Goal: Task Accomplishment & Management: Complete application form

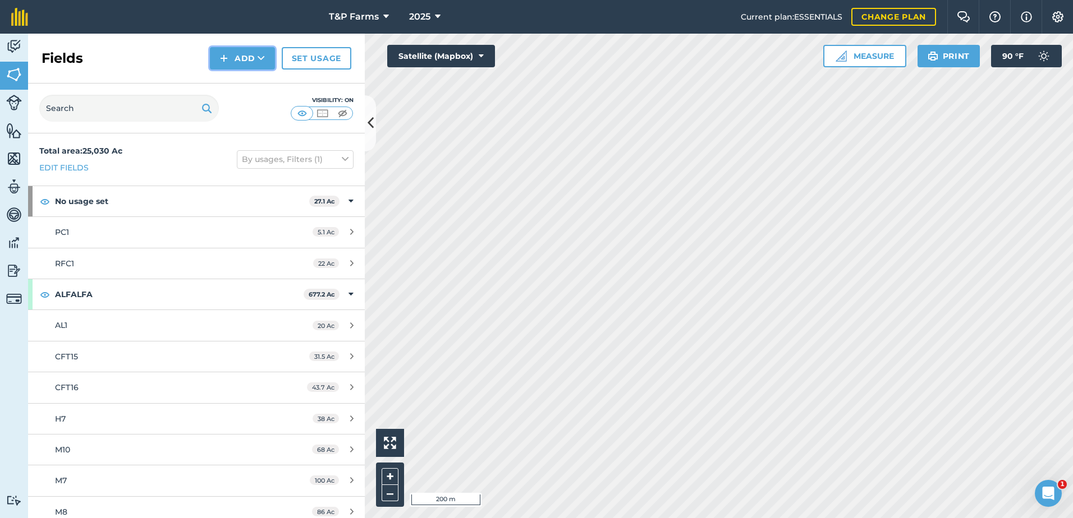
click at [260, 61] on icon at bounding box center [261, 58] width 7 height 11
click at [254, 85] on link "Draw" at bounding box center [243, 83] width 62 height 25
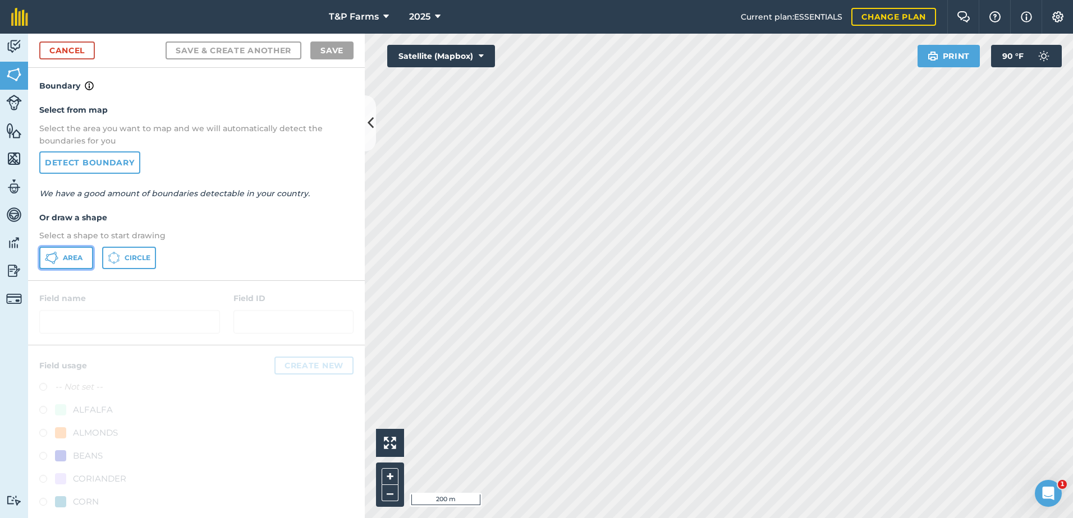
drag, startPoint x: 61, startPoint y: 248, endPoint x: 301, endPoint y: 236, distance: 239.9
click at [62, 248] on button "Area" at bounding box center [66, 258] width 54 height 22
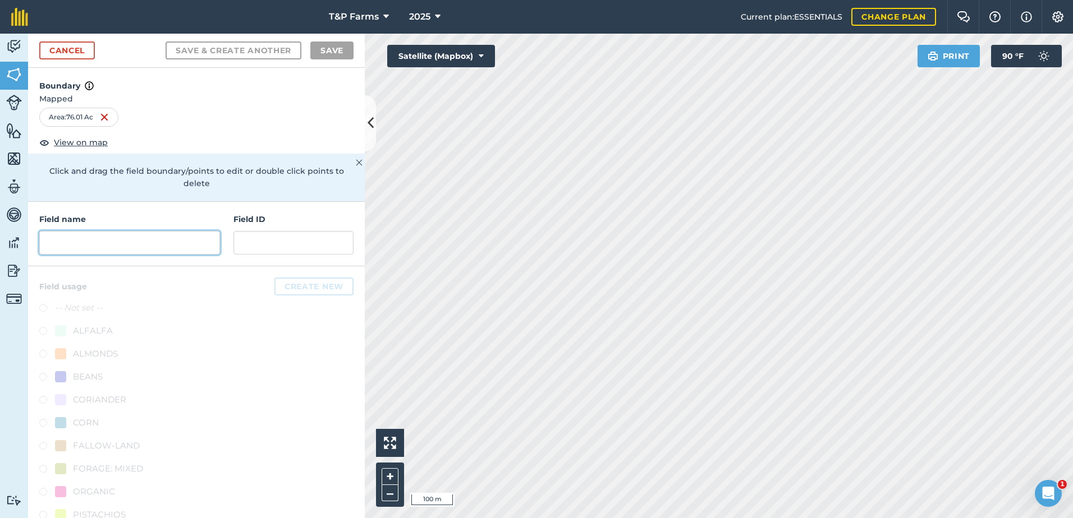
click at [114, 237] on input "text" at bounding box center [129, 243] width 181 height 24
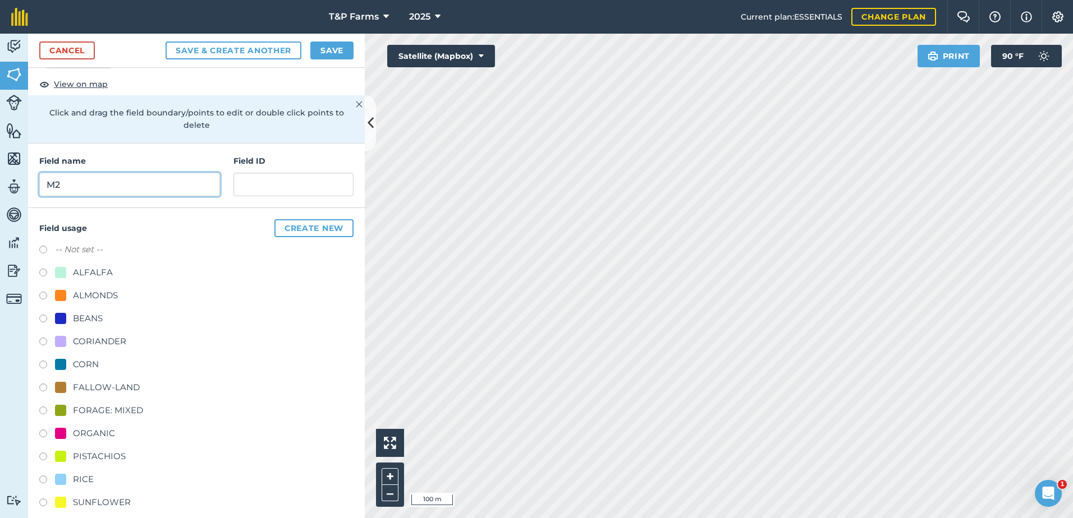
scroll to position [140, 0]
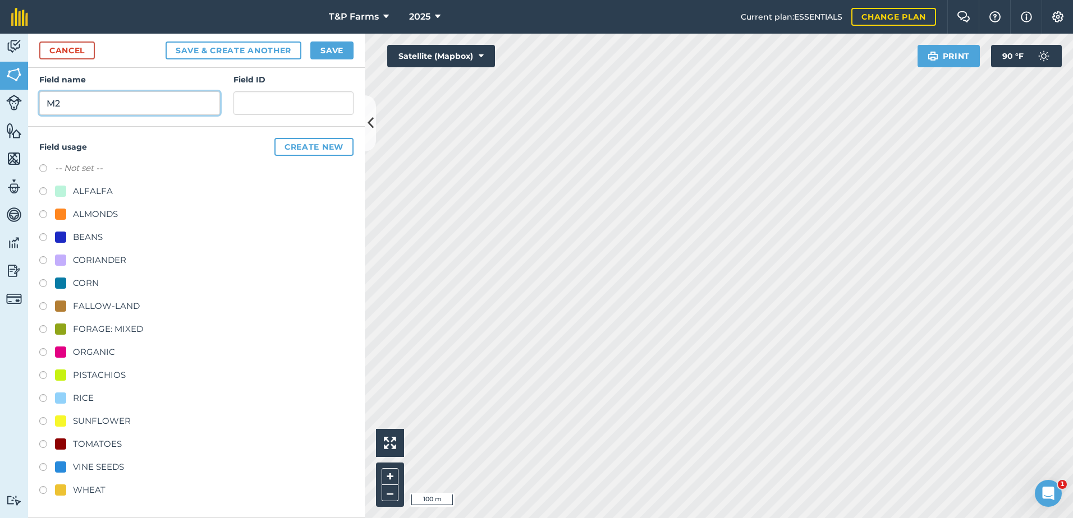
type input "M2"
click at [86, 489] on div "WHEAT" at bounding box center [89, 490] width 33 height 13
click at [94, 502] on div "Field usage Create new -- Not set -- ALFALFA ALMONDS BEANS CORIANDER CORN FALLO…" at bounding box center [196, 323] width 337 height 392
click at [98, 494] on div "WHEAT" at bounding box center [89, 490] width 33 height 13
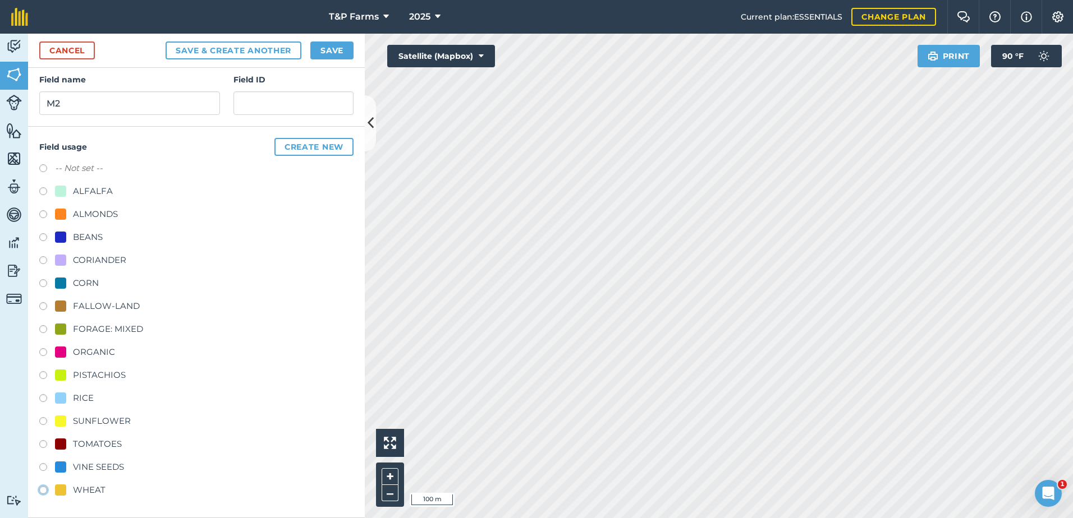
radio input "true"
click at [333, 54] on button "Save" at bounding box center [331, 51] width 43 height 18
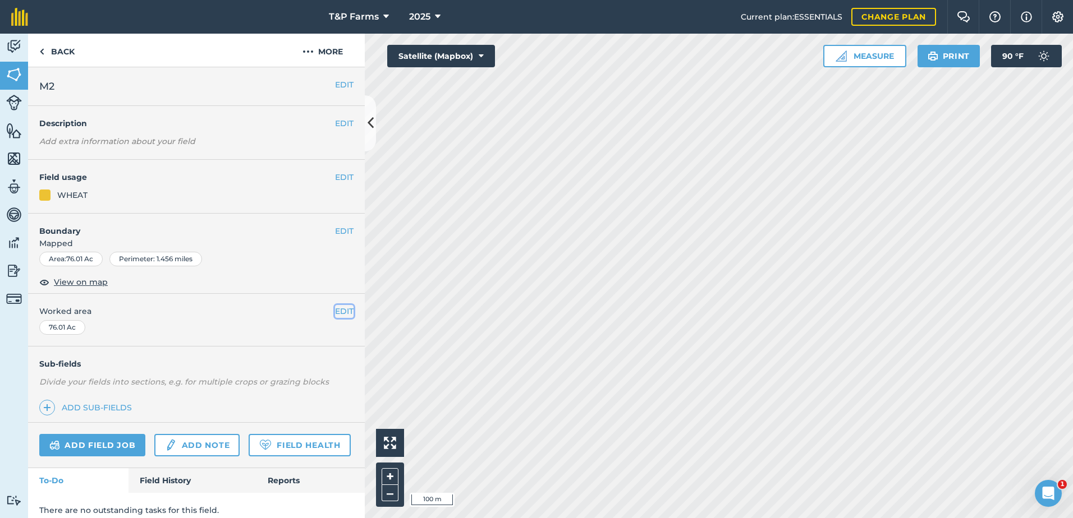
click at [335, 309] on button "EDIT" at bounding box center [344, 311] width 19 height 12
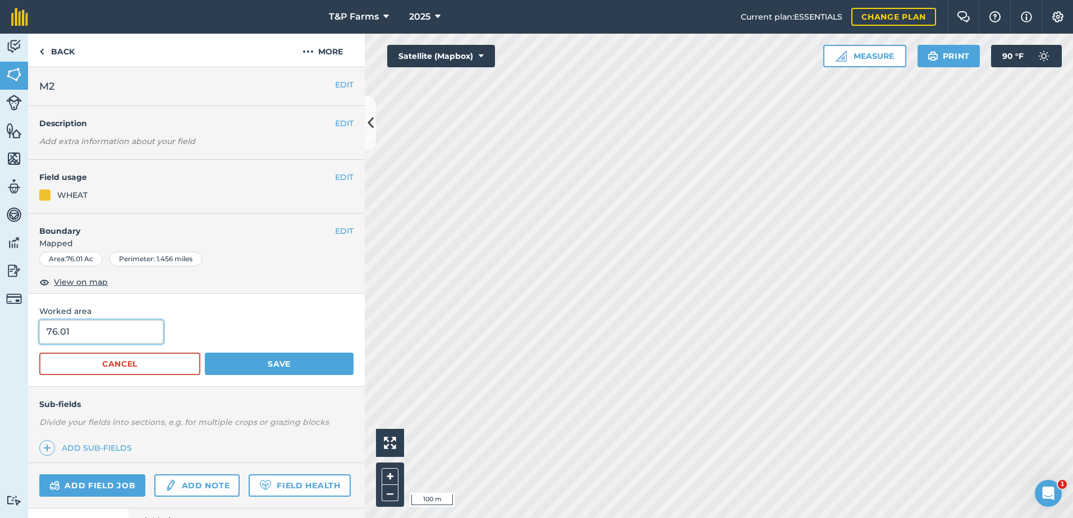
drag, startPoint x: 71, startPoint y: 351, endPoint x: 1, endPoint y: 356, distance: 70.3
click at [1, 356] on div "Activity Fields Livestock Features Maps Team Vehicles Data Reporting Billing Tu…" at bounding box center [536, 276] width 1073 height 485
type input "75"
click at [205, 353] on button "Save" at bounding box center [279, 364] width 149 height 22
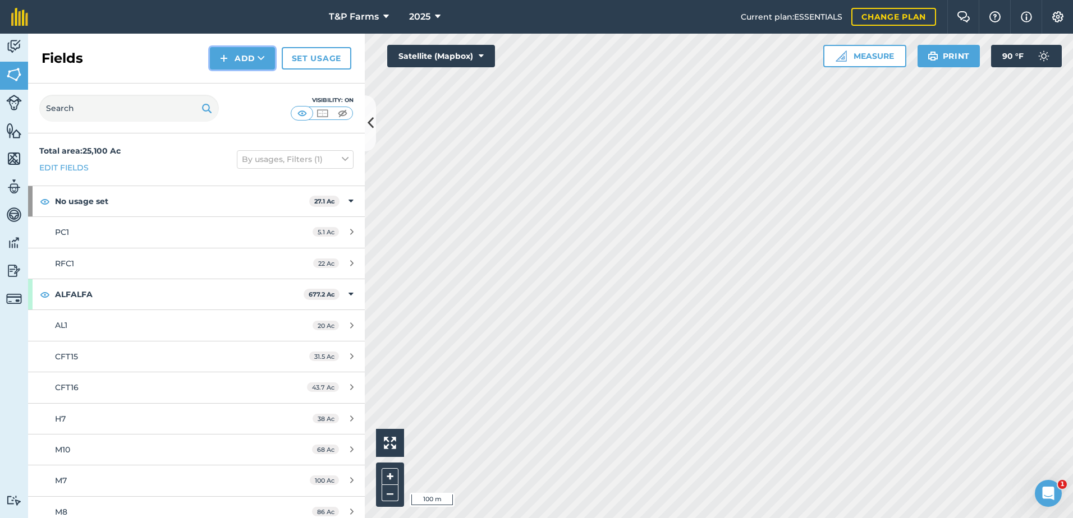
click at [255, 59] on button "Add" at bounding box center [242, 58] width 65 height 22
click at [232, 74] on link "Draw" at bounding box center [243, 83] width 62 height 25
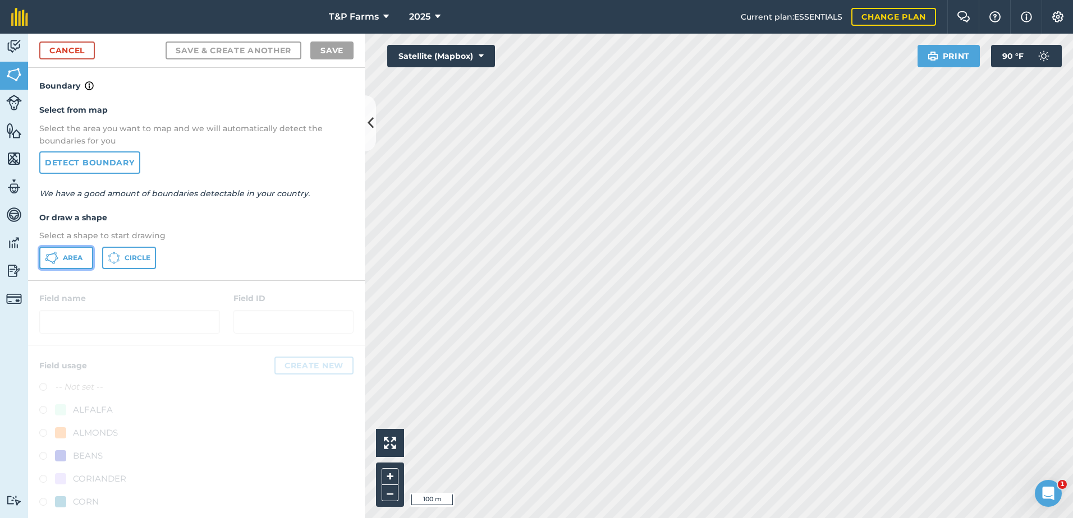
click at [75, 249] on button "Area" at bounding box center [66, 258] width 54 height 22
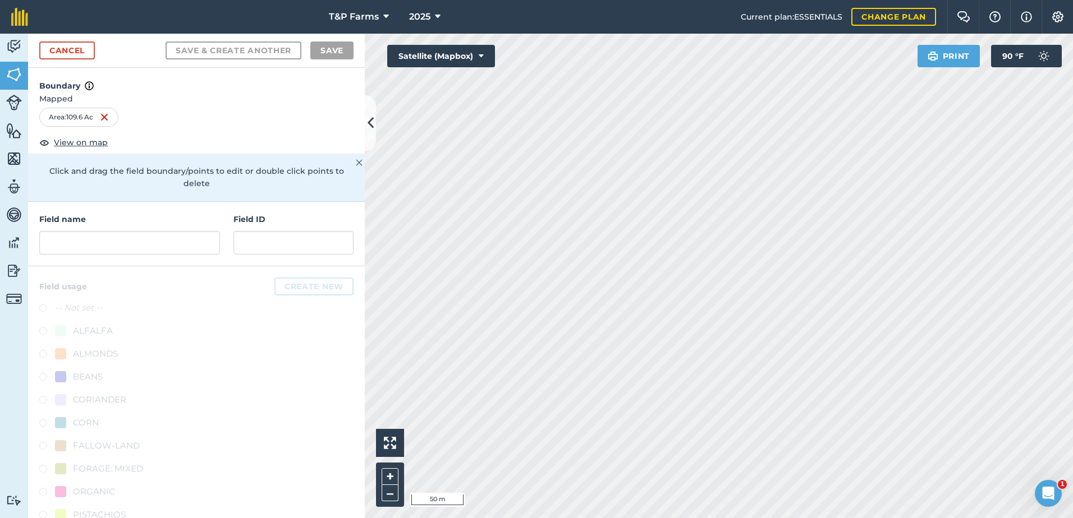
click at [783, 0] on html "T&P Farms 2025 Current plan : ESSENTIALS Change plan Farm Chat Help Info Settin…" at bounding box center [536, 259] width 1073 height 518
click at [116, 245] on input "text" at bounding box center [129, 243] width 181 height 24
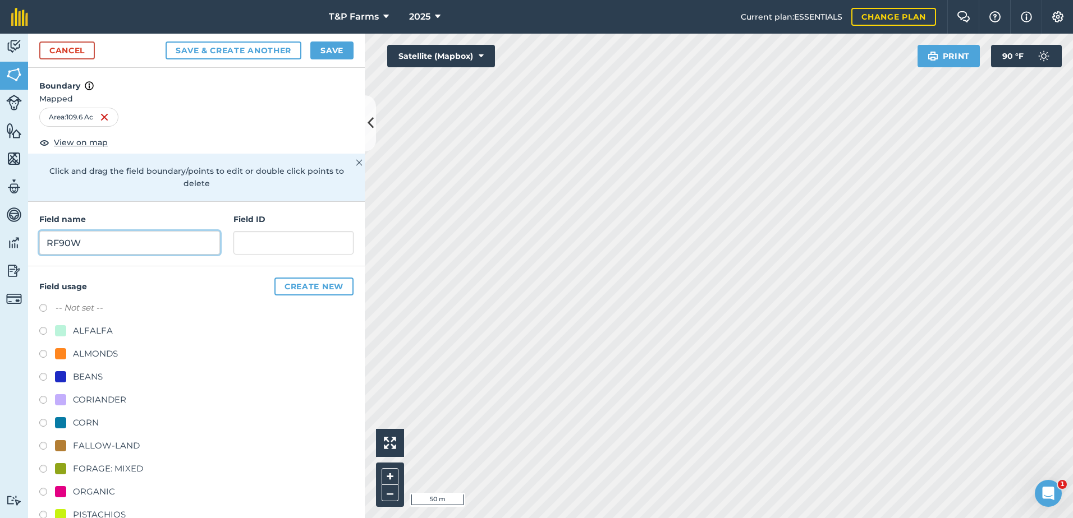
type input "RF90W"
click at [57, 350] on div at bounding box center [60, 353] width 11 height 11
radio input "true"
click at [336, 47] on button "Save" at bounding box center [331, 51] width 43 height 18
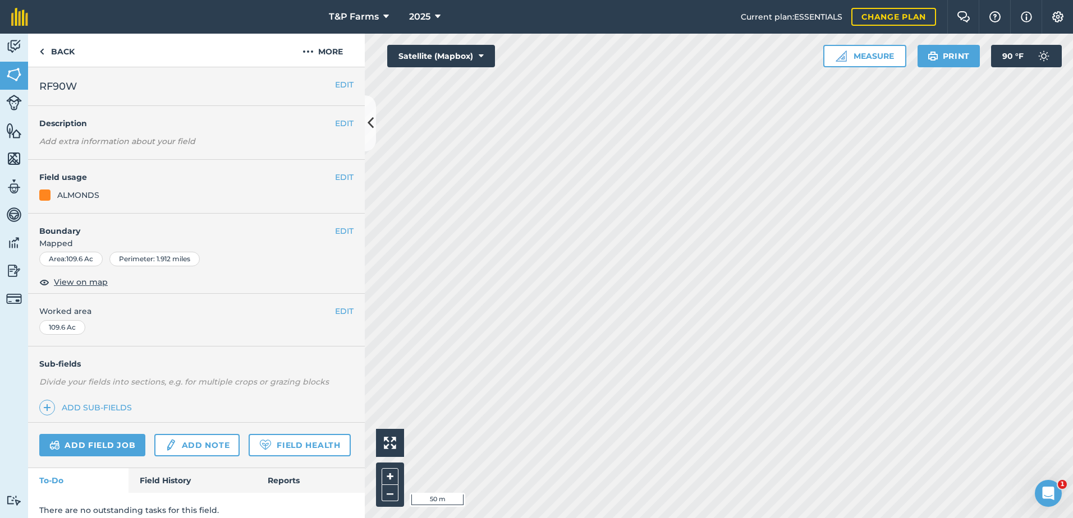
click at [339, 304] on div "EDIT Worked area 109.6 Ac" at bounding box center [196, 320] width 337 height 52
click at [335, 314] on button "EDIT" at bounding box center [344, 311] width 19 height 12
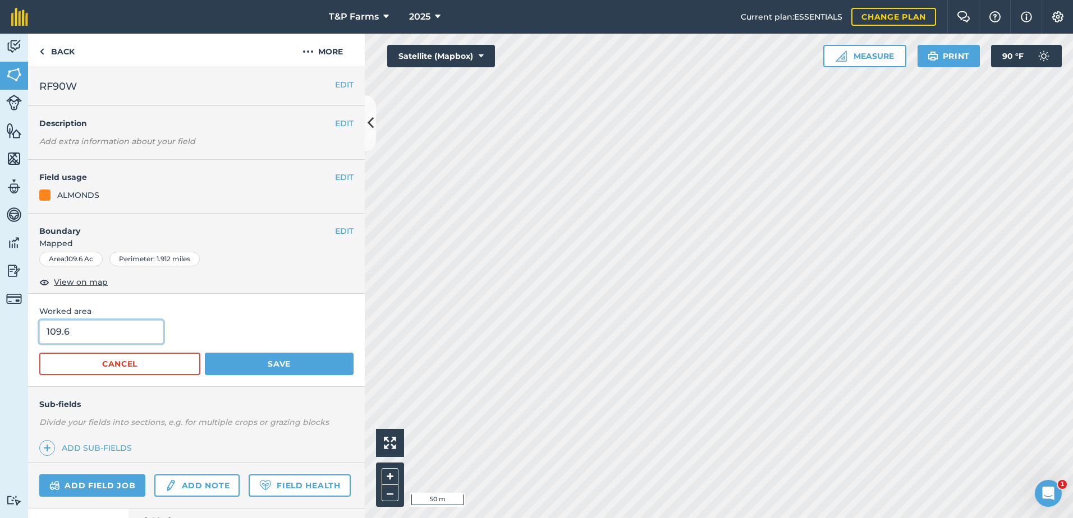
drag, startPoint x: 136, startPoint y: 336, endPoint x: -2, endPoint y: 342, distance: 138.7
click at [0, 342] on html "T&P Farms 2025 Current plan : ESSENTIALS Change plan Farm Chat Help Info Settin…" at bounding box center [536, 259] width 1073 height 518
type input "110"
click at [205, 353] on button "Save" at bounding box center [279, 364] width 149 height 22
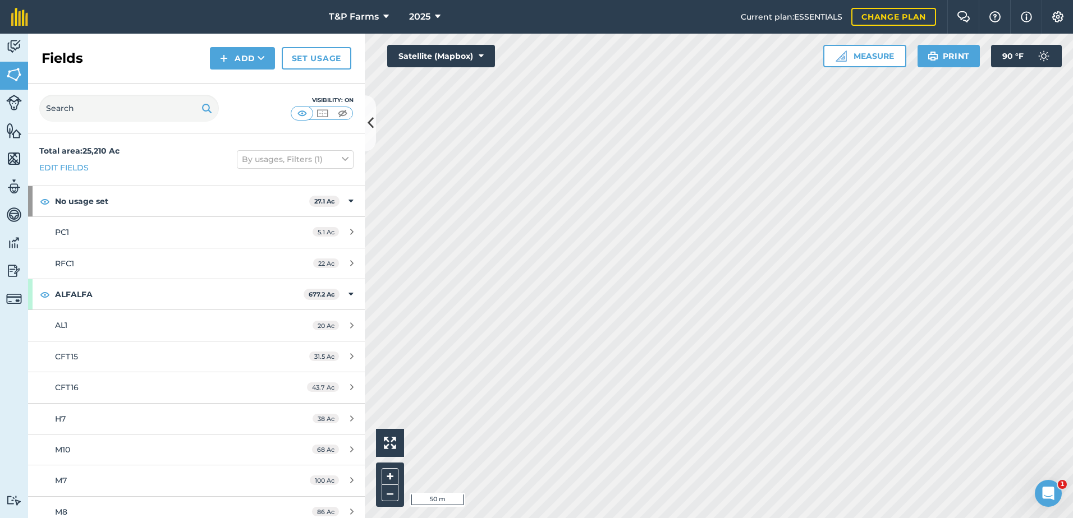
click at [462, 518] on html "110 T&P Farms 2025 Current plan : ESSENTIALS Change plan Farm Chat Help Info Se…" at bounding box center [536, 259] width 1073 height 518
click at [245, 61] on button "Add" at bounding box center [242, 58] width 65 height 22
click at [251, 78] on link "Draw" at bounding box center [243, 83] width 62 height 25
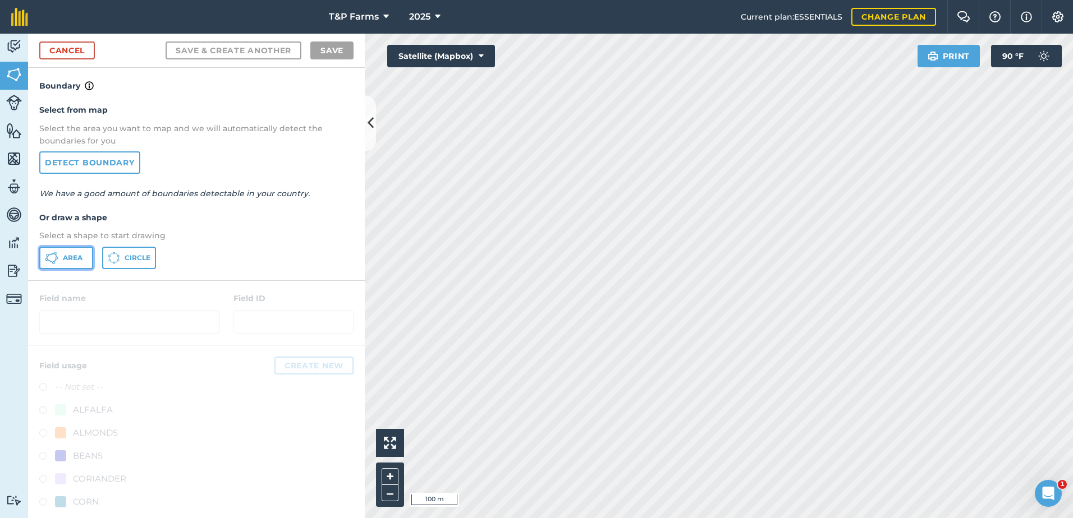
click at [62, 261] on button "Area" at bounding box center [66, 258] width 54 height 22
click at [755, 27] on div "T&P Farms 2025 Current plan : ESSENTIALS Change plan Farm Chat Help Info Settin…" at bounding box center [536, 259] width 1073 height 518
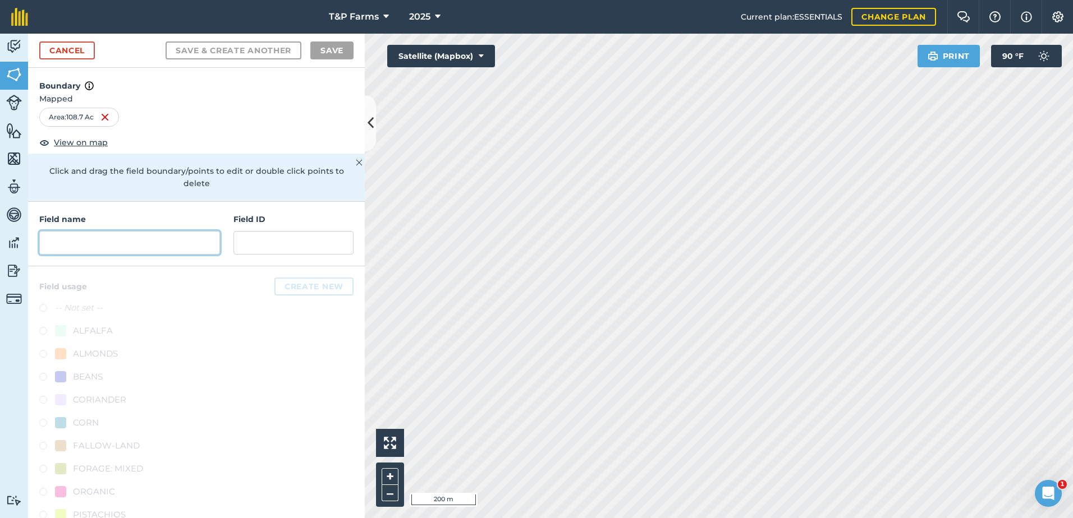
click at [150, 243] on input "text" at bounding box center [129, 243] width 181 height 24
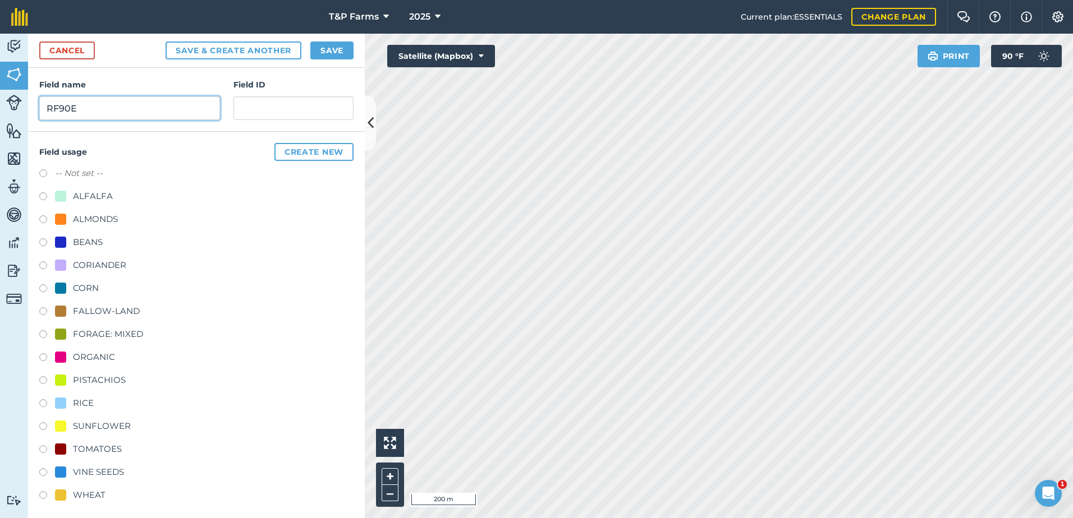
scroll to position [140, 0]
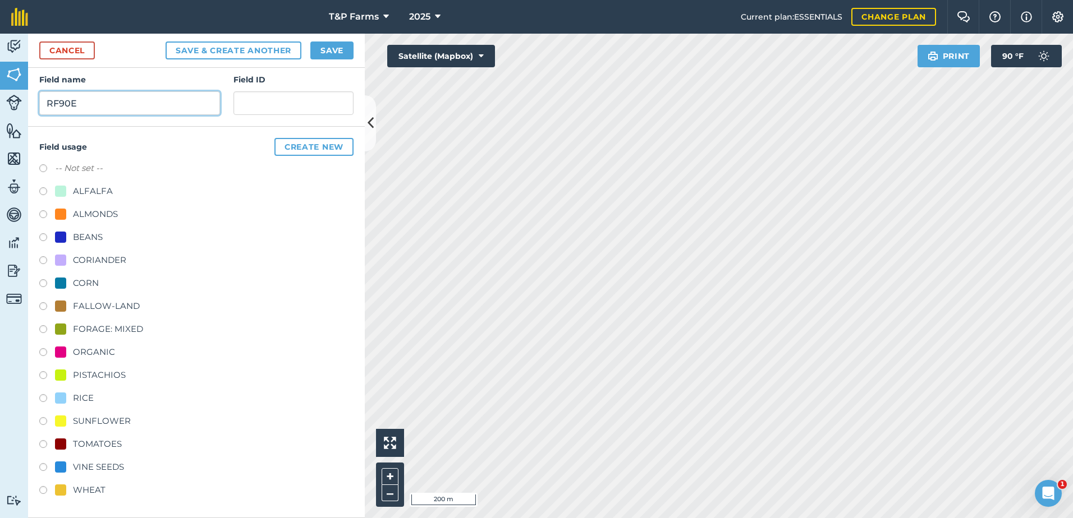
type input "RF90E"
click at [105, 216] on div "ALMONDS" at bounding box center [95, 214] width 45 height 13
radio input "true"
click at [343, 50] on button "Save" at bounding box center [331, 51] width 43 height 18
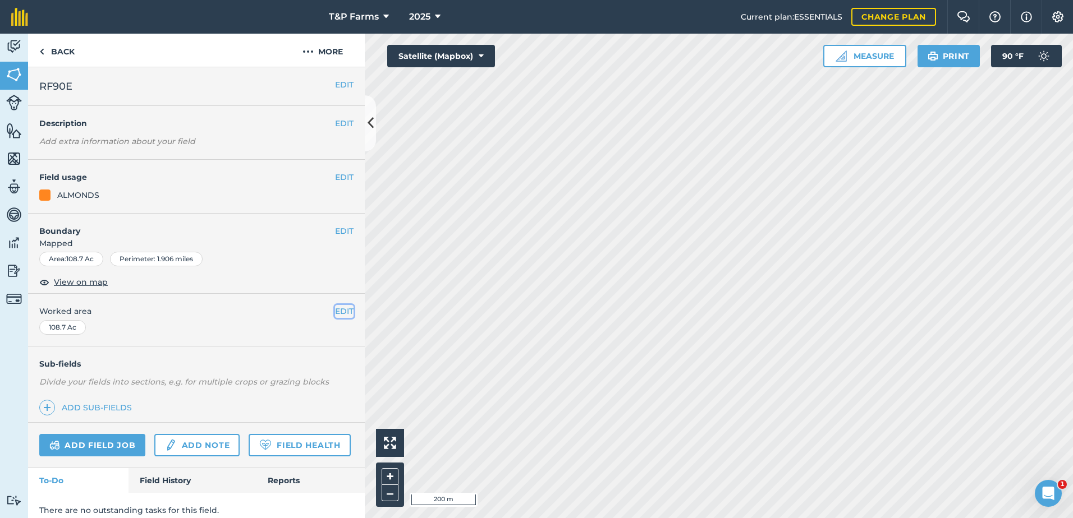
click at [335, 315] on button "EDIT" at bounding box center [344, 311] width 19 height 12
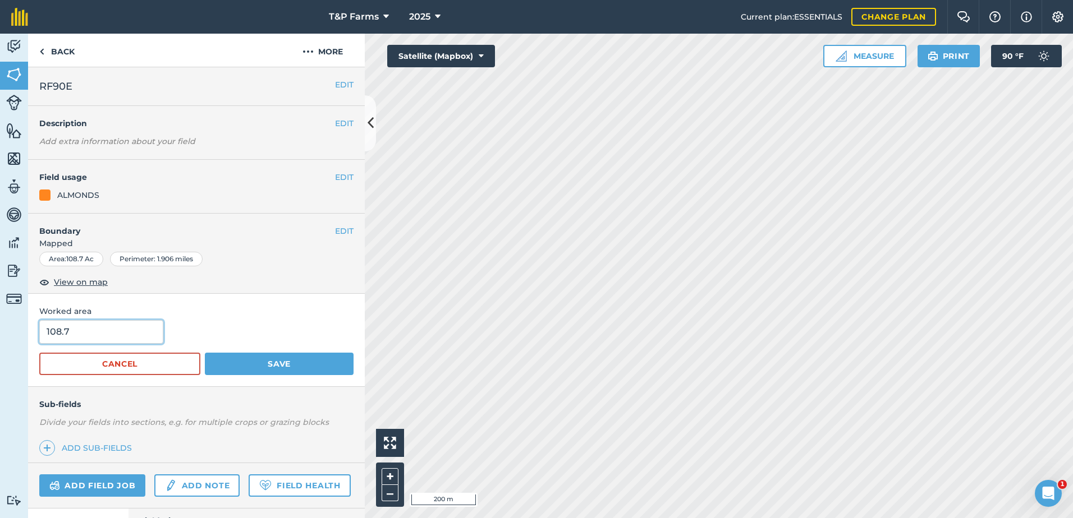
drag, startPoint x: 131, startPoint y: 336, endPoint x: -2, endPoint y: 340, distance: 133.0
click at [0, 340] on html "T&P Farms 2025 Current plan : ESSENTIALS Change plan Farm Chat Help Info Settin…" at bounding box center [536, 259] width 1073 height 518
type input "110"
click at [205, 353] on button "Save" at bounding box center [279, 364] width 149 height 22
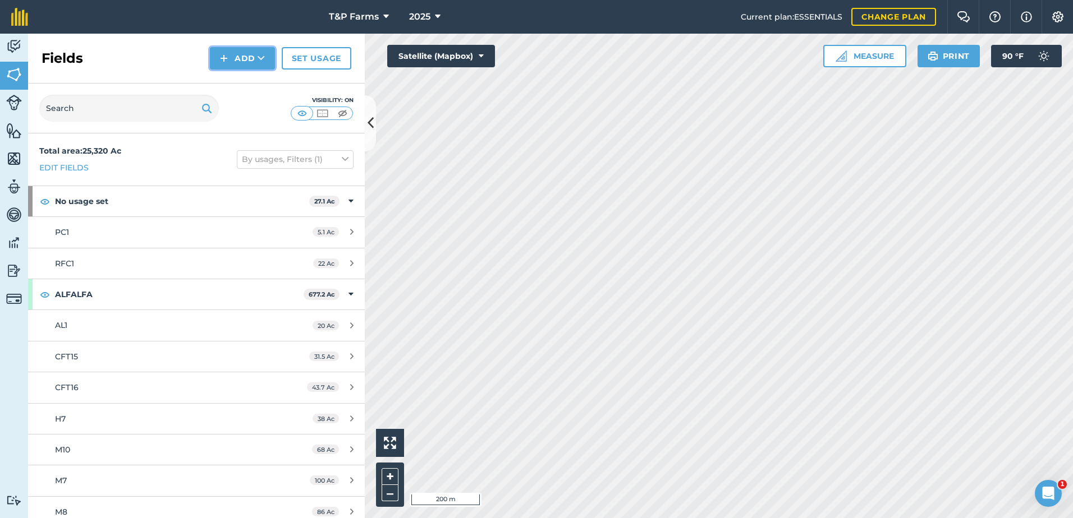
click at [260, 50] on button "Add" at bounding box center [242, 58] width 65 height 22
click at [259, 90] on link "Draw" at bounding box center [243, 83] width 62 height 25
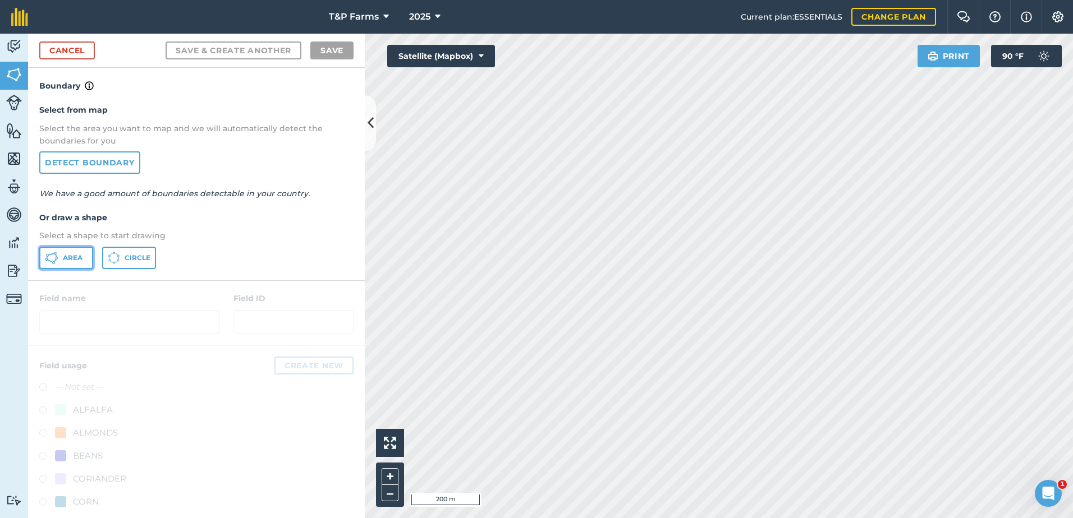
click at [61, 262] on button "Area" at bounding box center [66, 258] width 54 height 22
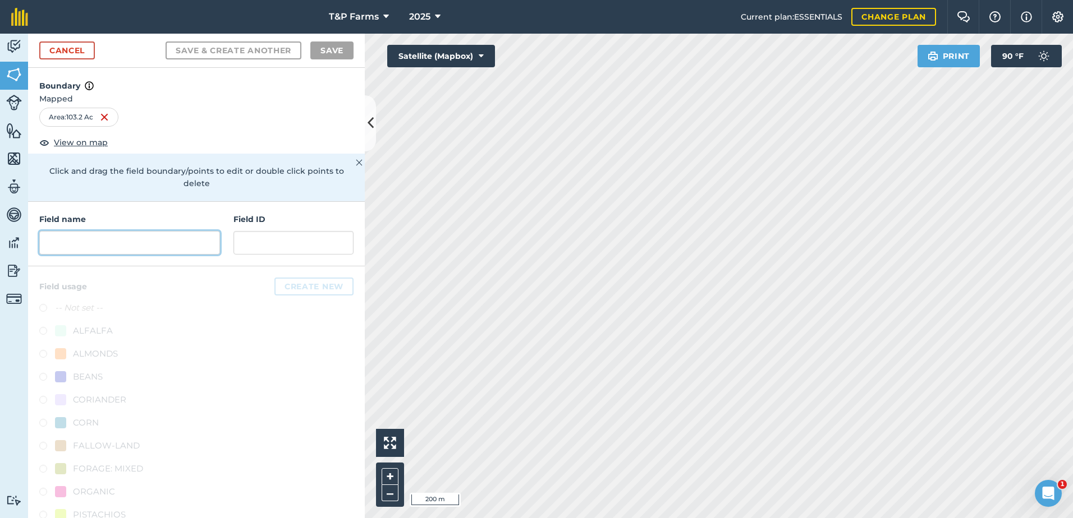
click at [129, 237] on input "text" at bounding box center [129, 243] width 181 height 24
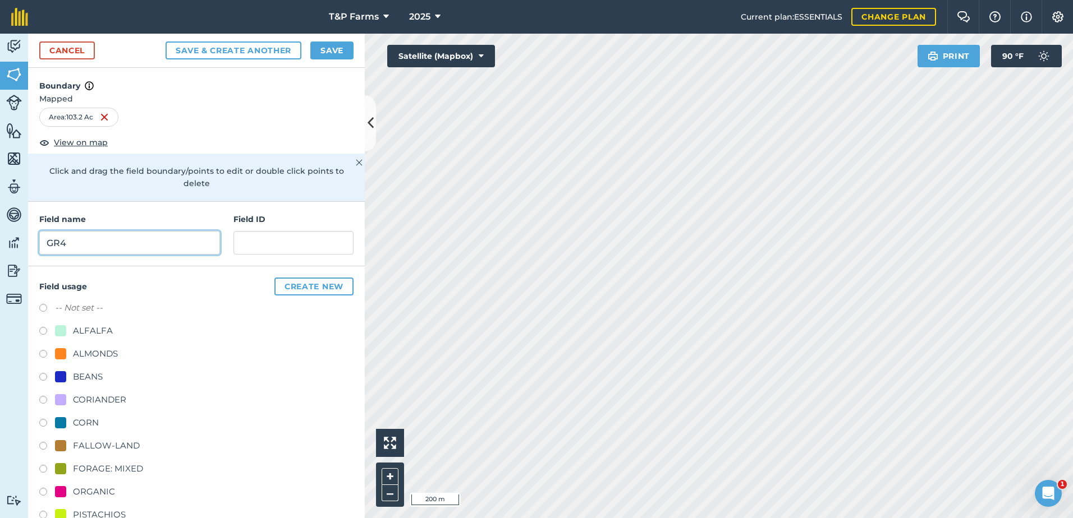
type input "GR4"
click at [81, 351] on div "ALMONDS" at bounding box center [95, 353] width 45 height 13
radio input "true"
click at [329, 49] on button "Save" at bounding box center [331, 51] width 43 height 18
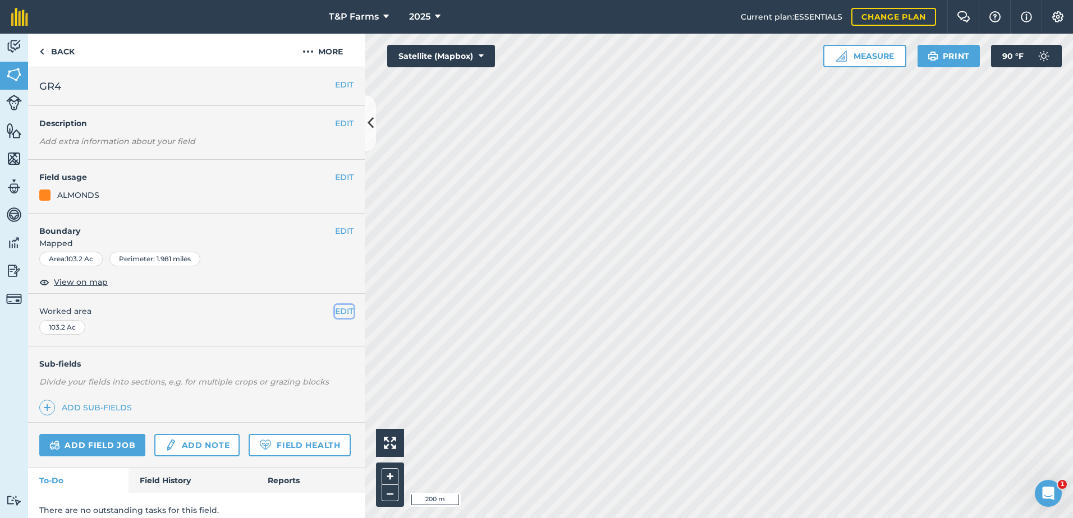
click at [335, 306] on button "EDIT" at bounding box center [344, 311] width 19 height 12
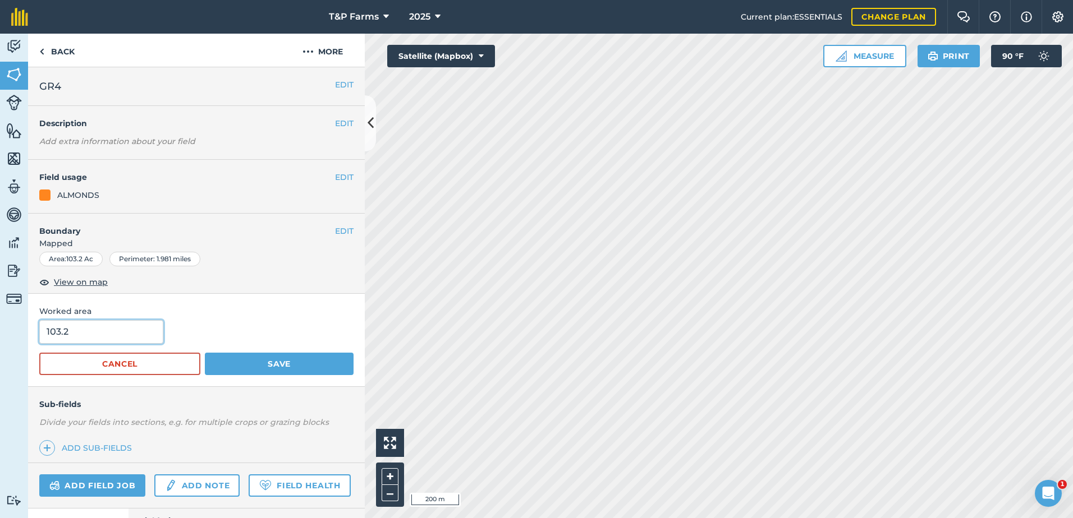
drag, startPoint x: 118, startPoint y: 335, endPoint x: -2, endPoint y: 334, distance: 120.1
click at [0, 334] on html "T&P Farms 2025 Current plan : ESSENTIALS Change plan Farm Chat Help Info Settin…" at bounding box center [536, 259] width 1073 height 518
type input "98"
click at [205, 353] on button "Save" at bounding box center [279, 364] width 149 height 22
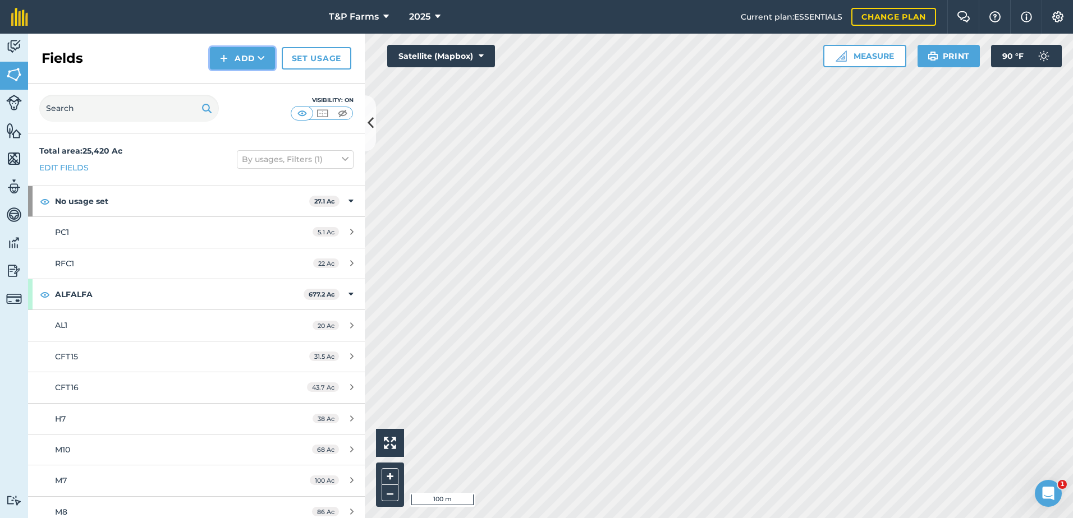
click at [236, 59] on button "Add" at bounding box center [242, 58] width 65 height 22
click at [246, 93] on link "Draw" at bounding box center [243, 83] width 62 height 25
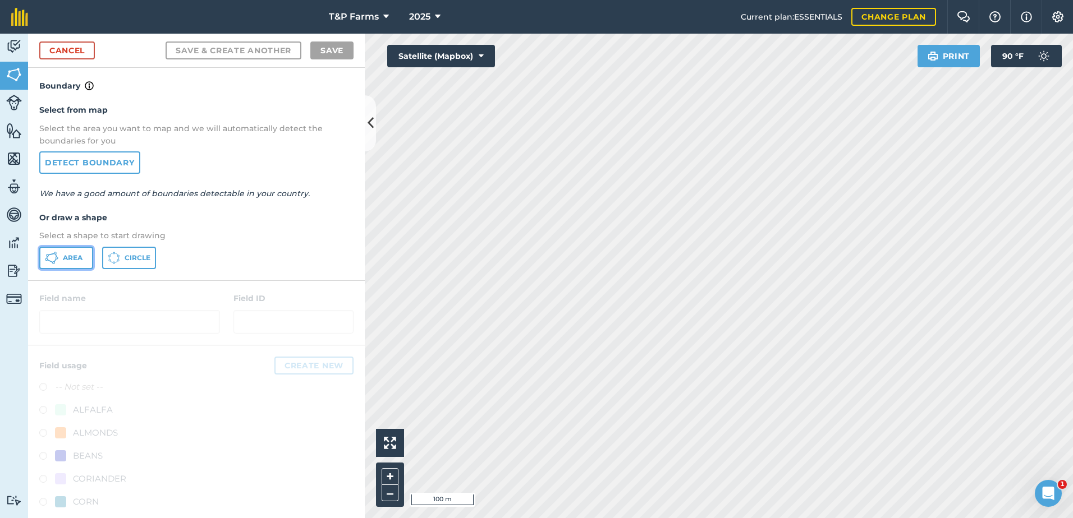
click at [65, 265] on button "Area" at bounding box center [66, 258] width 54 height 22
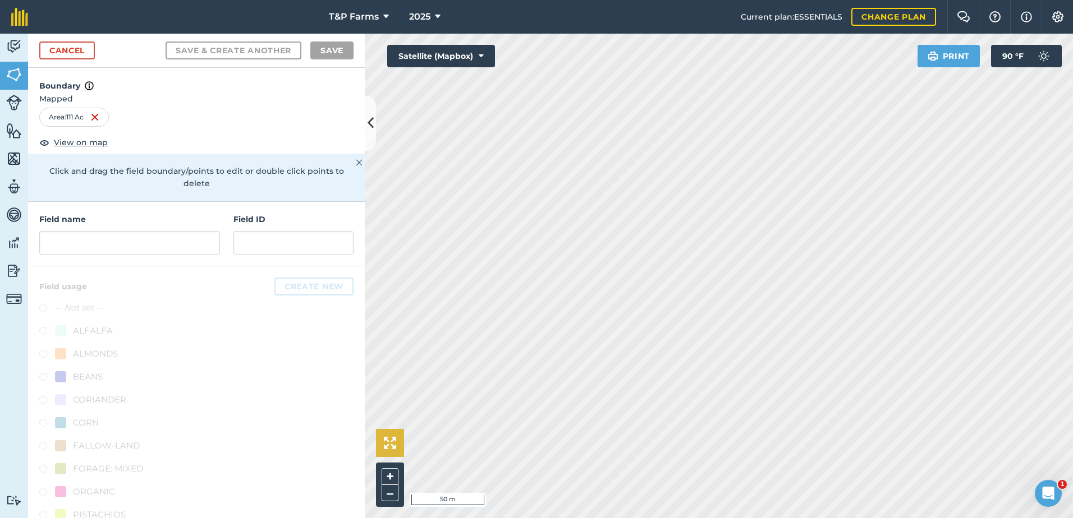
click at [391, 431] on div "Click to start drawing i 50 m + – Satellite (Mapbox) Print 90 ° F" at bounding box center [719, 276] width 708 height 485
click at [365, 518] on html "T&P Farms 2025 Current plan : ESSENTIALS Change plan Farm Chat Help Info Settin…" at bounding box center [536, 259] width 1073 height 518
click at [1072, 316] on html "T&P Farms 2025 Current plan : ESSENTIALS Change plan Farm Chat Help Info Settin…" at bounding box center [536, 259] width 1073 height 518
click at [122, 252] on input "text" at bounding box center [129, 243] width 181 height 24
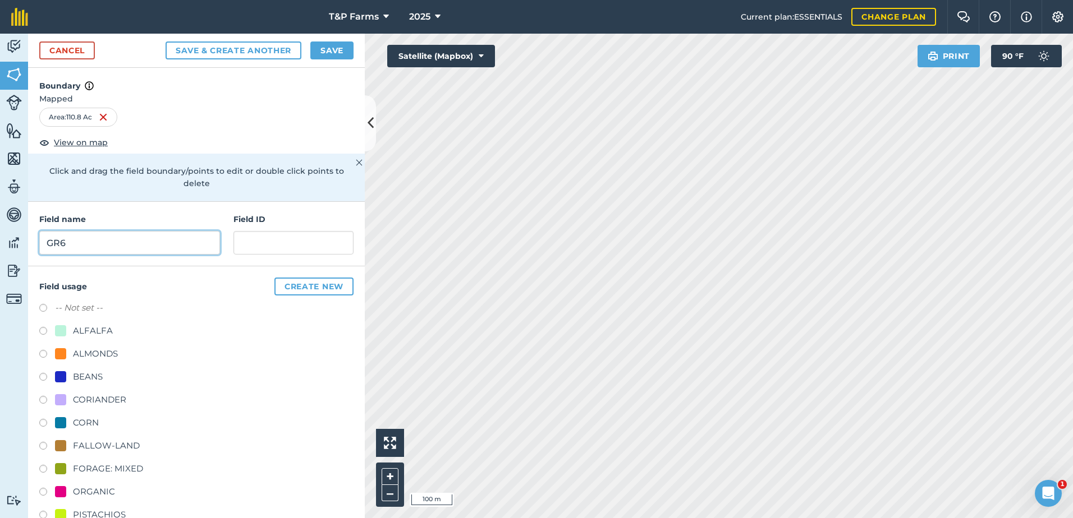
type input "GR6"
click at [93, 346] on div "-- Not set -- ALFALFA ALMONDS BEANS CORIANDER CORN FALLOW-LAND FORAGE: MIXED OR…" at bounding box center [196, 470] width 314 height 338
click at [99, 354] on div "ALMONDS" at bounding box center [95, 353] width 45 height 13
radio input "true"
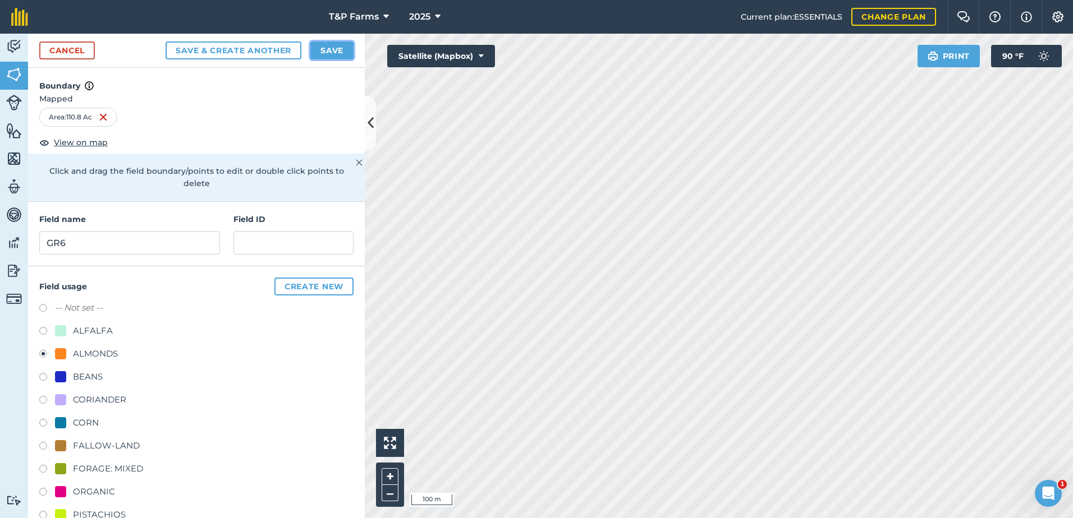
click at [347, 49] on button "Save" at bounding box center [331, 51] width 43 height 18
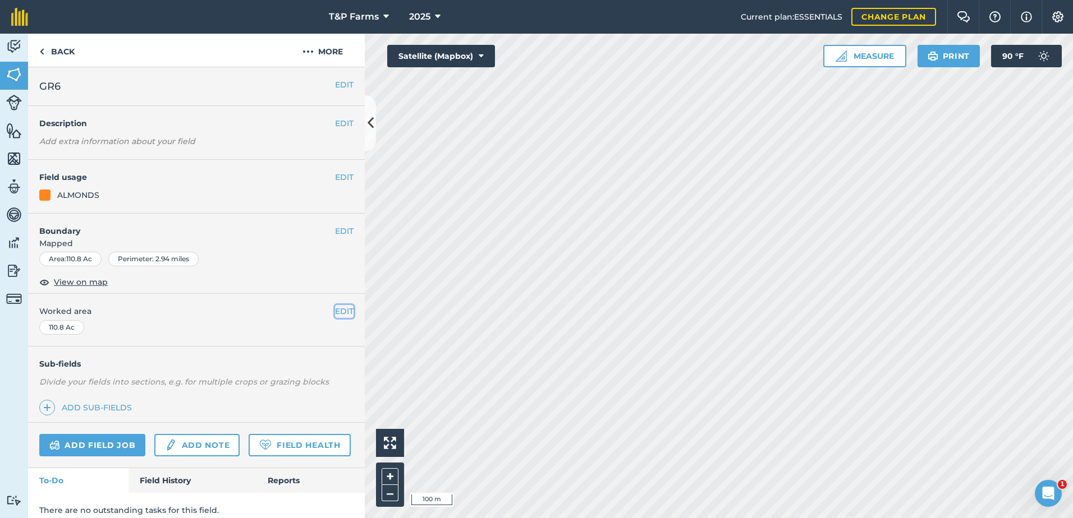
click at [335, 314] on button "EDIT" at bounding box center [344, 311] width 19 height 12
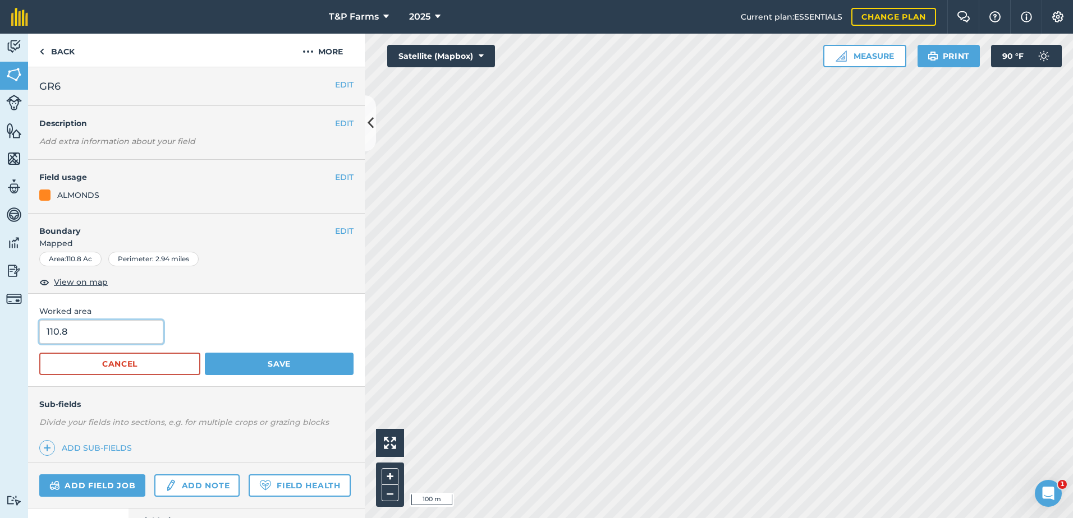
drag, startPoint x: 123, startPoint y: 338, endPoint x: 40, endPoint y: 344, distance: 83.3
click at [40, 344] on form "110.8 Cancel Save" at bounding box center [196, 347] width 314 height 55
type input "114"
click at [205, 353] on button "Save" at bounding box center [279, 364] width 149 height 22
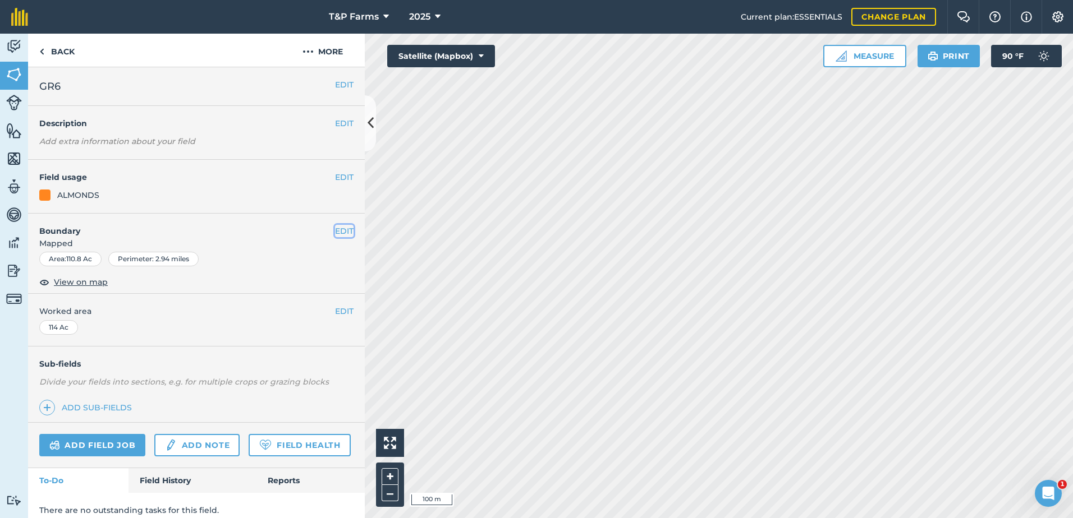
click at [337, 228] on button "EDIT" at bounding box center [344, 231] width 19 height 12
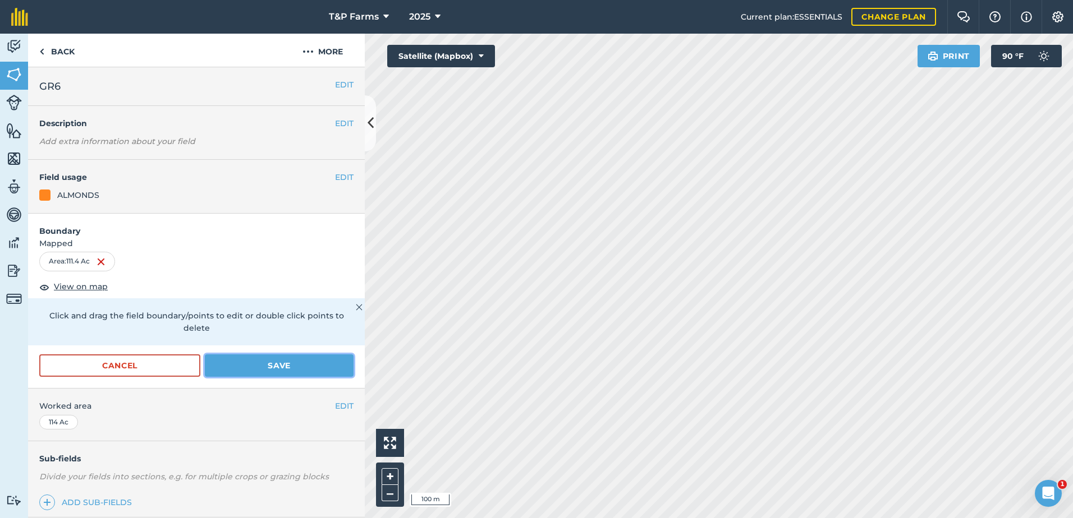
click at [244, 369] on button "Save" at bounding box center [279, 366] width 149 height 22
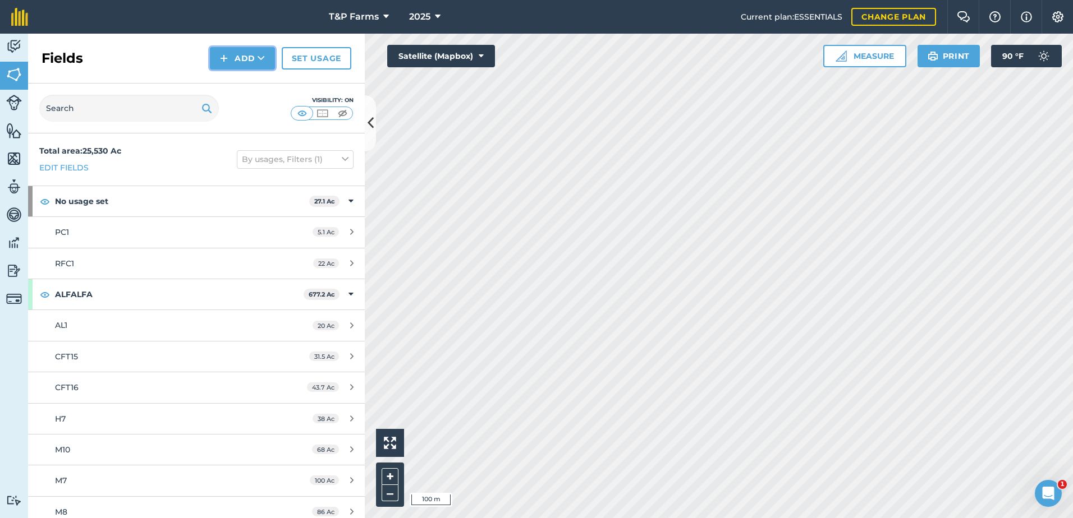
click at [223, 62] on img at bounding box center [224, 58] width 8 height 13
click at [217, 87] on link "Draw" at bounding box center [243, 83] width 62 height 25
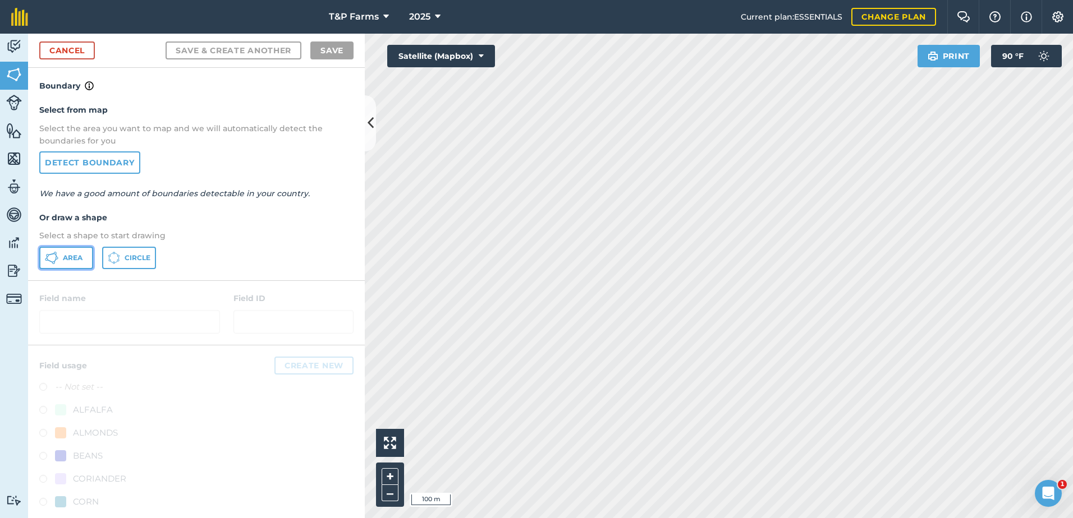
drag, startPoint x: 78, startPoint y: 254, endPoint x: 311, endPoint y: 194, distance: 241.1
click at [78, 255] on span "Area" at bounding box center [73, 258] width 20 height 9
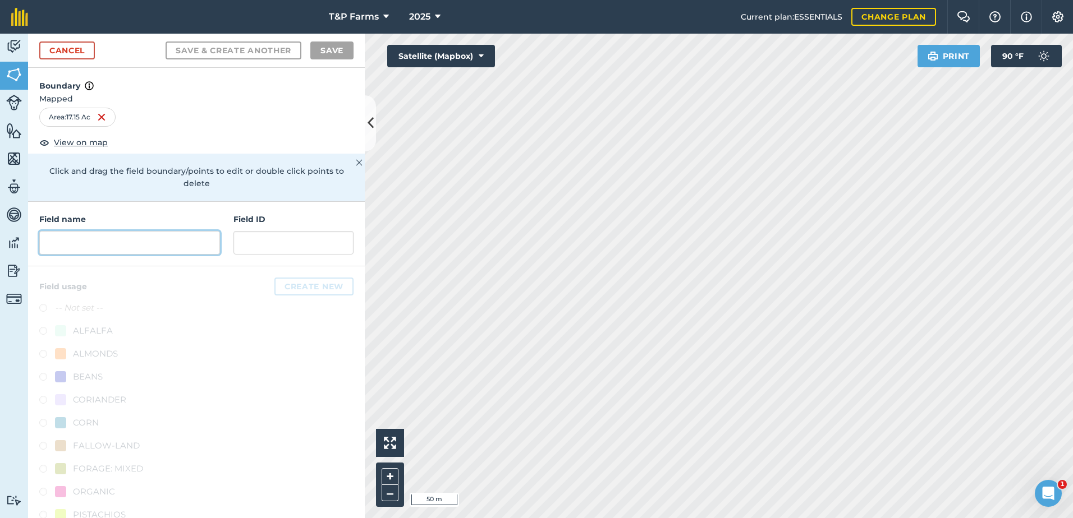
click at [90, 247] on input "text" at bounding box center [129, 243] width 181 height 24
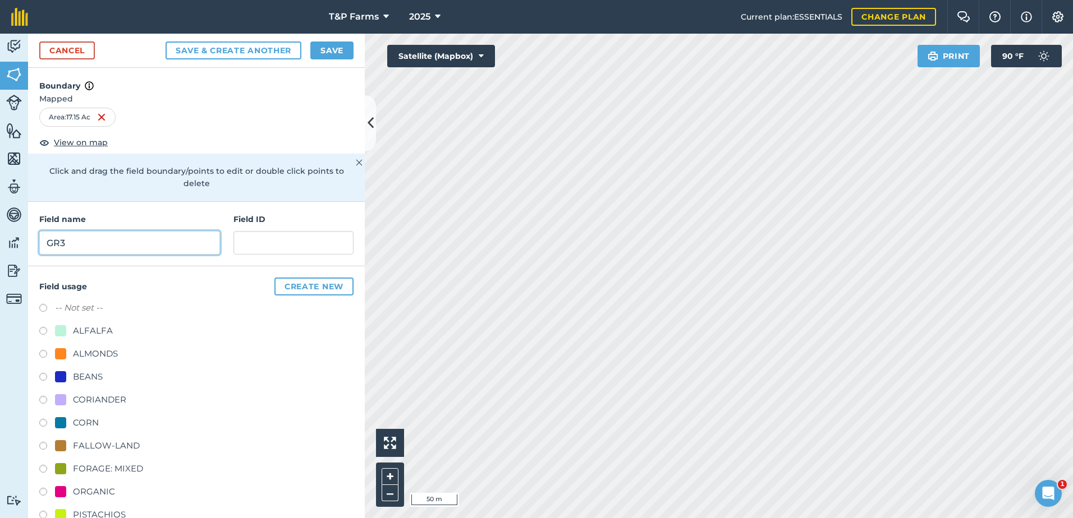
type input "GR3"
click at [100, 351] on div "ALMONDS" at bounding box center [95, 353] width 45 height 13
radio input "true"
drag, startPoint x: 332, startPoint y: 49, endPoint x: 336, endPoint y: 68, distance: 20.0
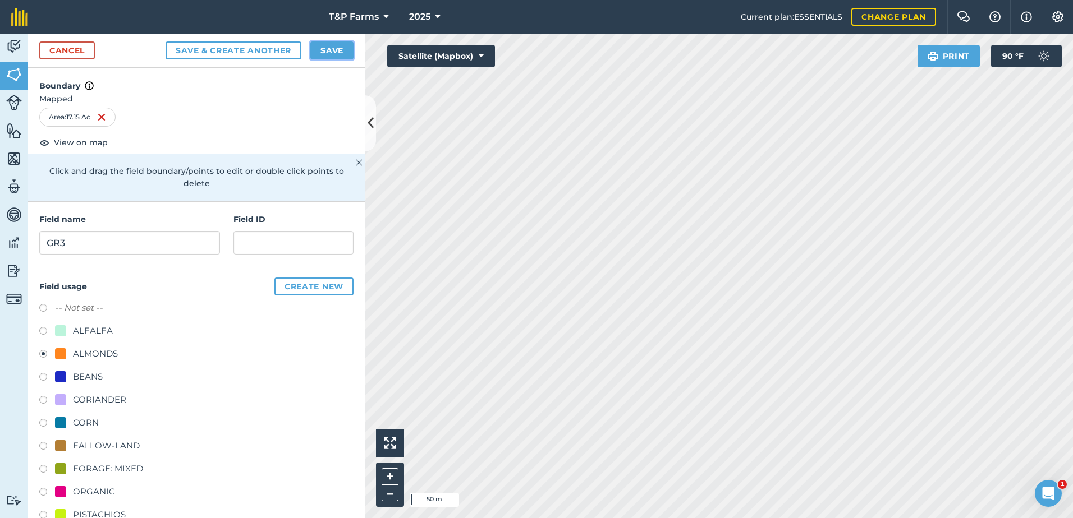
click at [332, 49] on button "Save" at bounding box center [331, 51] width 43 height 18
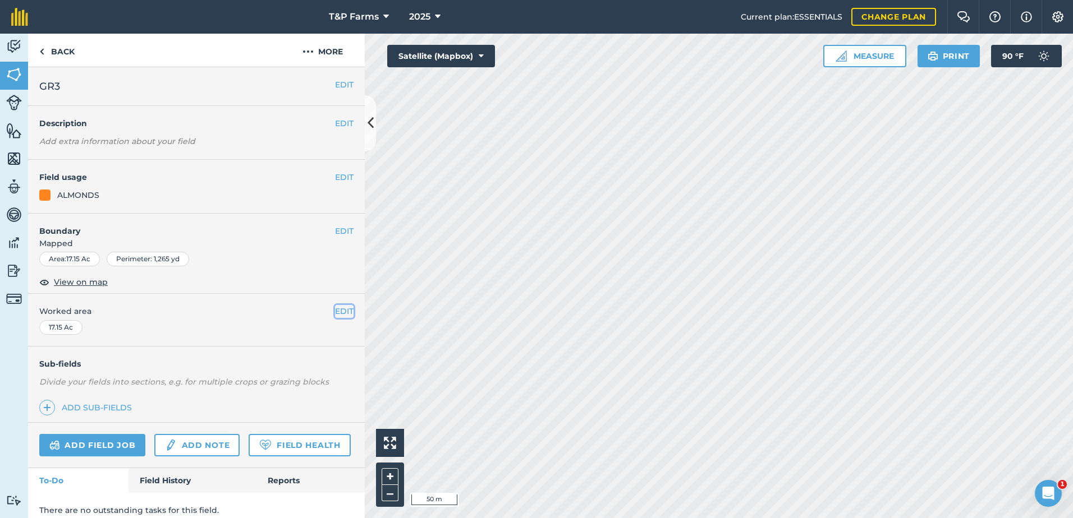
click at [341, 314] on button "EDIT" at bounding box center [344, 311] width 19 height 12
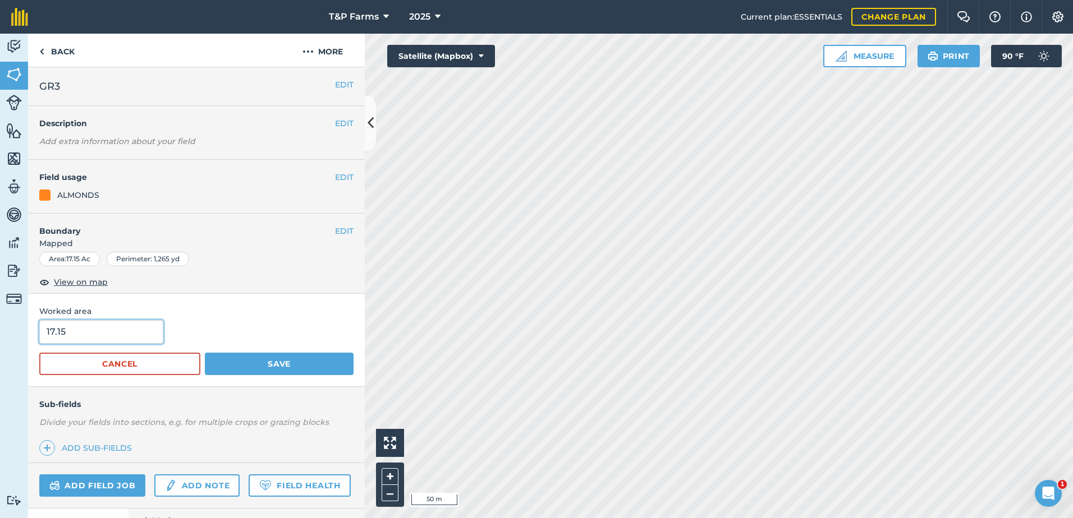
drag, startPoint x: 127, startPoint y: 331, endPoint x: -2, endPoint y: 337, distance: 129.7
click at [0, 337] on html "T&P Farms 2025 Current plan : ESSENTIALS Change plan Farm Chat Help Info Settin…" at bounding box center [536, 259] width 1073 height 518
type input "16"
click at [205, 353] on button "Save" at bounding box center [279, 364] width 149 height 22
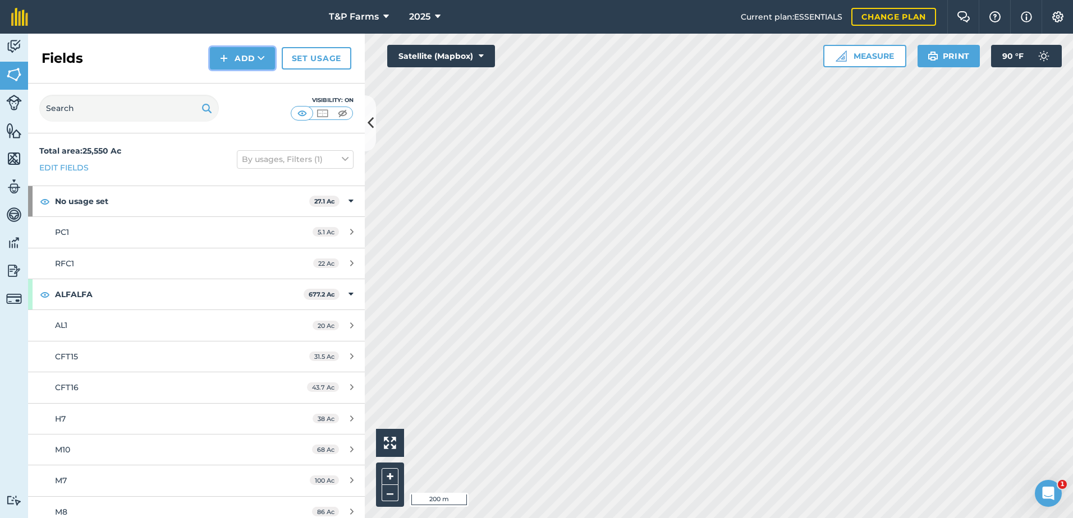
click at [261, 52] on button "Add" at bounding box center [242, 58] width 65 height 22
click at [261, 75] on link "Draw" at bounding box center [243, 83] width 62 height 25
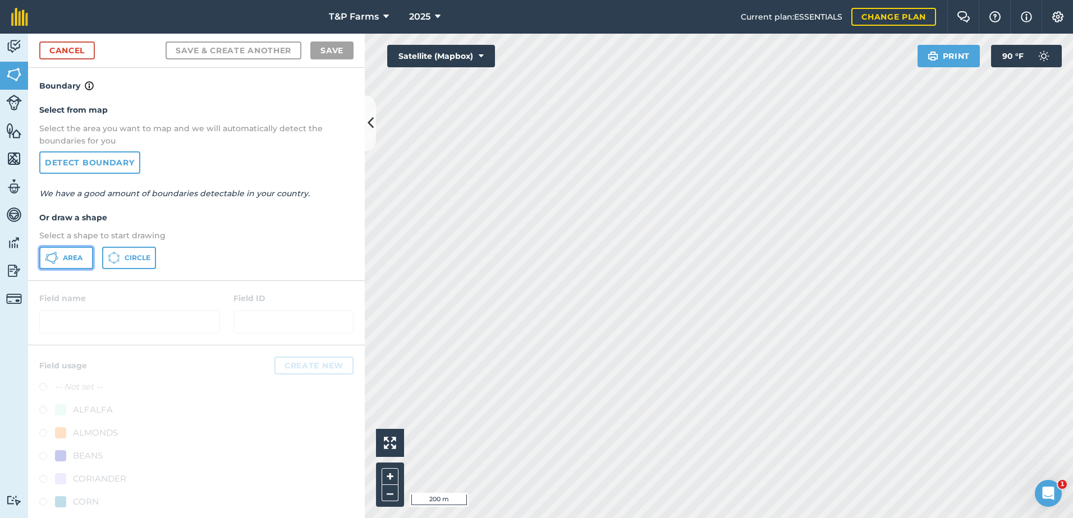
click at [62, 264] on button "Area" at bounding box center [66, 258] width 54 height 22
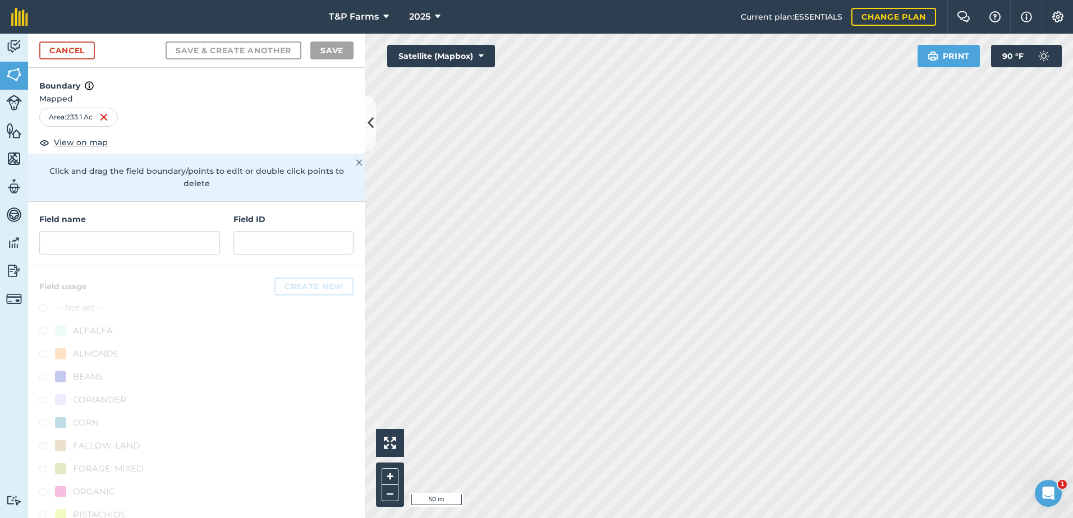
click at [783, 32] on div "T&P Farms 2025 Current plan : ESSENTIALS Change plan Farm Chat Help Info Settin…" at bounding box center [536, 259] width 1073 height 518
click at [105, 237] on input "text" at bounding box center [129, 243] width 181 height 24
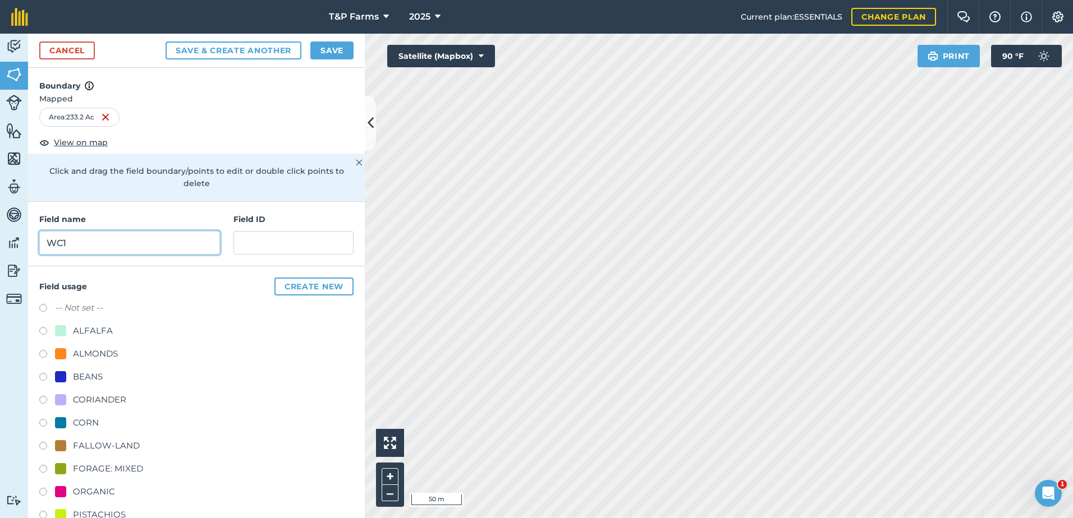
type input "WC1"
click at [98, 350] on div "ALMONDS" at bounding box center [95, 353] width 45 height 13
radio input "true"
click at [345, 48] on button "Save" at bounding box center [331, 51] width 43 height 18
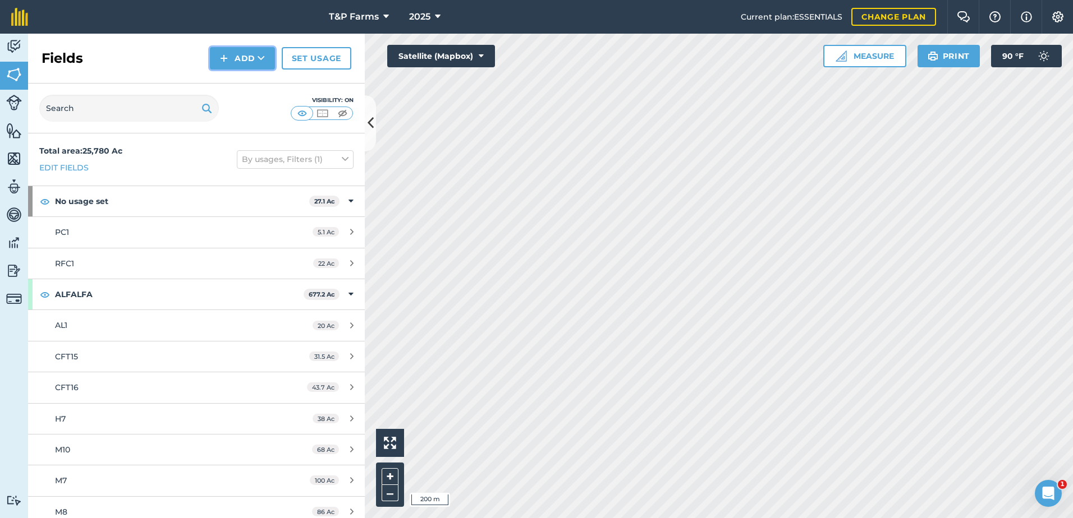
click at [258, 59] on icon at bounding box center [261, 58] width 7 height 11
click at [258, 81] on link "Draw" at bounding box center [243, 83] width 62 height 25
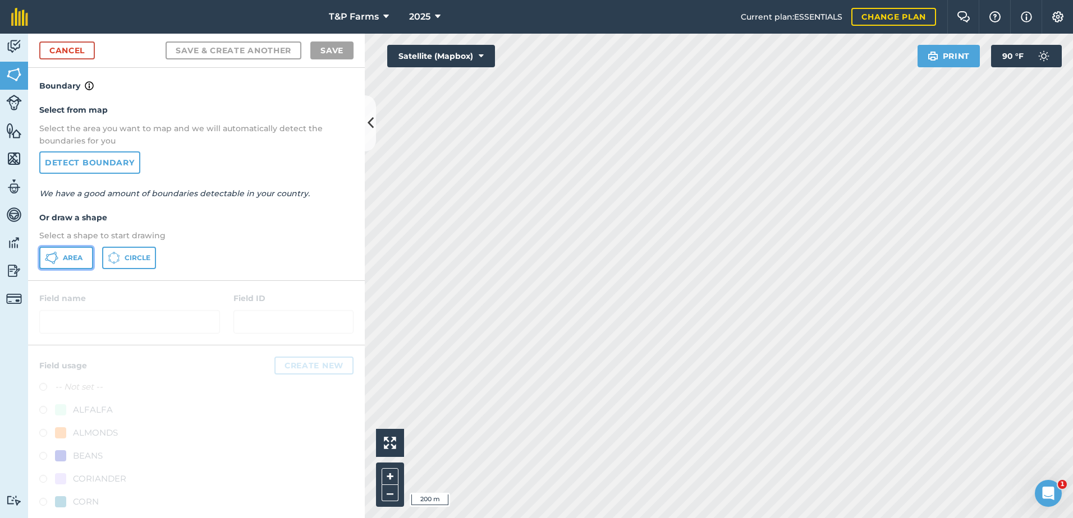
drag, startPoint x: 63, startPoint y: 259, endPoint x: 362, endPoint y: 200, distance: 304.3
click at [73, 260] on span "Area" at bounding box center [73, 258] width 20 height 9
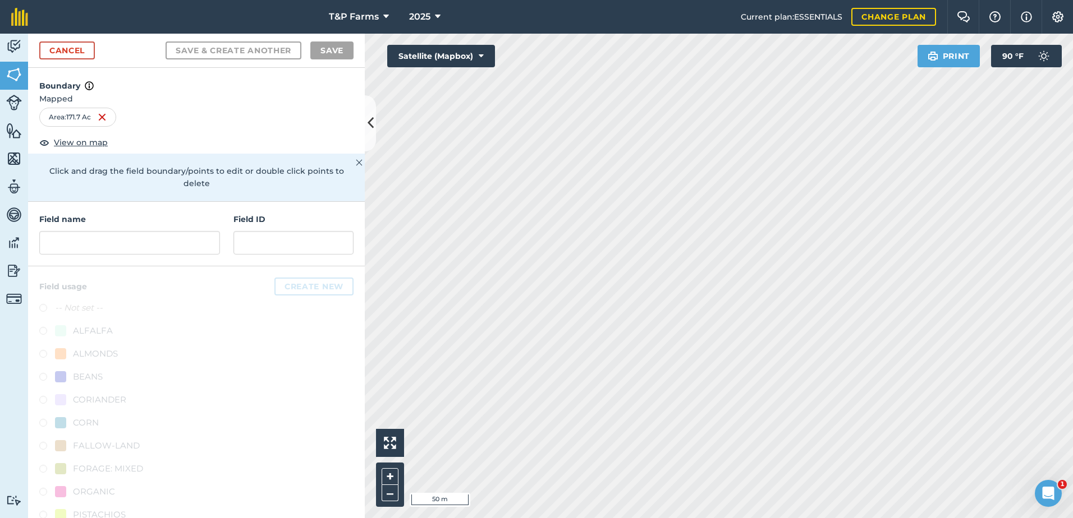
click at [646, 518] on html "T&P Farms 2025 Current plan : ESSENTIALS Change plan Farm Chat Help Info Settin…" at bounding box center [536, 259] width 1073 height 518
click at [140, 243] on input "text" at bounding box center [129, 243] width 181 height 24
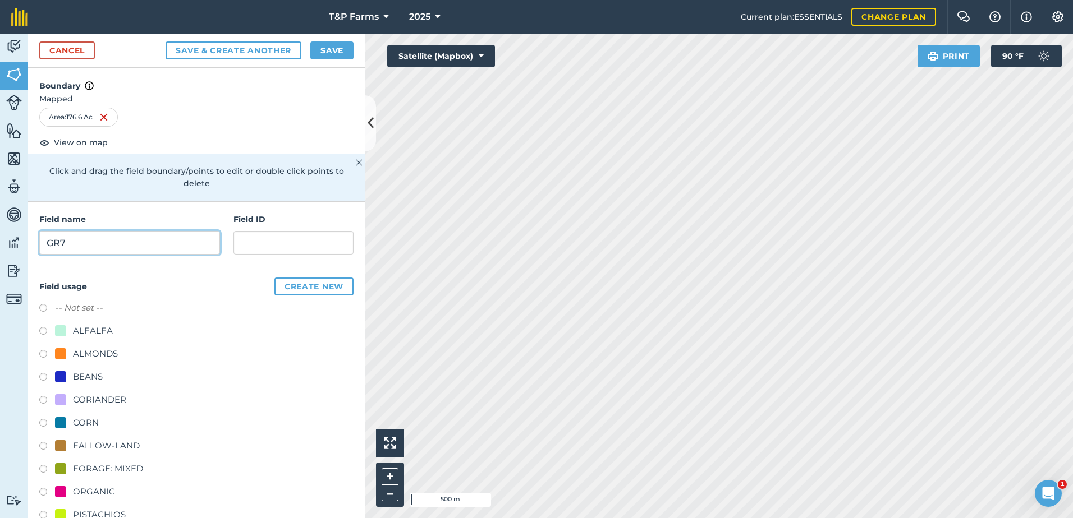
type input "GR7"
click at [83, 360] on div "ALMONDS" at bounding box center [95, 353] width 45 height 13
radio input "true"
click at [333, 48] on button "Save" at bounding box center [331, 51] width 43 height 18
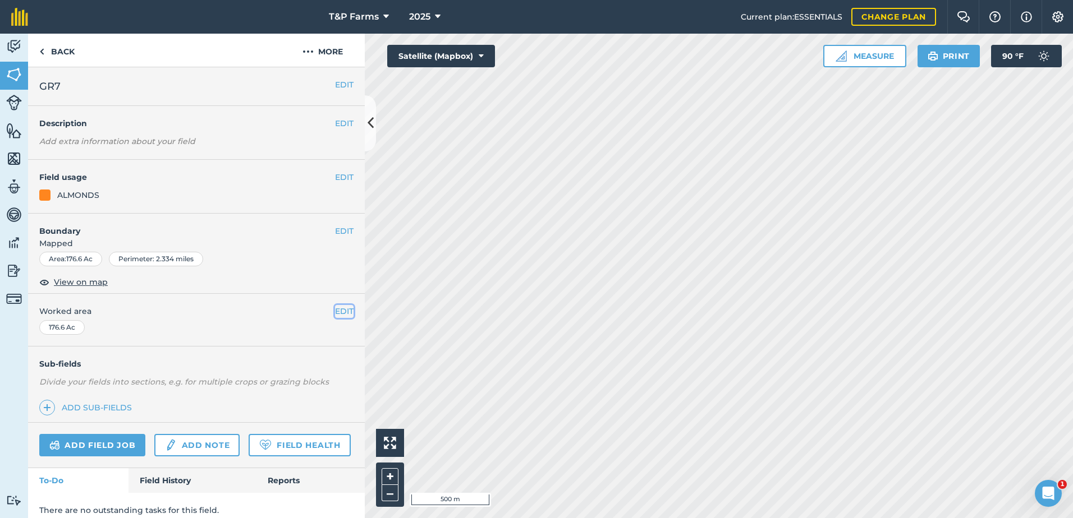
click at [337, 309] on button "EDIT" at bounding box center [344, 311] width 19 height 12
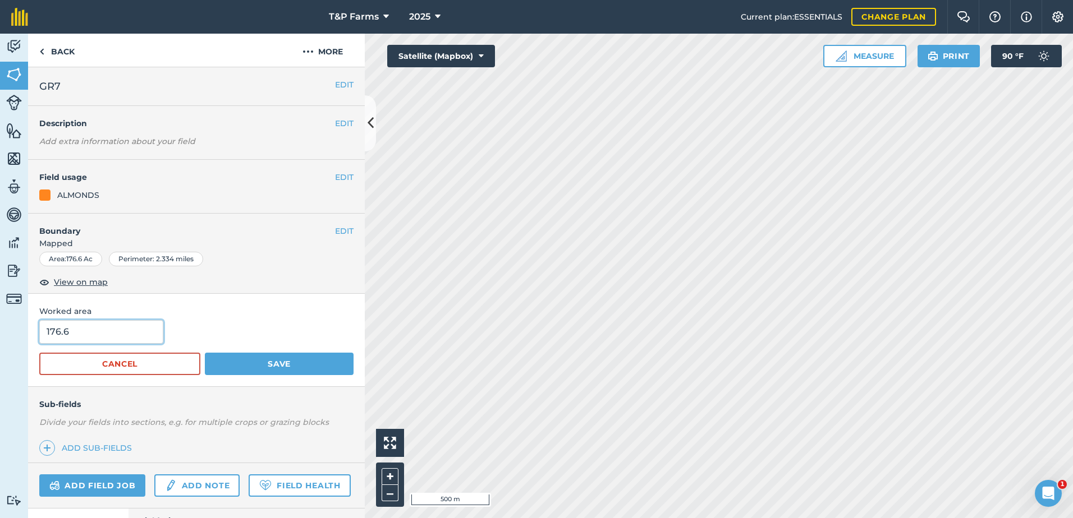
click at [145, 332] on input "176.6" at bounding box center [101, 332] width 124 height 24
type input "176"
click at [205, 353] on button "Save" at bounding box center [279, 364] width 149 height 22
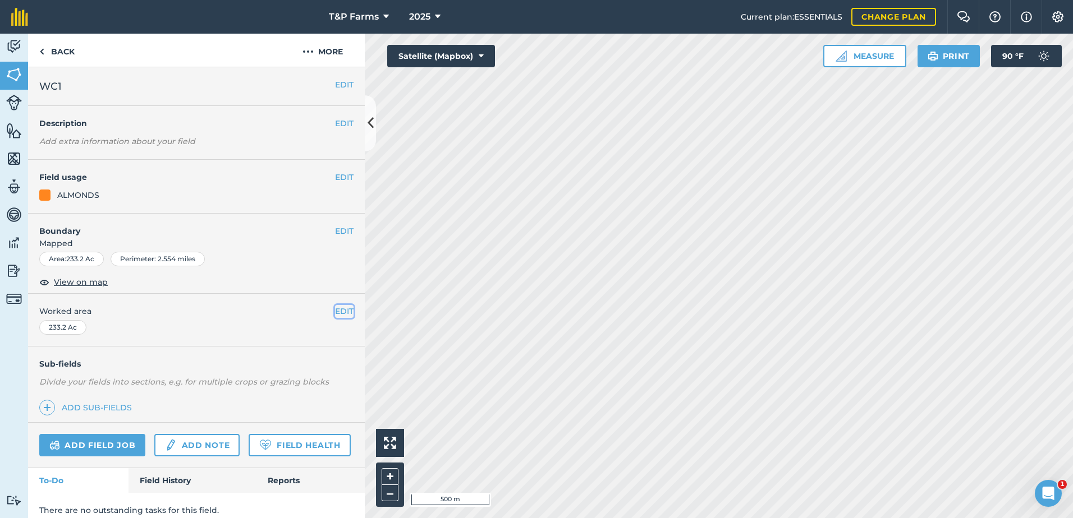
click at [337, 314] on button "EDIT" at bounding box center [344, 311] width 19 height 12
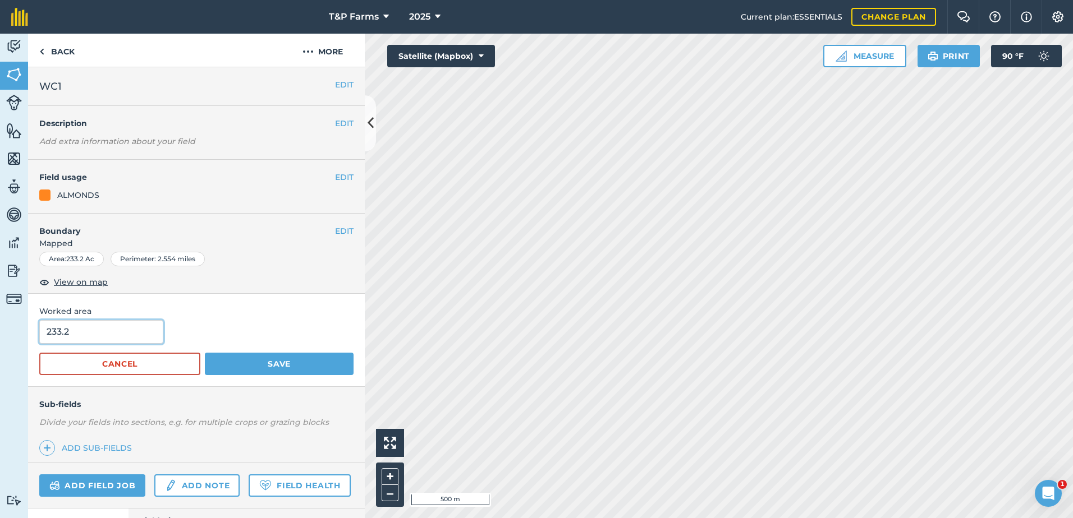
click at [103, 321] on input "233.2" at bounding box center [101, 332] width 124 height 24
type input "233"
click at [205, 353] on button "Save" at bounding box center [279, 364] width 149 height 22
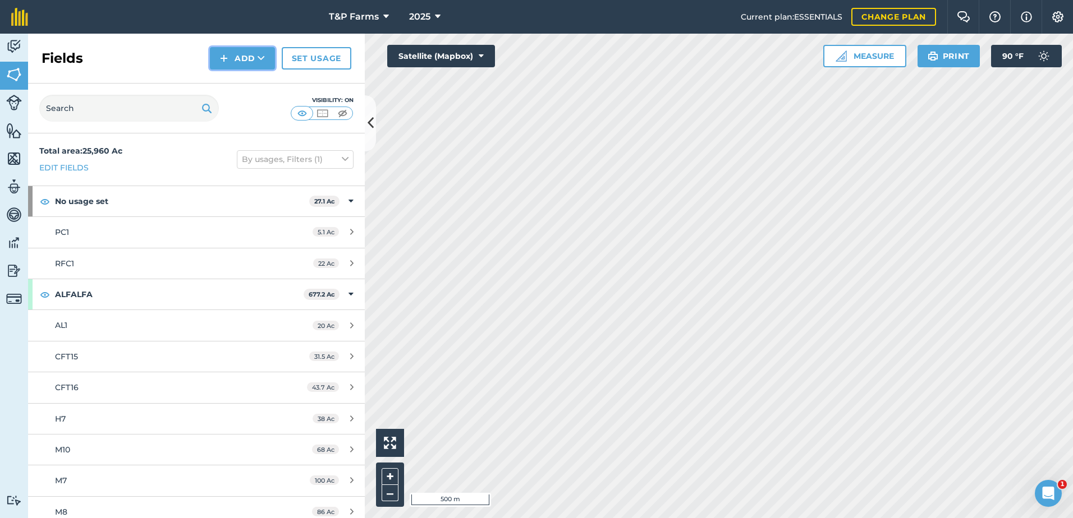
click at [210, 58] on button "Add" at bounding box center [242, 58] width 65 height 22
click at [247, 78] on link "Draw" at bounding box center [243, 83] width 62 height 25
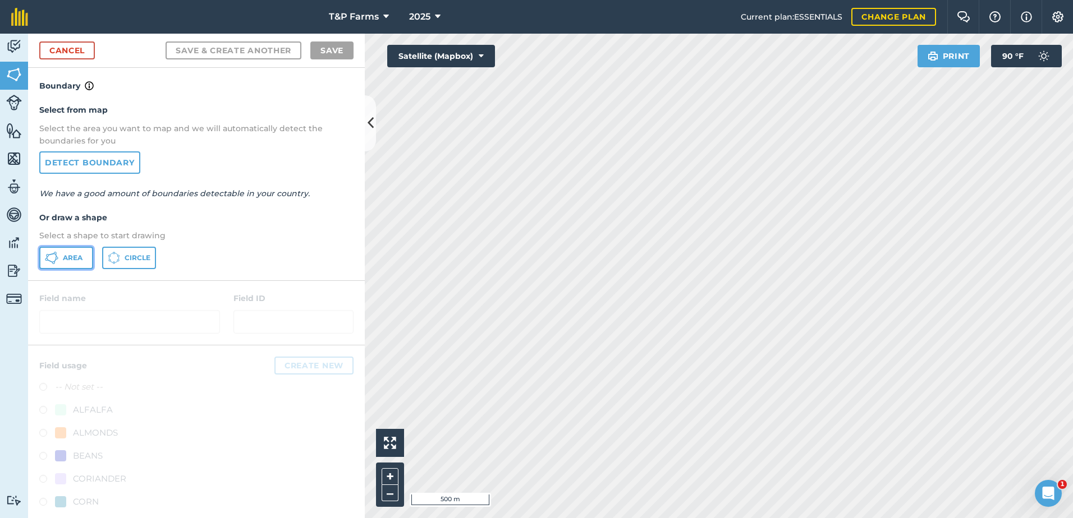
drag, startPoint x: 73, startPoint y: 254, endPoint x: 79, endPoint y: 257, distance: 7.0
click at [73, 254] on span "Area" at bounding box center [73, 258] width 20 height 9
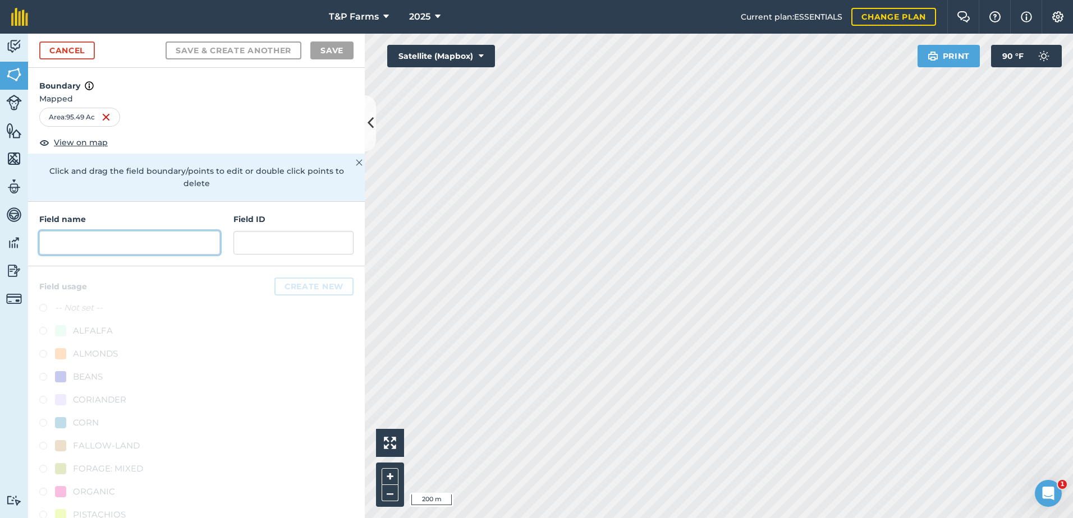
click at [106, 243] on input "text" at bounding box center [129, 243] width 181 height 24
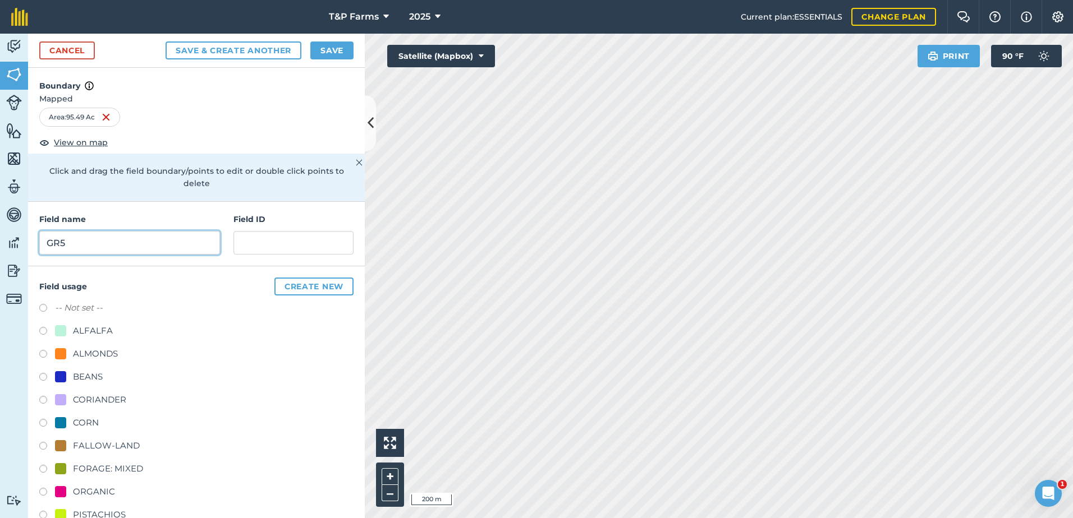
type input "GR5"
click at [99, 353] on div "ALMONDS" at bounding box center [95, 353] width 45 height 13
radio input "true"
click at [328, 54] on button "Save" at bounding box center [331, 51] width 43 height 18
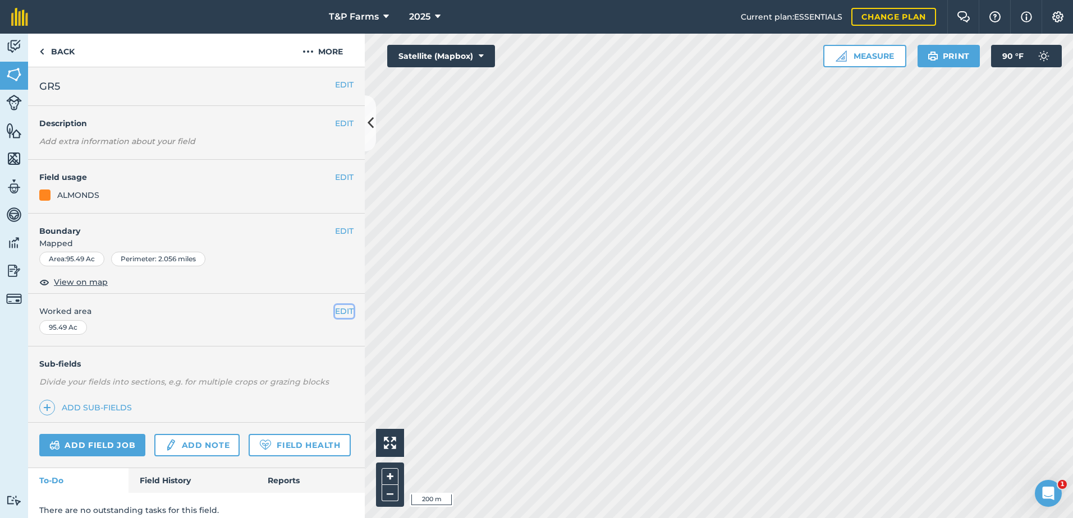
click at [335, 314] on button "EDIT" at bounding box center [344, 311] width 19 height 12
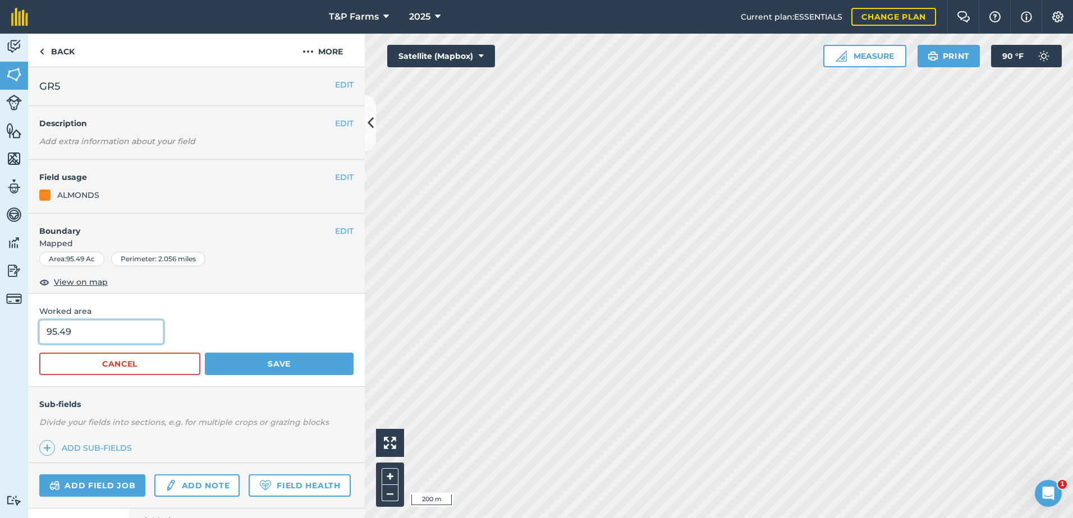
drag, startPoint x: 89, startPoint y: 331, endPoint x: -2, endPoint y: 334, distance: 91.5
click at [0, 334] on html "T&P Farms 2025 Current plan : ESSENTIALS Change plan Farm Chat Help Info Settin…" at bounding box center [536, 259] width 1073 height 518
type input "97"
click at [205, 353] on button "Save" at bounding box center [279, 364] width 149 height 22
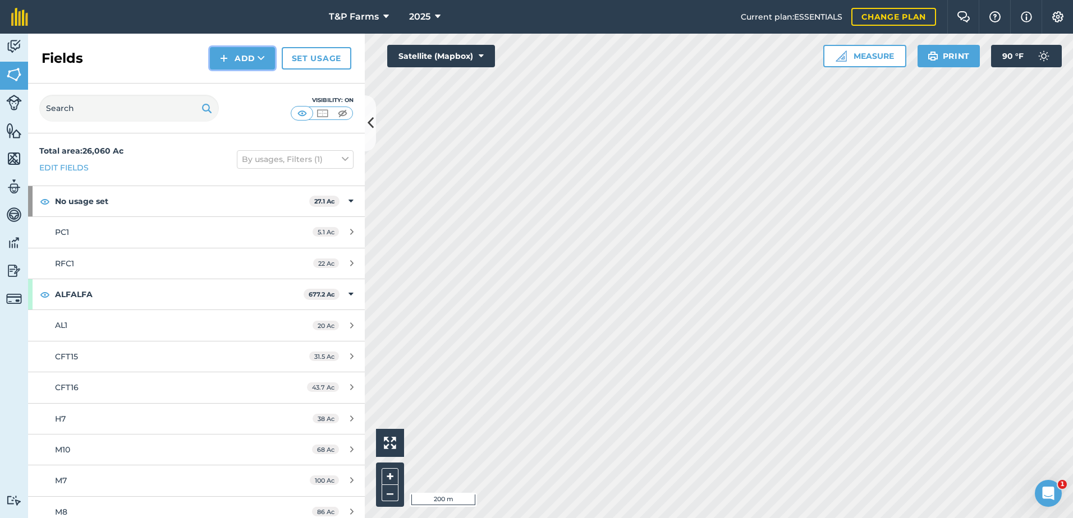
drag, startPoint x: 272, startPoint y: 53, endPoint x: 263, endPoint y: 57, distance: 9.1
click at [272, 54] on button "Add" at bounding box center [242, 58] width 65 height 22
click at [241, 82] on link "Draw" at bounding box center [243, 83] width 62 height 25
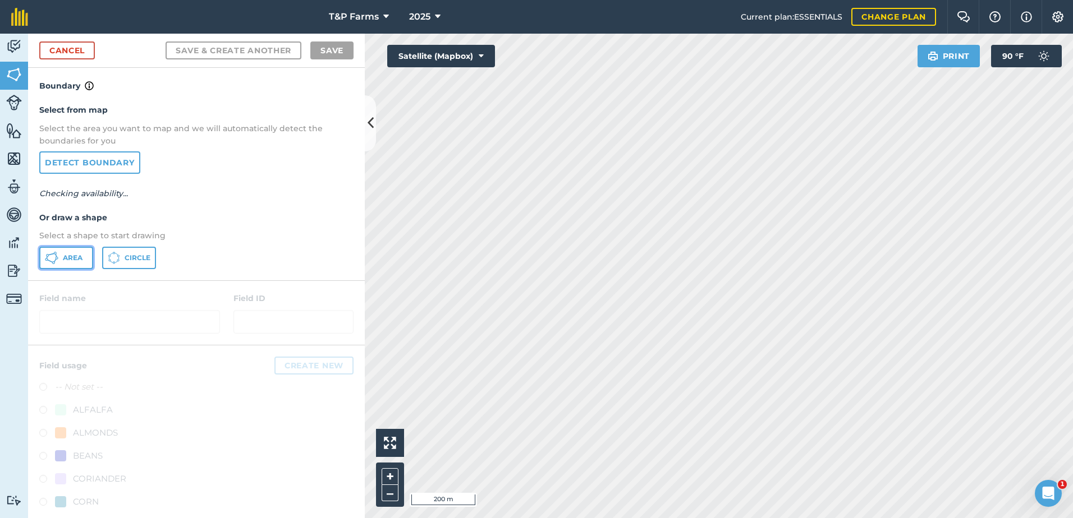
drag, startPoint x: 82, startPoint y: 258, endPoint x: 112, endPoint y: 256, distance: 30.3
click at [92, 258] on button "Area" at bounding box center [66, 258] width 54 height 22
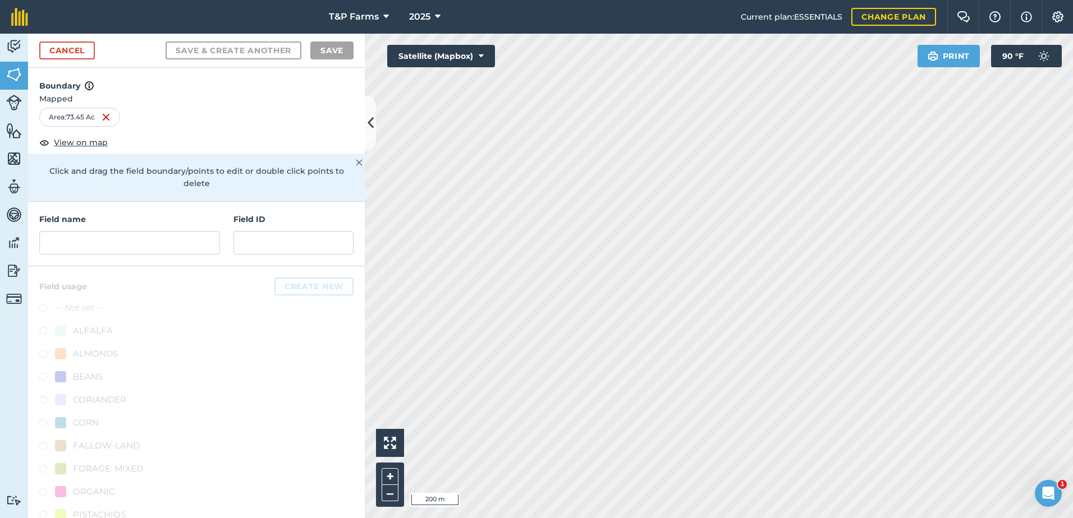
click at [144, 215] on h4 "Field name" at bounding box center [129, 219] width 181 height 12
click at [153, 235] on input "text" at bounding box center [129, 243] width 181 height 24
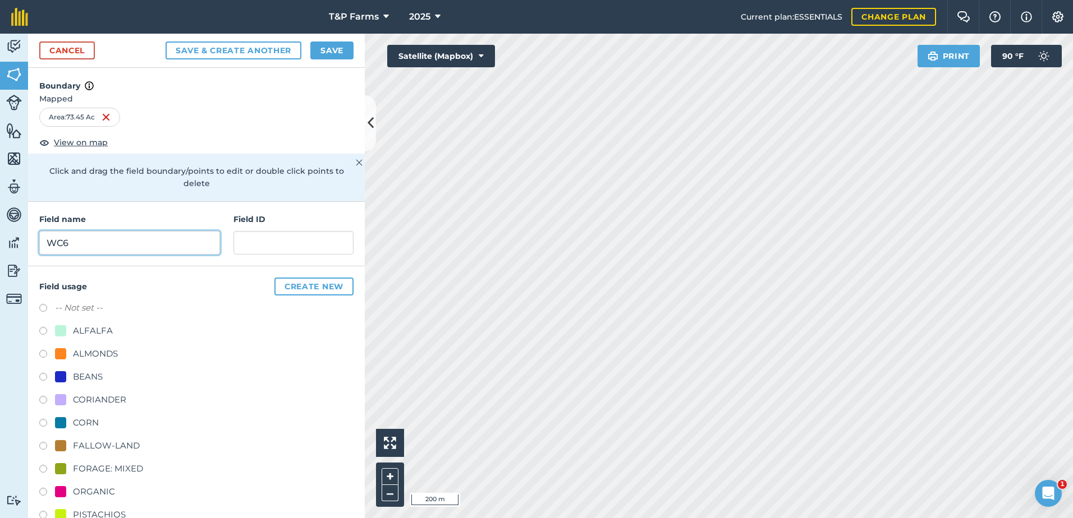
type input "WC6"
click at [97, 349] on div "ALMONDS" at bounding box center [95, 353] width 45 height 13
radio input "true"
click at [333, 54] on button "Save" at bounding box center [331, 51] width 43 height 18
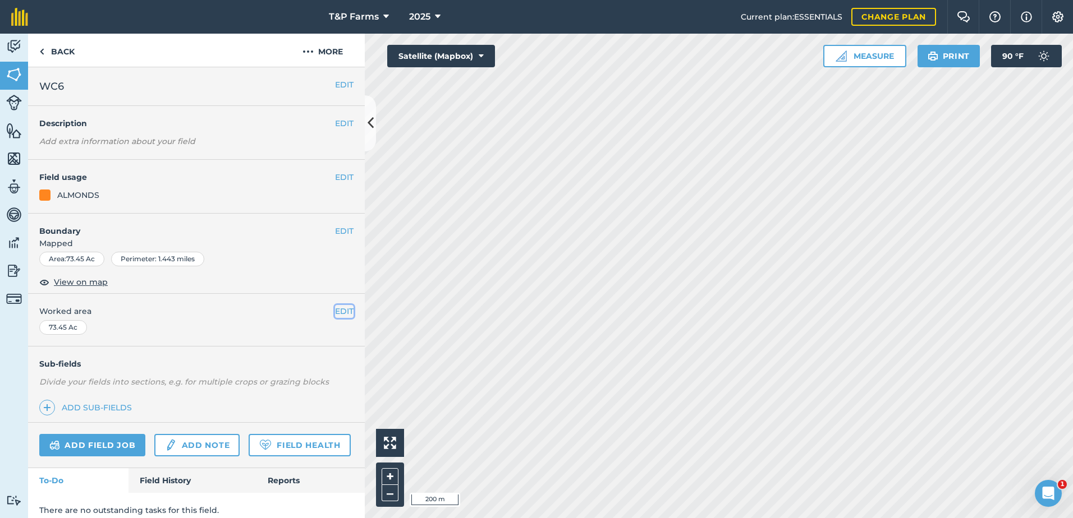
click at [335, 316] on button "EDIT" at bounding box center [344, 311] width 19 height 12
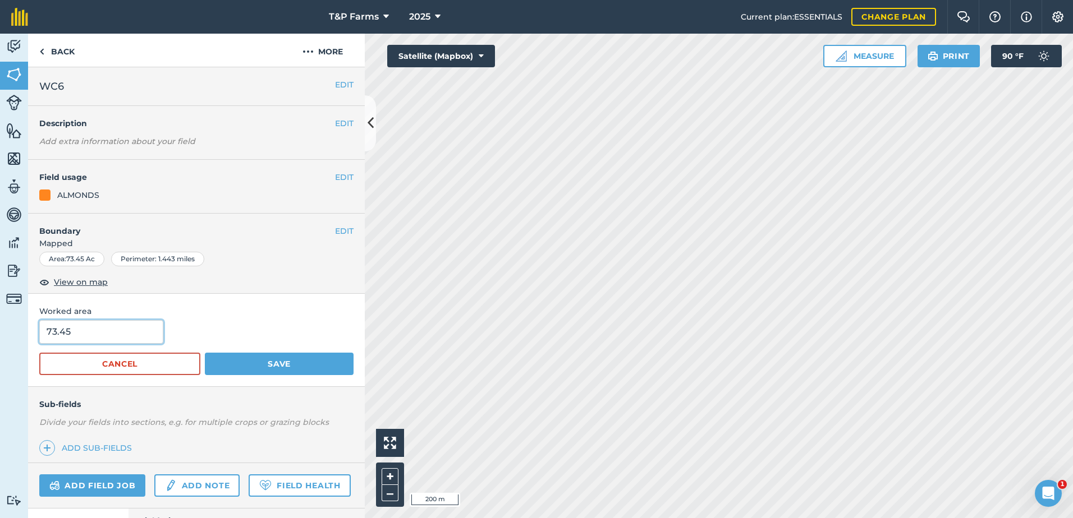
drag, startPoint x: 119, startPoint y: 329, endPoint x: -2, endPoint y: 329, distance: 121.2
click at [0, 329] on html "T&P Farms 2025 Current plan : ESSENTIALS Change plan Farm Chat Help Info Settin…" at bounding box center [536, 259] width 1073 height 518
type input "75"
click at [205, 353] on button "Save" at bounding box center [279, 364] width 149 height 22
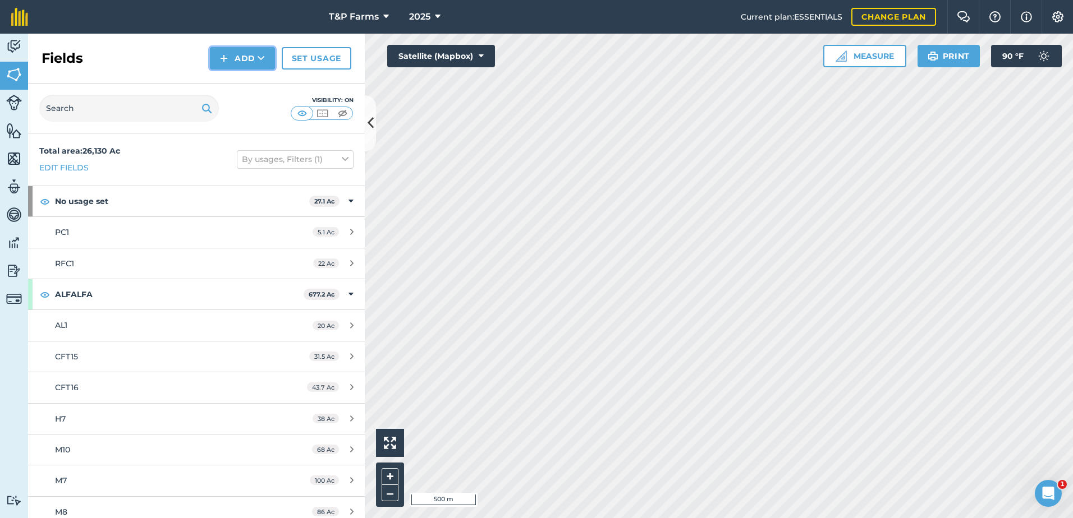
click at [242, 66] on button "Add" at bounding box center [242, 58] width 65 height 22
click at [243, 73] on link "Draw" at bounding box center [243, 83] width 62 height 25
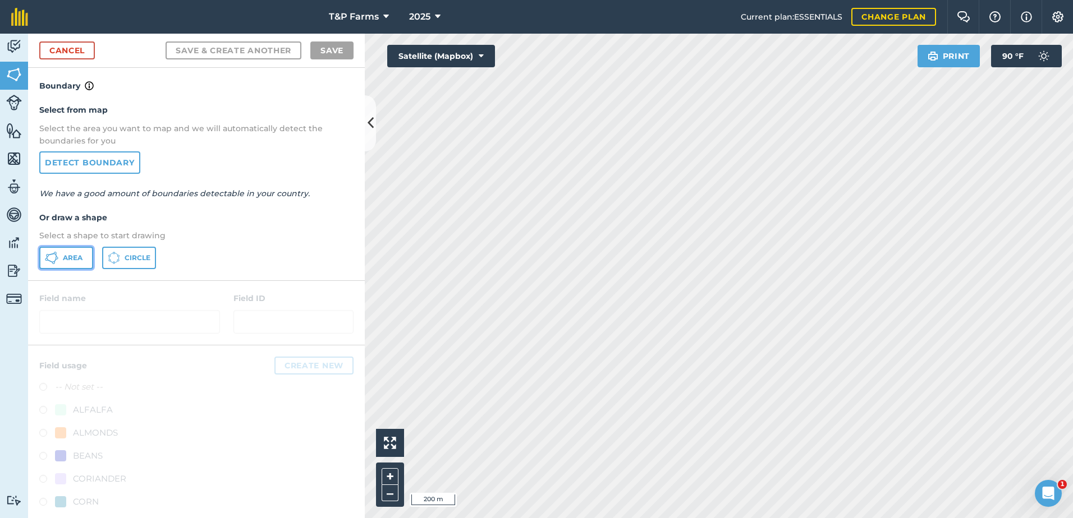
click at [44, 254] on button "Area" at bounding box center [66, 258] width 54 height 22
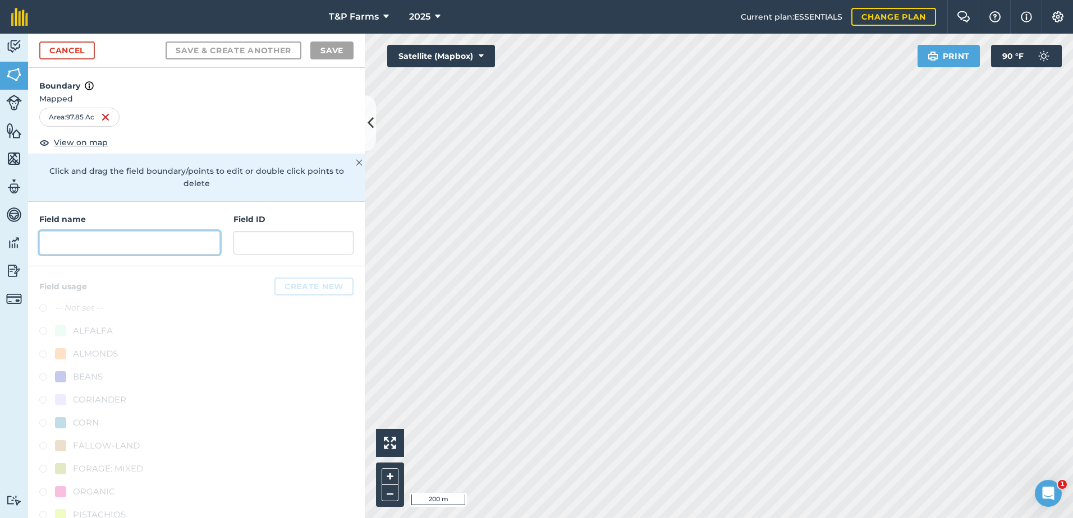
click at [149, 236] on input "text" at bounding box center [129, 243] width 181 height 24
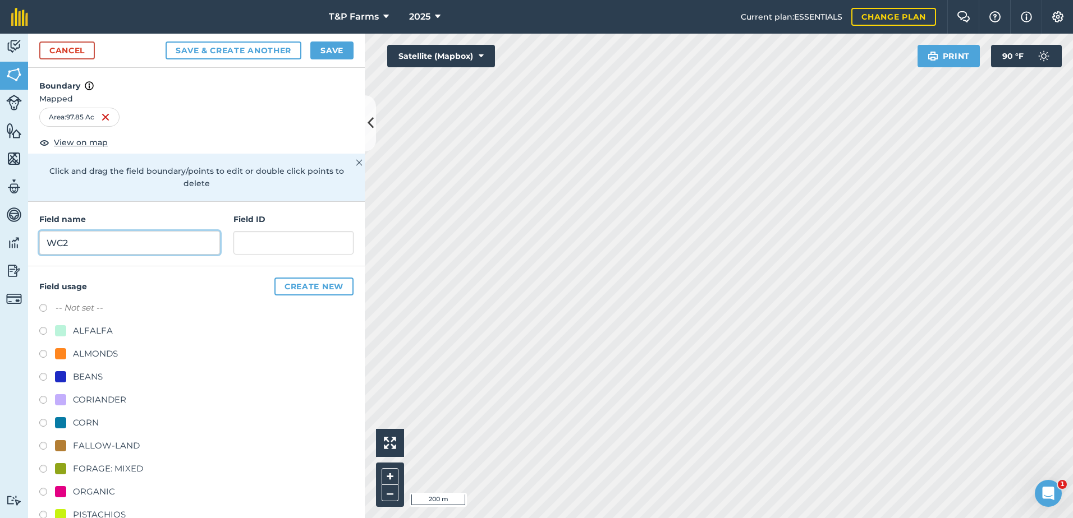
type input "WC2"
click at [87, 350] on div "ALMONDS" at bounding box center [95, 353] width 45 height 13
radio input "true"
click at [334, 49] on button "Save" at bounding box center [331, 51] width 43 height 18
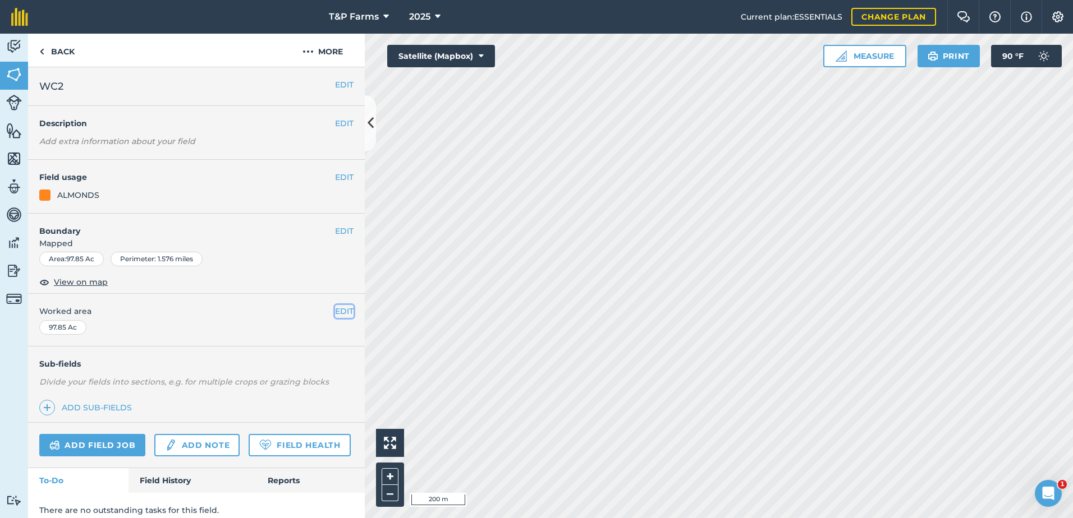
click at [342, 307] on button "EDIT" at bounding box center [344, 311] width 19 height 12
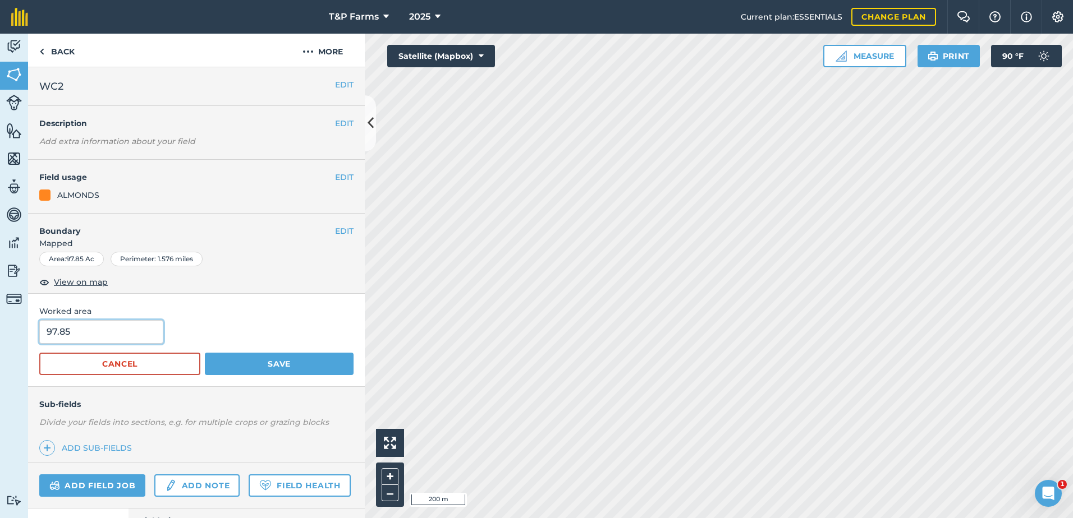
drag, startPoint x: 138, startPoint y: 329, endPoint x: -2, endPoint y: 323, distance: 140.4
click at [0, 323] on html "T&P Farms 2025 Current plan : ESSENTIALS Change plan Farm Chat Help Info Settin…" at bounding box center [536, 259] width 1073 height 518
type input "99"
click at [205, 353] on button "Save" at bounding box center [279, 364] width 149 height 22
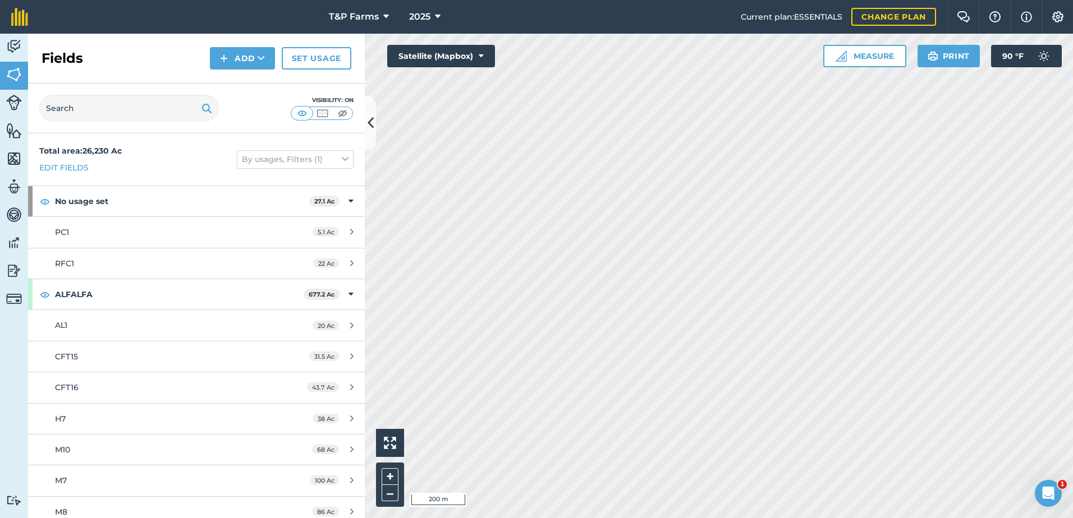
click at [220, 66] on div "Fields Add Set usage" at bounding box center [196, 59] width 337 height 50
click at [220, 66] on button "Add" at bounding box center [242, 58] width 65 height 22
click at [224, 83] on link "Draw" at bounding box center [243, 83] width 62 height 25
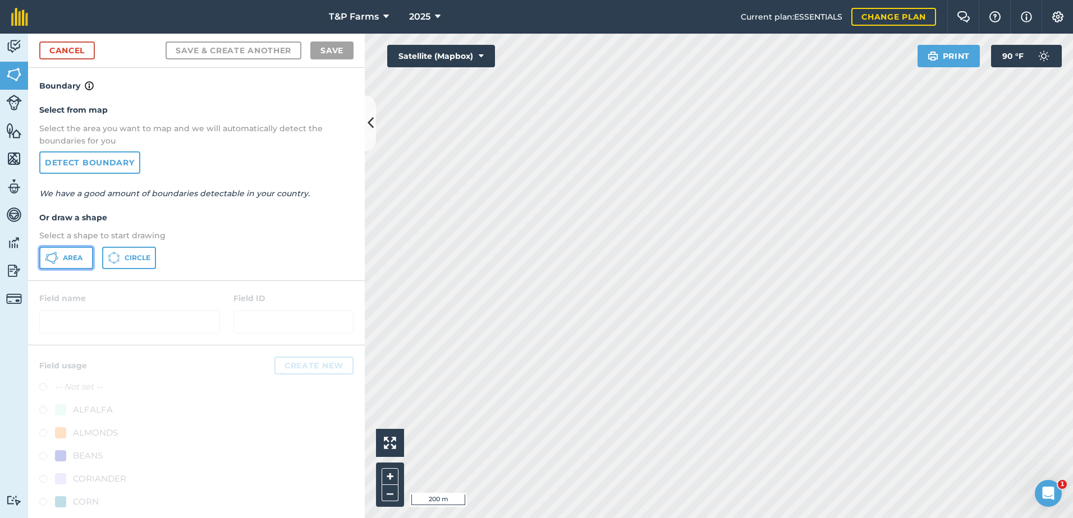
click at [63, 254] on span "Area" at bounding box center [73, 258] width 20 height 9
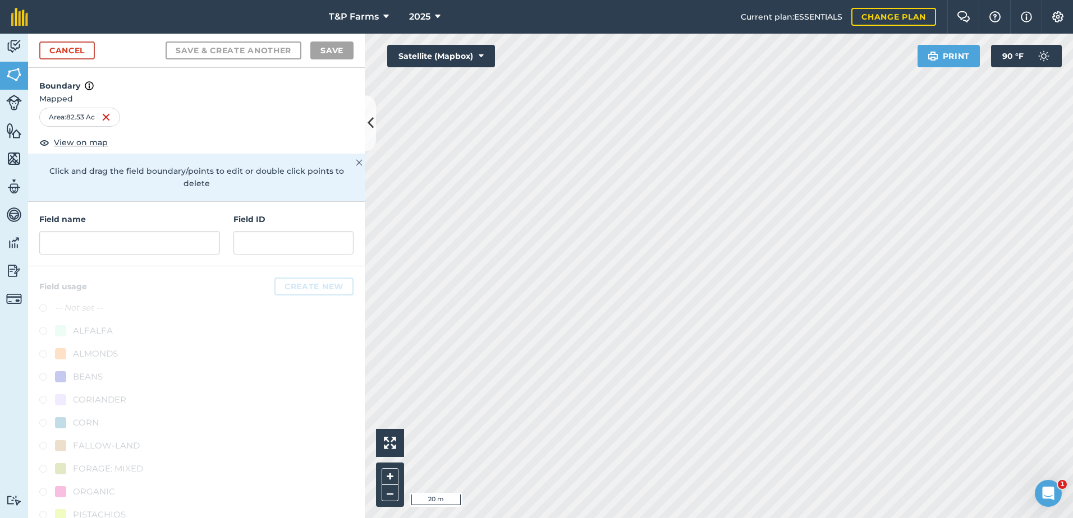
click at [670, 518] on html "T&P Farms 2025 Current plan : ESSENTIALS Change plan Farm Chat Help Info Settin…" at bounding box center [536, 259] width 1073 height 518
click at [151, 246] on input "text" at bounding box center [129, 243] width 181 height 24
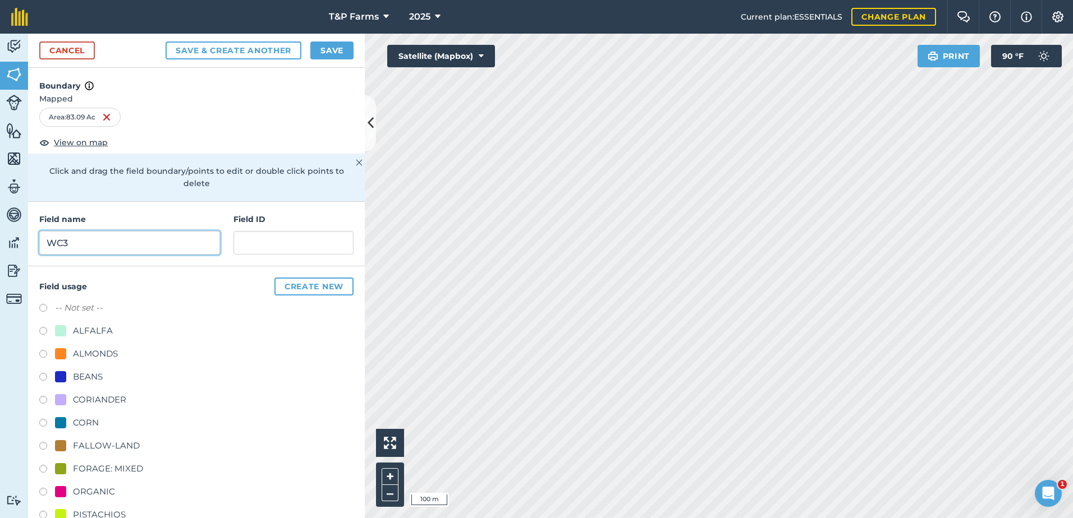
type input "WC3"
click at [78, 348] on div "ALMONDS" at bounding box center [95, 353] width 45 height 13
radio input "true"
click at [344, 55] on button "Save" at bounding box center [331, 51] width 43 height 18
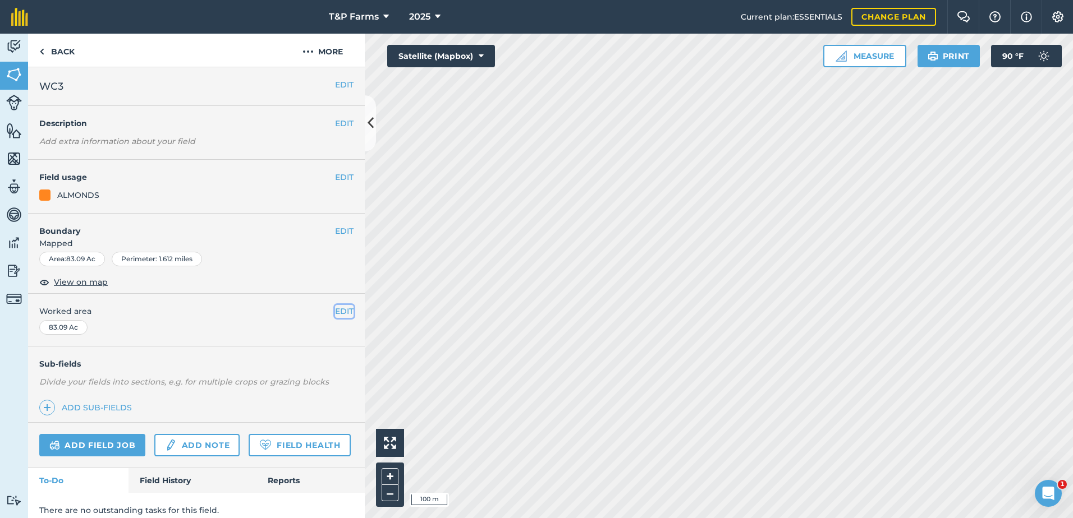
drag, startPoint x: 339, startPoint y: 315, endPoint x: 242, endPoint y: 318, distance: 96.6
click at [336, 315] on button "EDIT" at bounding box center [344, 311] width 19 height 12
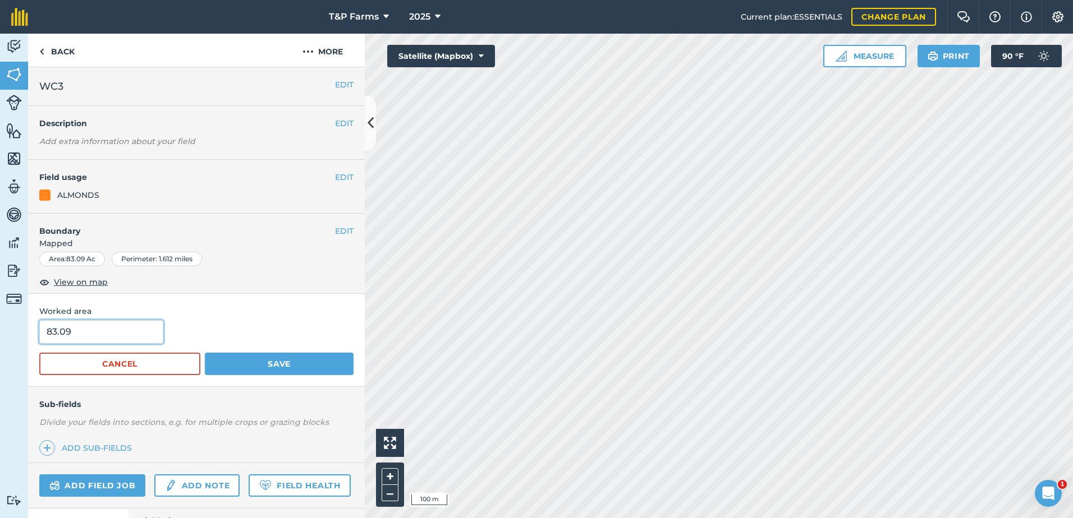
click at [150, 327] on input "83.09" at bounding box center [101, 332] width 124 height 24
type input "83"
click at [287, 361] on button "Save" at bounding box center [279, 364] width 149 height 22
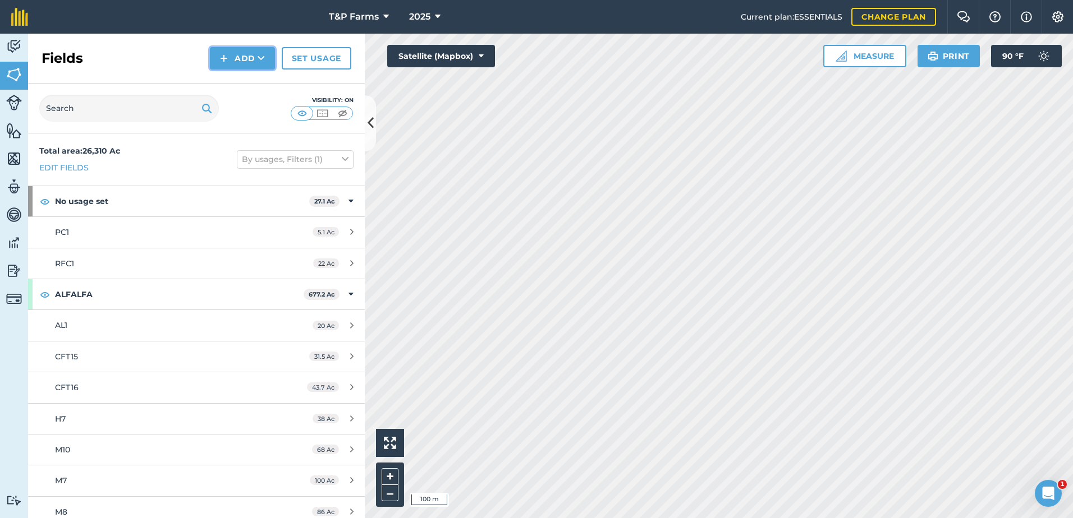
click at [262, 61] on icon at bounding box center [261, 58] width 7 height 11
drag, startPoint x: 258, startPoint y: 68, endPoint x: 246, endPoint y: 82, distance: 18.4
click at [246, 82] on link "Draw" at bounding box center [243, 83] width 62 height 25
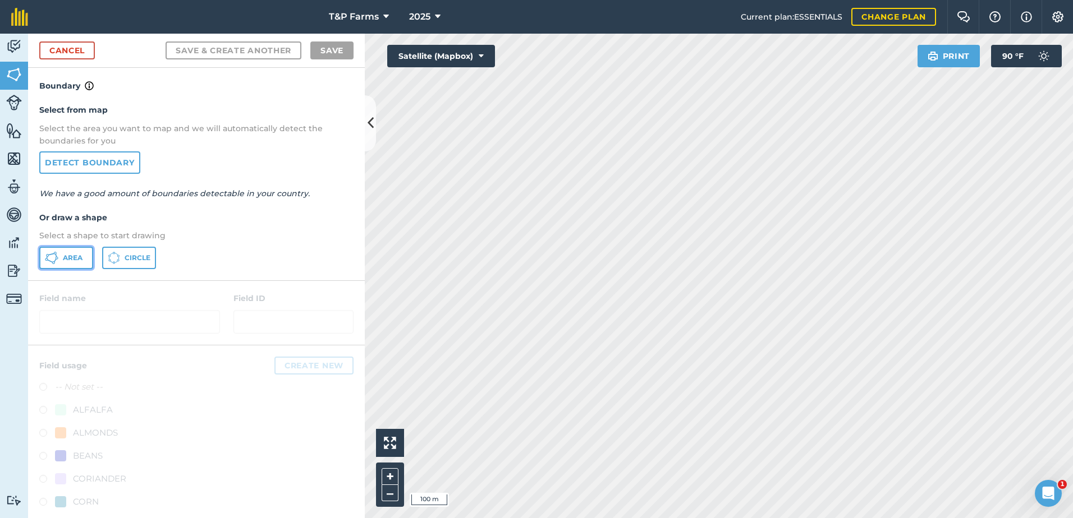
drag, startPoint x: 77, startPoint y: 249, endPoint x: 149, endPoint y: 252, distance: 71.3
click at [78, 249] on button "Area" at bounding box center [66, 258] width 54 height 22
click at [853, 0] on html "T&P Farms 2025 Current plan : ESSENTIALS Change plan Farm Chat Help Info Settin…" at bounding box center [536, 259] width 1073 height 518
click at [823, 0] on html "T&P Farms 2025 Current plan : ESSENTIALS Change plan Farm Chat Help Info Settin…" at bounding box center [536, 259] width 1073 height 518
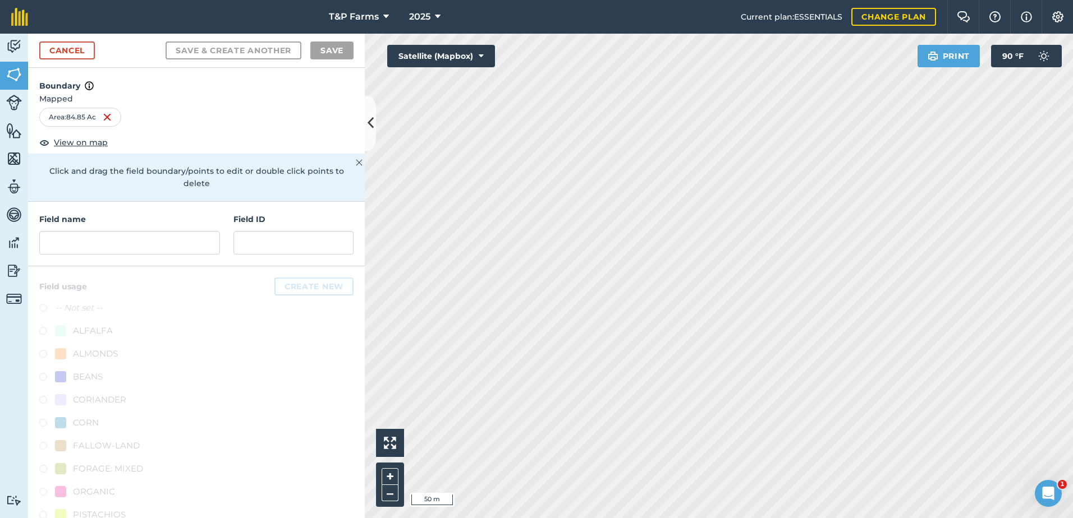
click at [890, 518] on html "T&P Farms 2025 Current plan : ESSENTIALS Change plan Farm Chat Help Info Settin…" at bounding box center [536, 259] width 1073 height 518
click at [816, 518] on html "T&P Farms 2025 Current plan : ESSENTIALS Change plan Farm Chat Help Info Settin…" at bounding box center [536, 259] width 1073 height 518
click at [831, 518] on html "T&P Farms 2025 Current plan : ESSENTIALS Change plan Farm Chat Help Info Settin…" at bounding box center [536, 259] width 1073 height 518
click at [876, 4] on div "T&P Farms 2025 Current plan : ESSENTIALS Change plan Farm Chat Help Info Settin…" at bounding box center [536, 259] width 1073 height 518
click at [149, 247] on input "text" at bounding box center [129, 243] width 181 height 24
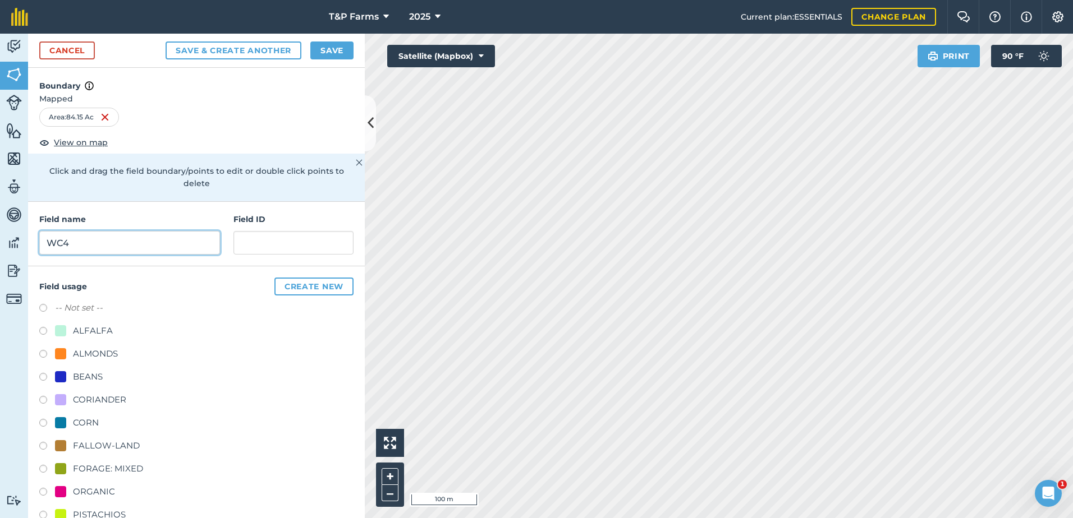
type input "WC4"
click at [112, 350] on div "ALMONDS" at bounding box center [95, 353] width 45 height 13
radio input "true"
click at [330, 50] on button "Save" at bounding box center [331, 51] width 43 height 18
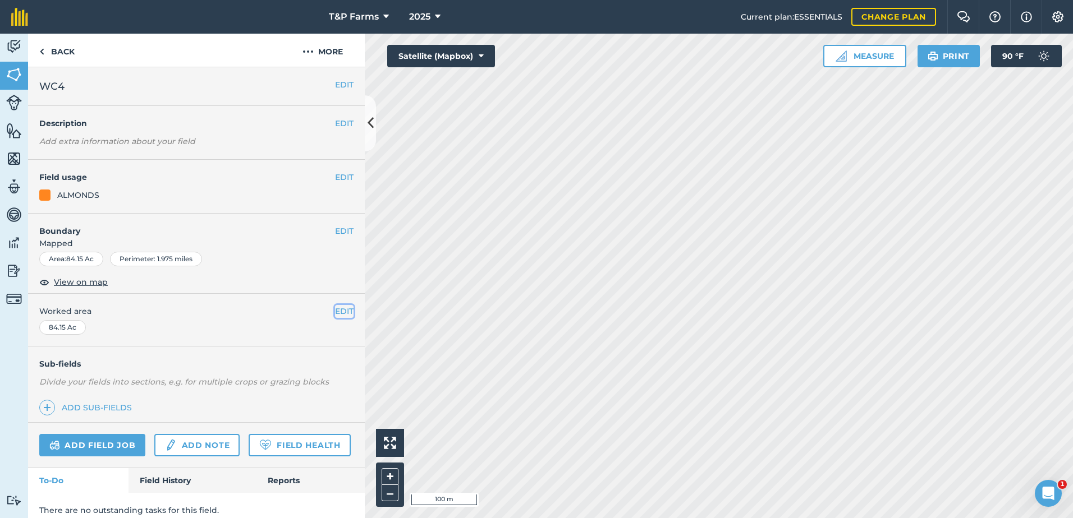
drag, startPoint x: 341, startPoint y: 306, endPoint x: 334, endPoint y: 309, distance: 7.6
click at [341, 306] on button "EDIT" at bounding box center [344, 311] width 19 height 12
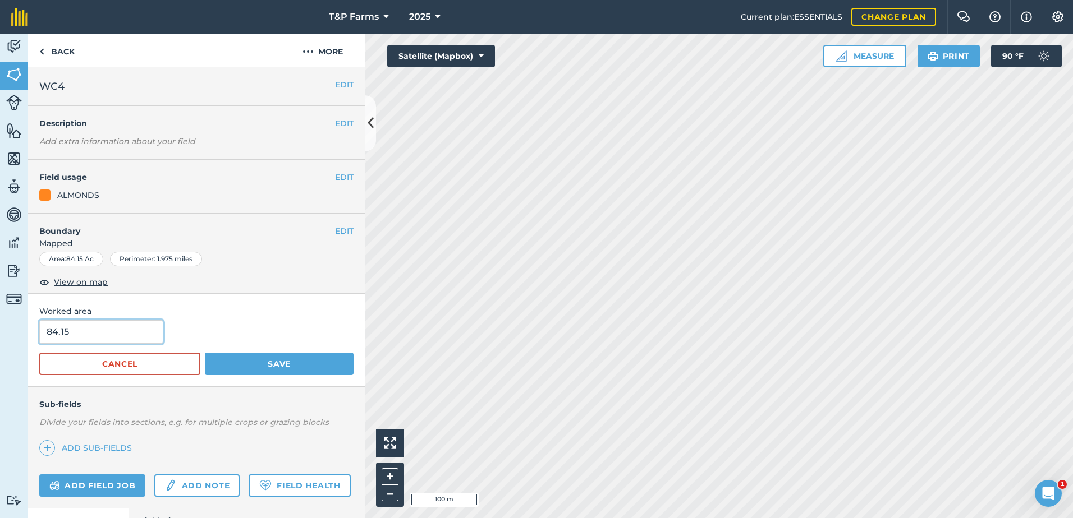
drag, startPoint x: 12, startPoint y: 327, endPoint x: -2, endPoint y: 327, distance: 14.0
click at [0, 327] on html "T&P Farms 2025 Current plan : ESSENTIALS Change plan Farm Chat Help Info Settin…" at bounding box center [536, 259] width 1073 height 518
type input "82"
click at [205, 353] on button "Save" at bounding box center [279, 364] width 149 height 22
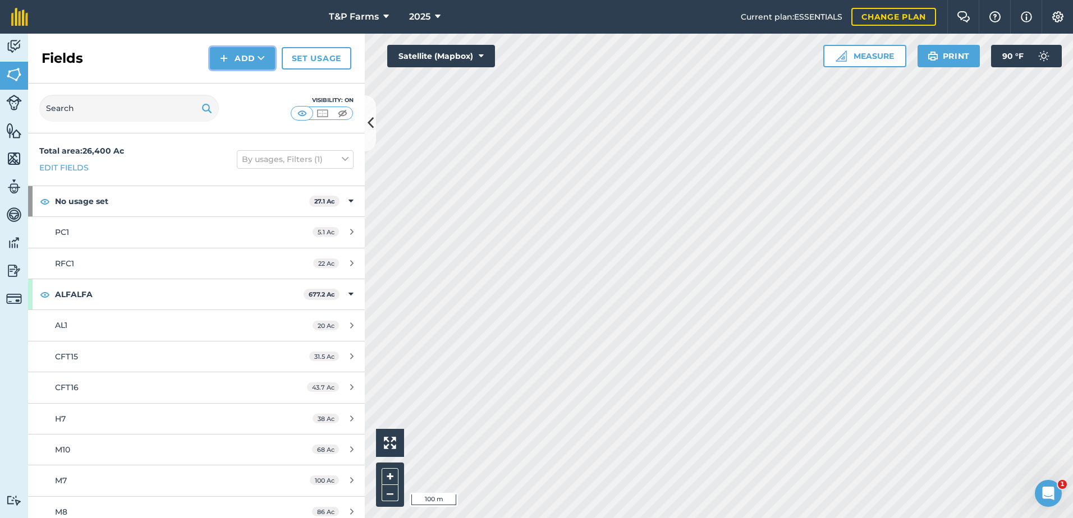
click at [234, 56] on button "Add" at bounding box center [242, 58] width 65 height 22
click at [231, 89] on link "Draw" at bounding box center [243, 83] width 62 height 25
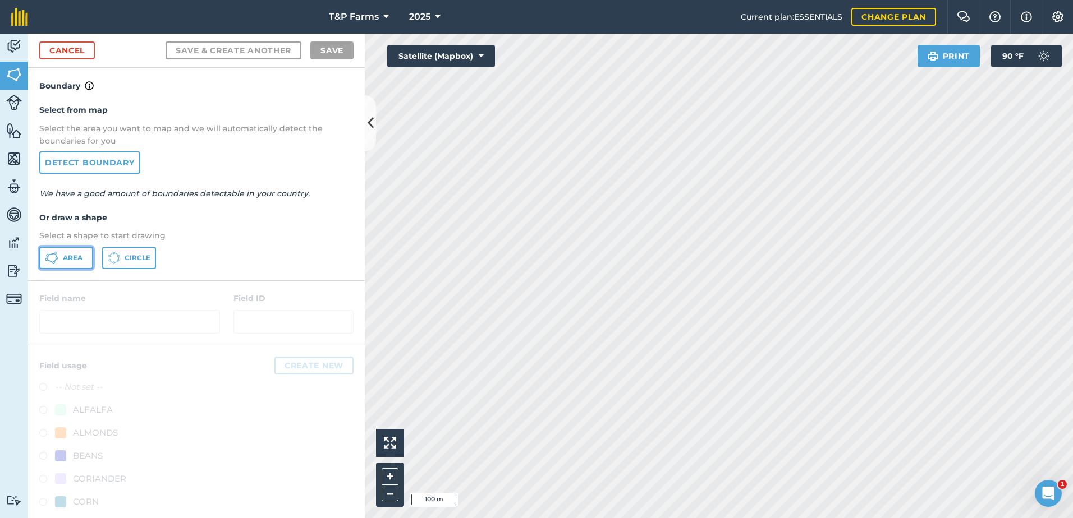
drag, startPoint x: 58, startPoint y: 254, endPoint x: 443, endPoint y: 229, distance: 386.2
click at [59, 253] on button "Area" at bounding box center [66, 258] width 54 height 22
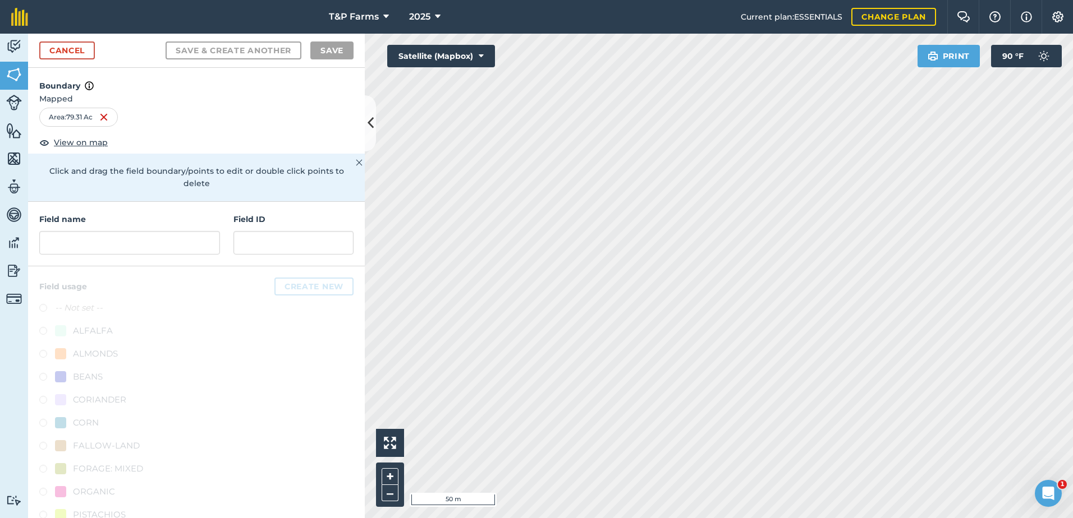
click at [710, 518] on html "T&P Farms 2025 Current plan : ESSENTIALS Change plan Farm Chat Help Info Settin…" at bounding box center [536, 259] width 1073 height 518
click at [126, 231] on div "Field name" at bounding box center [129, 234] width 181 height 42
click at [130, 241] on input "text" at bounding box center [129, 243] width 181 height 24
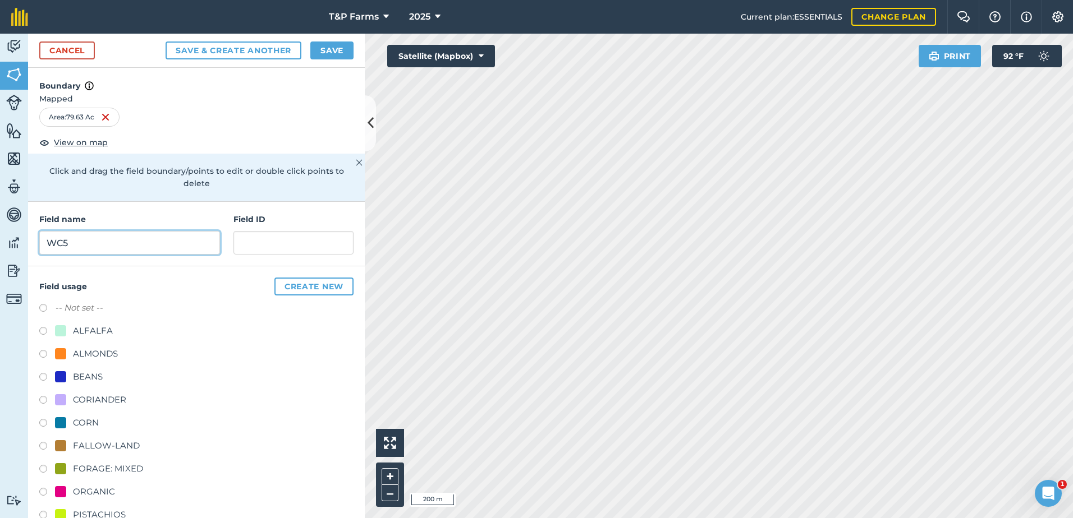
type input "WC5"
click at [88, 364] on div "-- Not set -- ALFALFA ALMONDS BEANS CORIANDER CORN FALLOW-LAND FORAGE: MIXED OR…" at bounding box center [196, 470] width 314 height 338
click at [94, 357] on div "ALMONDS" at bounding box center [95, 353] width 45 height 13
radio input "true"
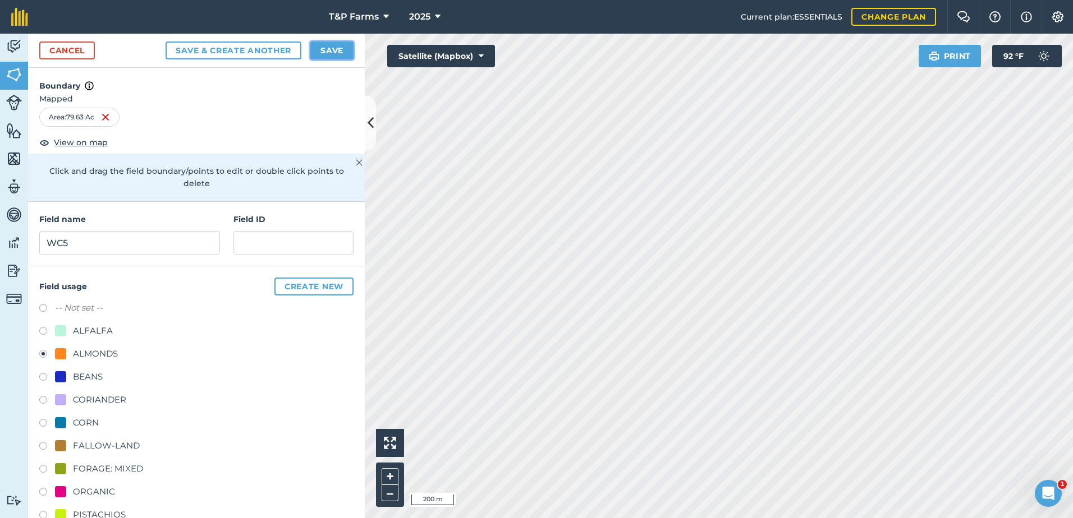
click at [341, 43] on button "Save" at bounding box center [331, 51] width 43 height 18
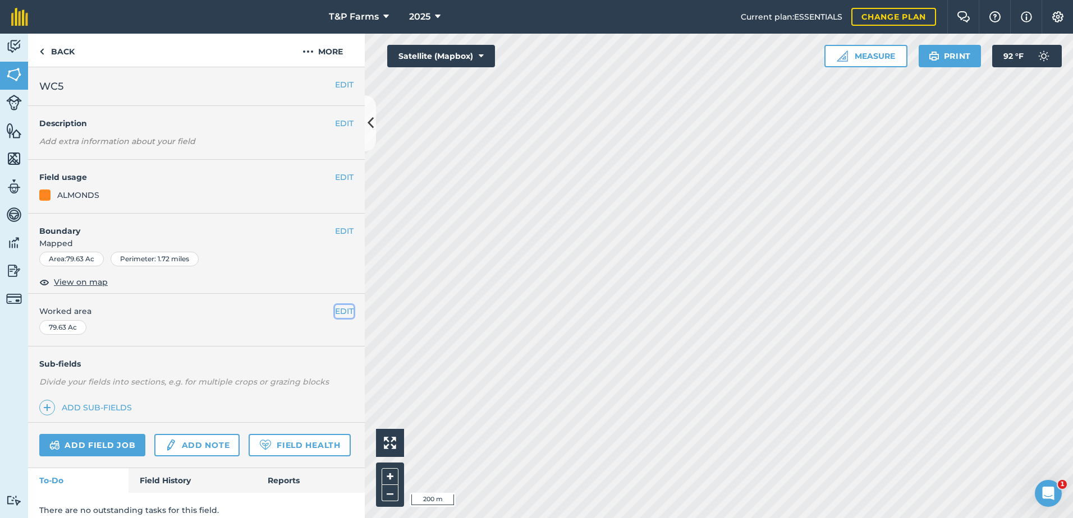
drag, startPoint x: 337, startPoint y: 309, endPoint x: 313, endPoint y: 319, distance: 25.6
click at [337, 309] on button "EDIT" at bounding box center [344, 311] width 19 height 12
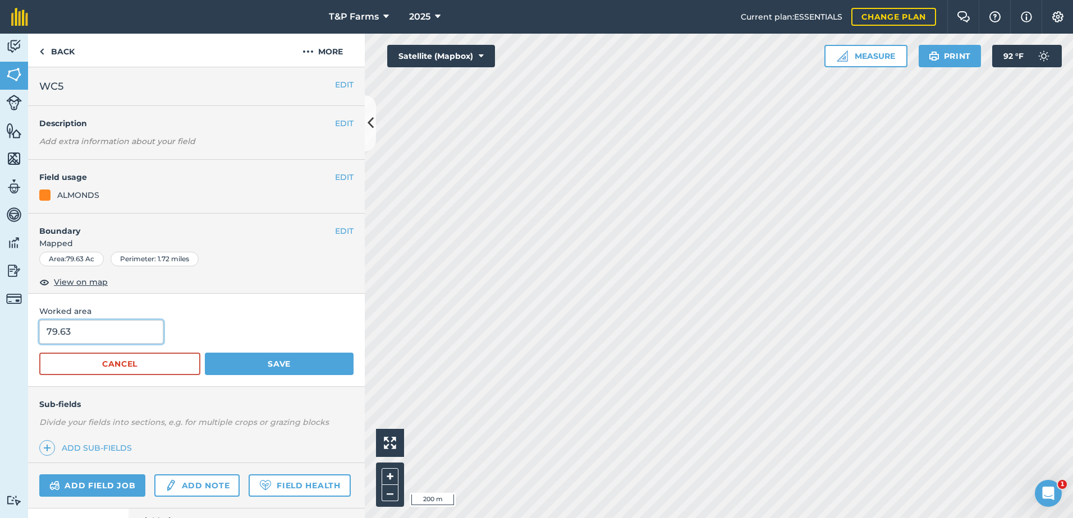
click at [114, 332] on input "79.63" at bounding box center [101, 332] width 124 height 24
type input "79"
click at [205, 353] on button "Save" at bounding box center [279, 364] width 149 height 22
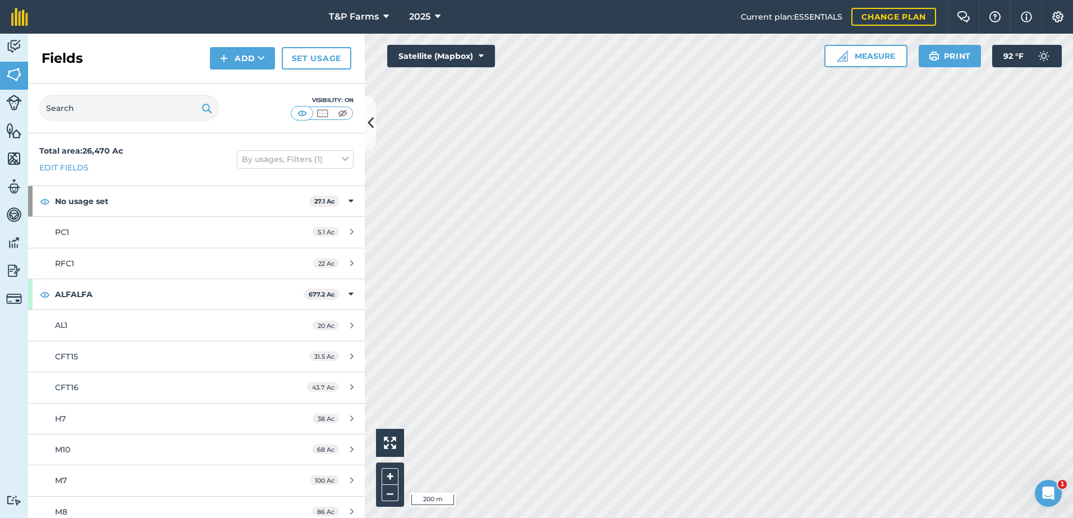
click at [351, 291] on div "Activity Fields Livestock Features Maps Team Vehicles Data Reporting Billing Tu…" at bounding box center [536, 276] width 1073 height 485
click at [243, 52] on button "Add" at bounding box center [242, 58] width 65 height 22
click at [241, 54] on button "Add Draw Import" at bounding box center [242, 58] width 65 height 22
click at [240, 62] on button "Add" at bounding box center [242, 58] width 65 height 22
click at [231, 88] on link "Draw" at bounding box center [243, 83] width 62 height 25
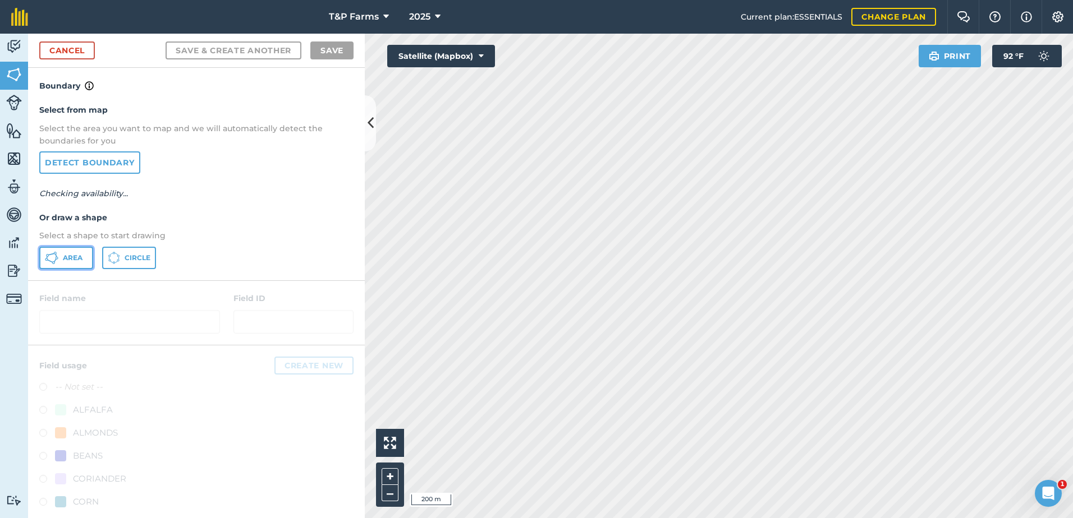
click at [77, 258] on span "Area" at bounding box center [73, 258] width 20 height 9
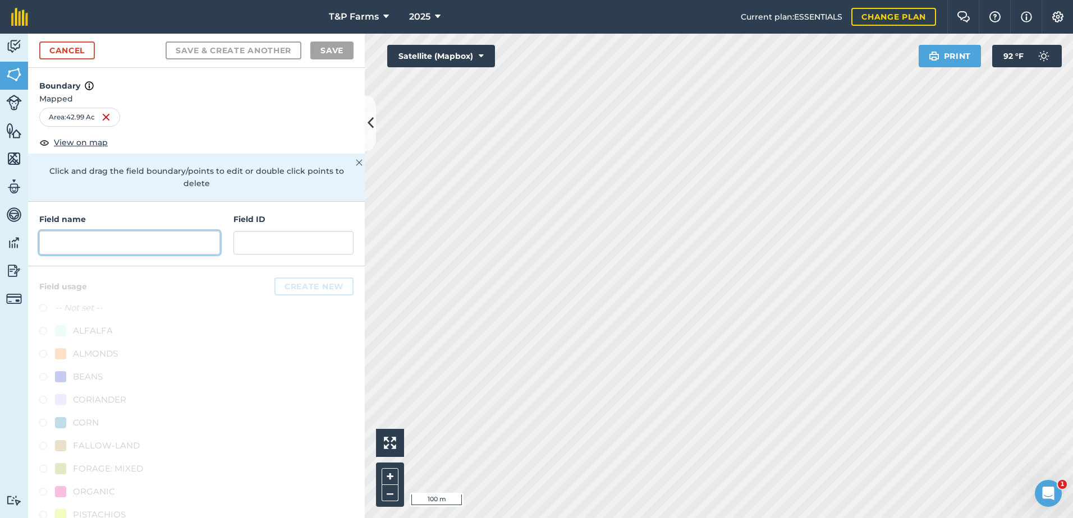
click at [75, 240] on input "text" at bounding box center [129, 243] width 181 height 24
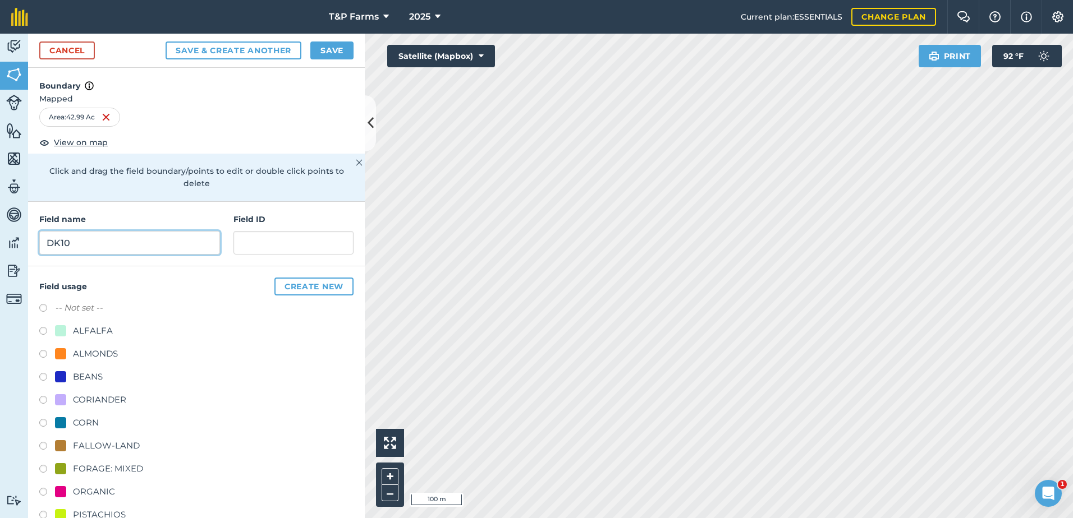
type input "DK10"
click at [86, 361] on div "ALMONDS" at bounding box center [95, 353] width 45 height 13
radio input "true"
click at [335, 44] on button "Save" at bounding box center [331, 51] width 43 height 18
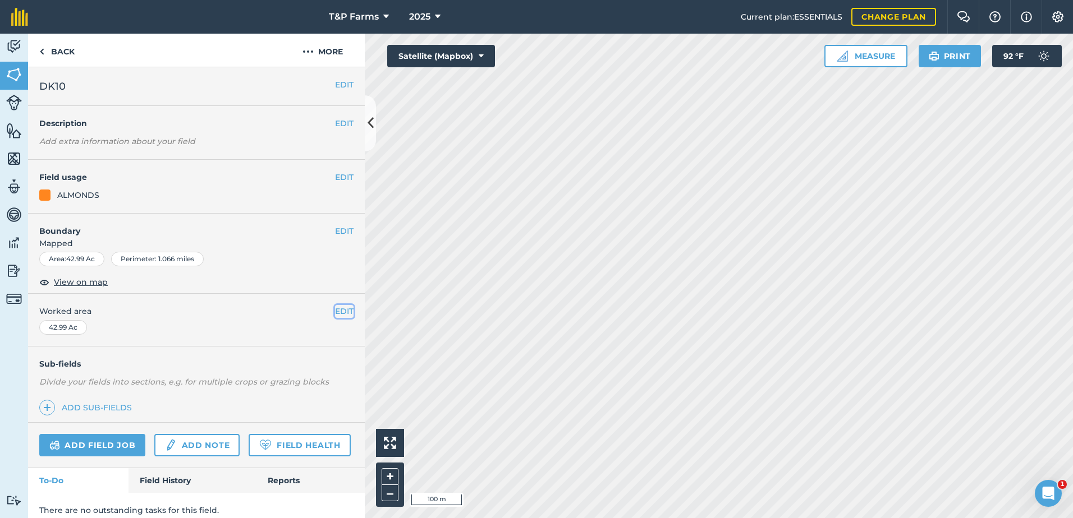
click at [335, 315] on button "EDIT" at bounding box center [344, 311] width 19 height 12
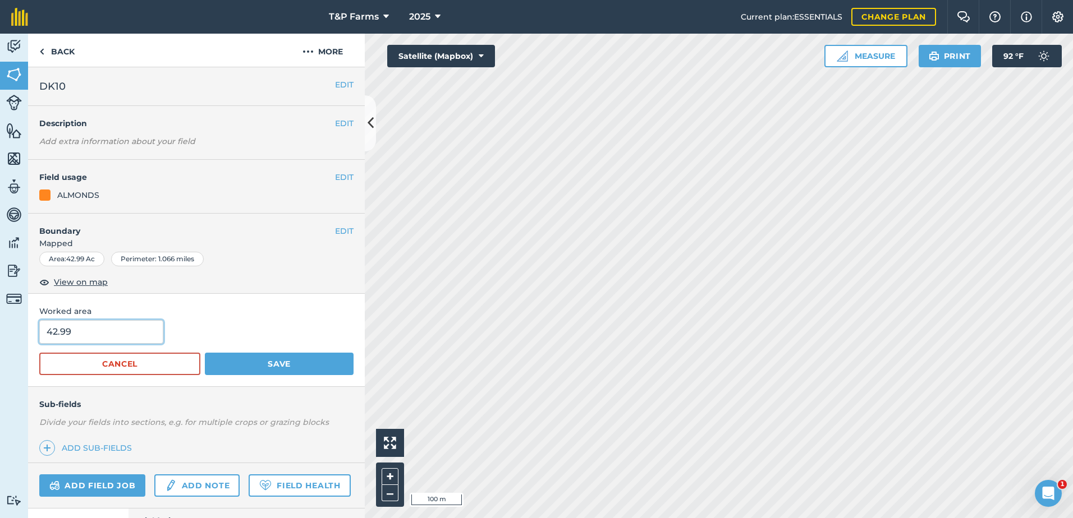
click at [3, 335] on div "Activity Fields Livestock Features Maps Team Vehicles Data Reporting Billing Tu…" at bounding box center [536, 276] width 1073 height 485
type input "43"
click at [205, 353] on button "Save" at bounding box center [279, 364] width 149 height 22
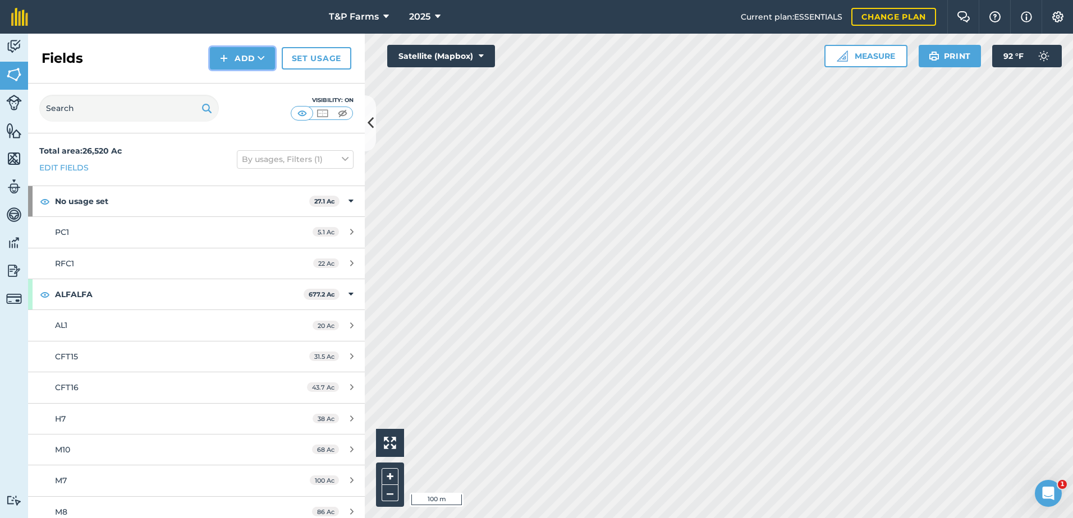
click at [257, 59] on button "Add" at bounding box center [242, 58] width 65 height 22
click at [251, 84] on link "Draw" at bounding box center [243, 83] width 62 height 25
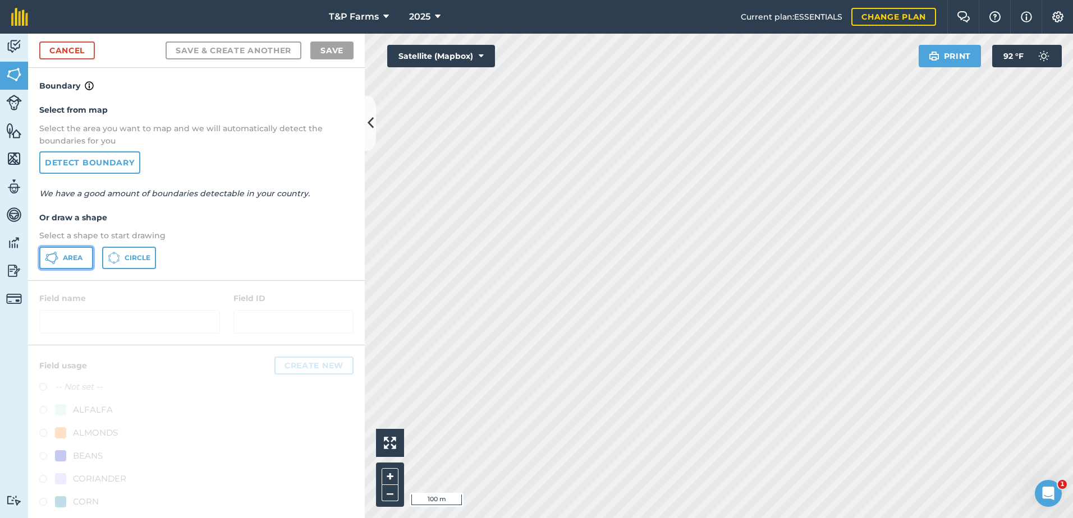
click at [81, 257] on span "Area" at bounding box center [73, 258] width 20 height 9
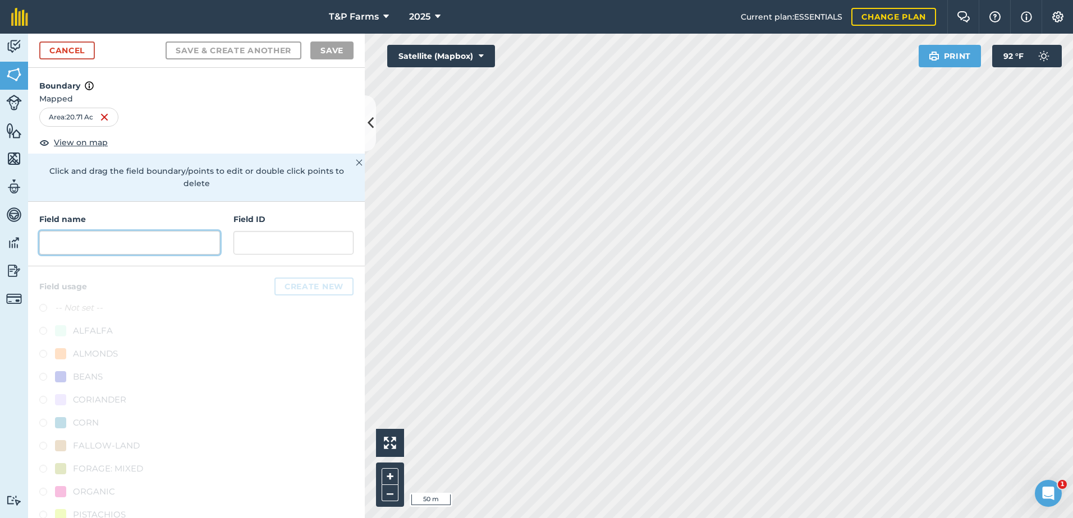
click at [84, 237] on input "text" at bounding box center [129, 243] width 181 height 24
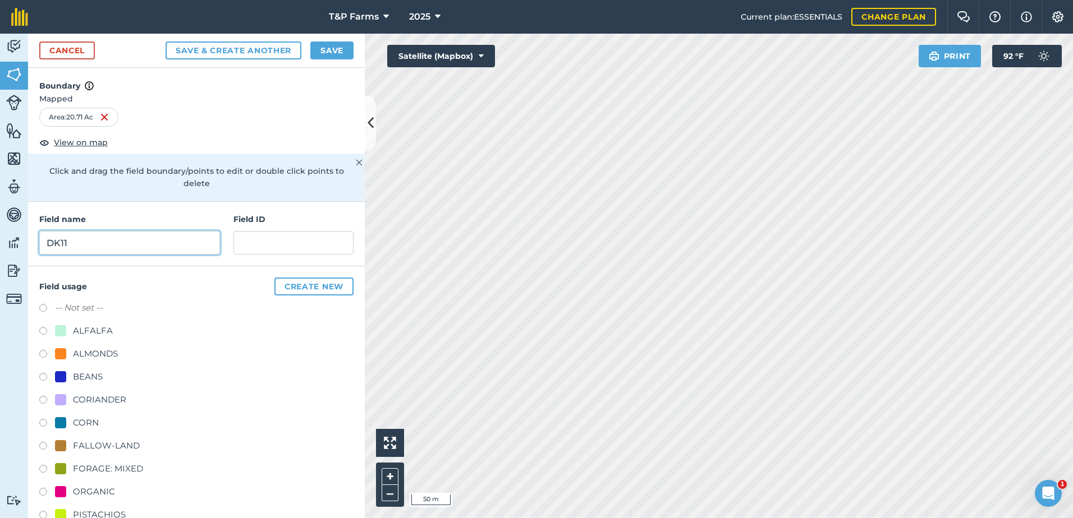
type input "DK11"
click at [94, 356] on div "ALMONDS" at bounding box center [95, 353] width 45 height 13
radio input "true"
click at [326, 48] on button "Save" at bounding box center [331, 51] width 43 height 18
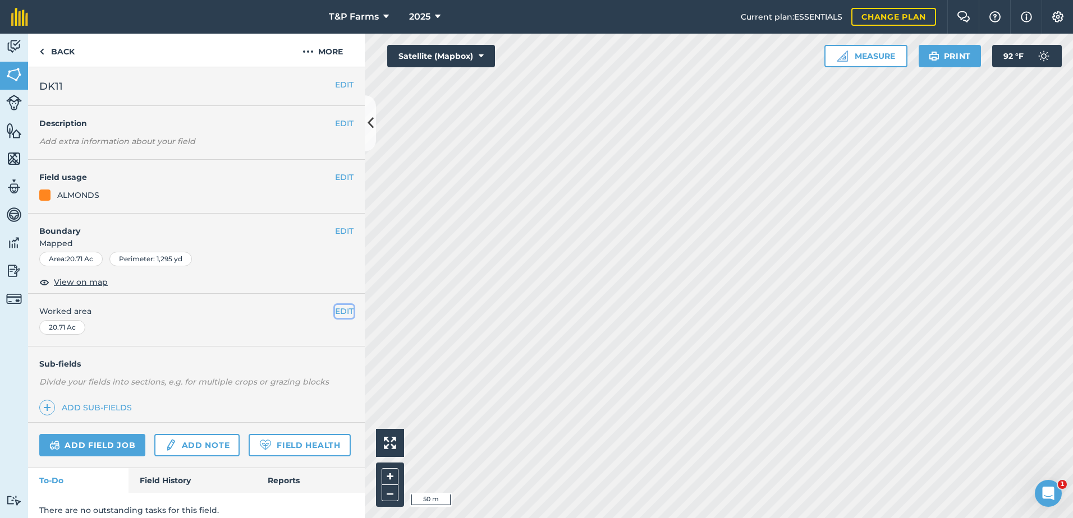
click at [335, 306] on button "EDIT" at bounding box center [344, 311] width 19 height 12
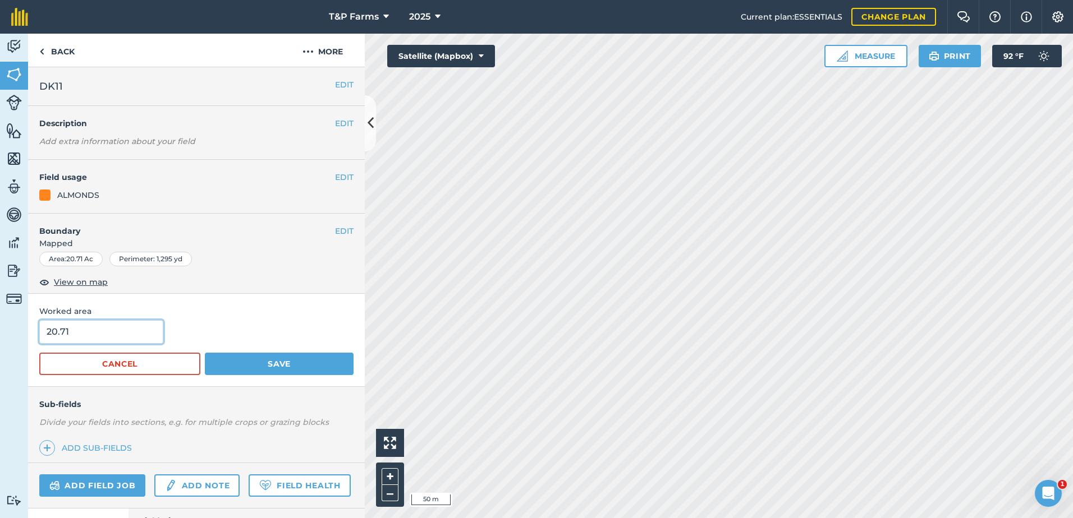
drag, startPoint x: 70, startPoint y: 326, endPoint x: 15, endPoint y: 333, distance: 55.4
click at [18, 332] on div "Activity Fields Livestock Features Maps Team Vehicles Data Reporting Billing Tu…" at bounding box center [536, 276] width 1073 height 485
type input "21.2"
click at [205, 353] on button "Save" at bounding box center [279, 364] width 149 height 22
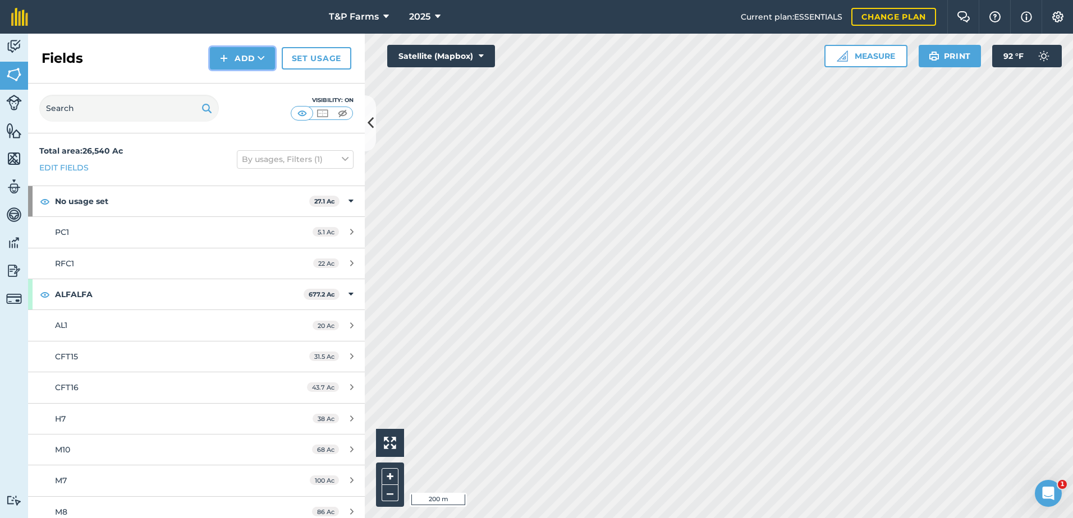
click at [236, 55] on button "Add" at bounding box center [242, 58] width 65 height 22
click at [249, 86] on link "Draw" at bounding box center [243, 83] width 62 height 25
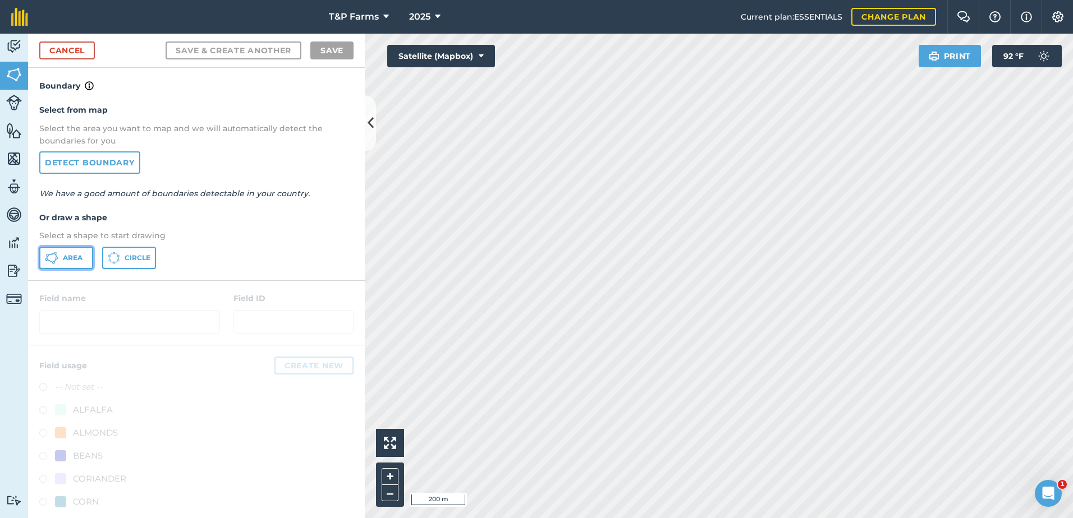
drag, startPoint x: 82, startPoint y: 262, endPoint x: 107, endPoint y: 268, distance: 25.3
click at [83, 262] on button "Area" at bounding box center [66, 258] width 54 height 22
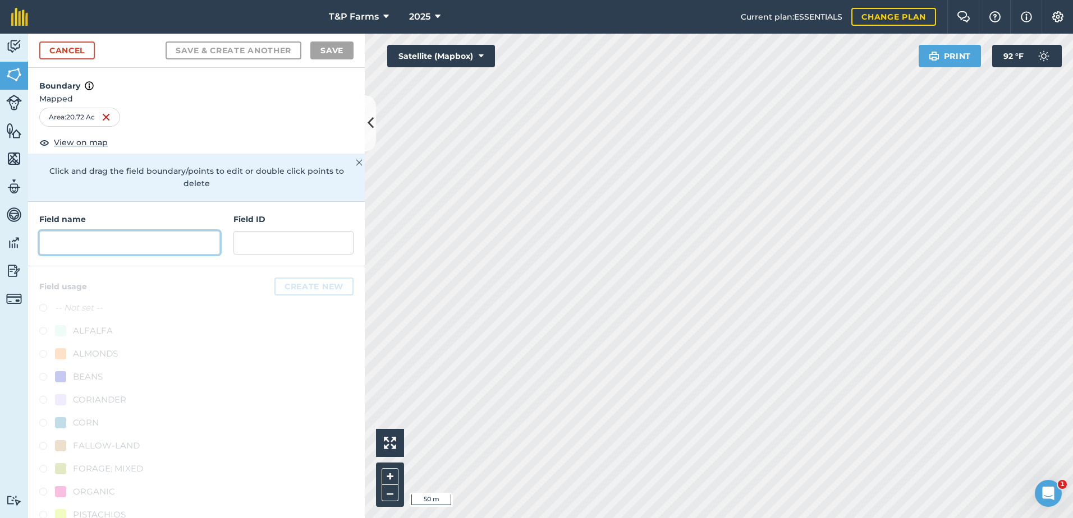
click at [182, 241] on input "text" at bounding box center [129, 243] width 181 height 24
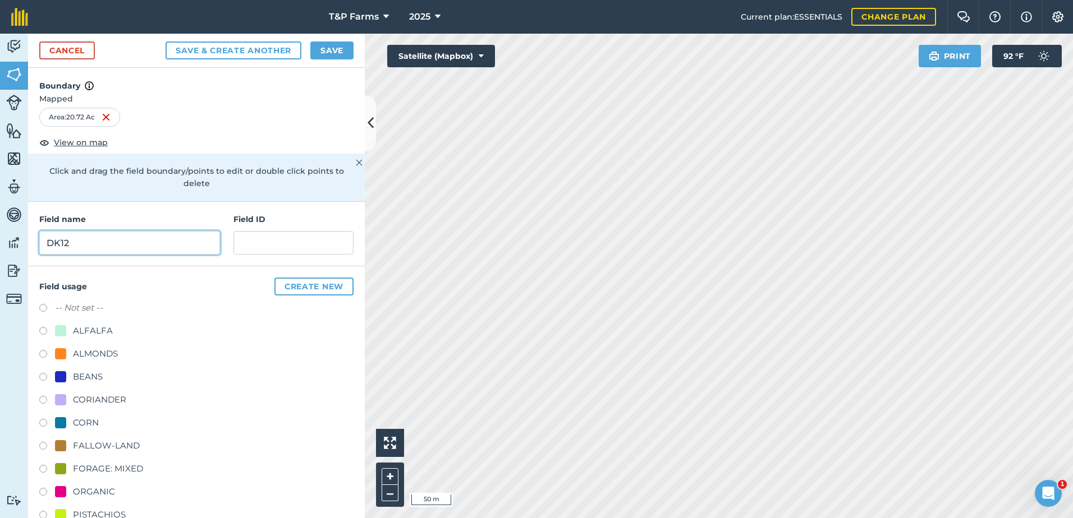
type input "DK12"
click at [82, 348] on div "ALMONDS" at bounding box center [95, 353] width 45 height 13
radio input "true"
click at [341, 47] on button "Save" at bounding box center [331, 51] width 43 height 18
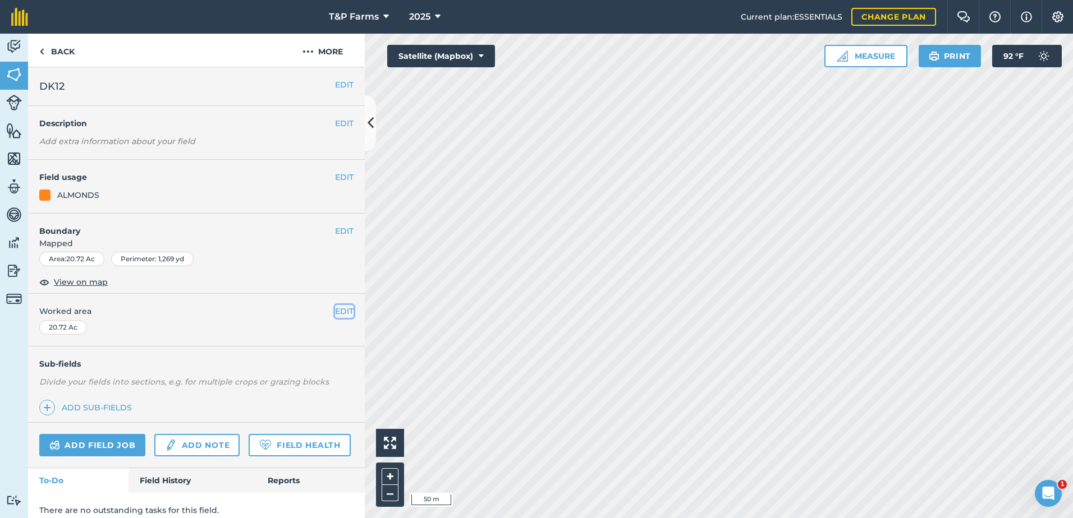
click at [335, 316] on button "EDIT" at bounding box center [344, 311] width 19 height 12
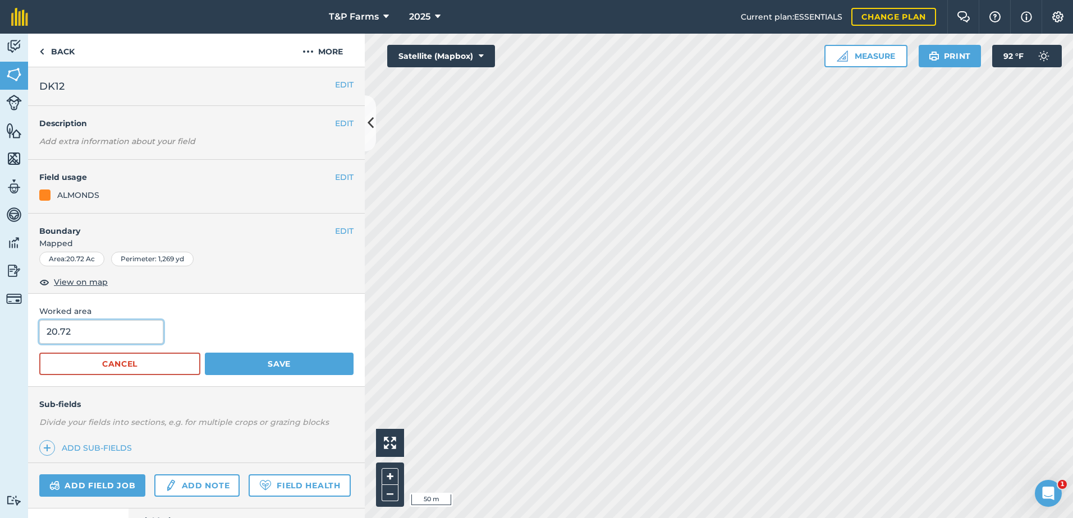
drag, startPoint x: 104, startPoint y: 331, endPoint x: -2, endPoint y: 332, distance: 106.0
click at [0, 332] on html "T&P Farms 2025 Current plan : ESSENTIALS Change plan Farm Chat Help Info Settin…" at bounding box center [536, 259] width 1073 height 518
type input "20.2"
click at [205, 353] on button "Save" at bounding box center [279, 364] width 149 height 22
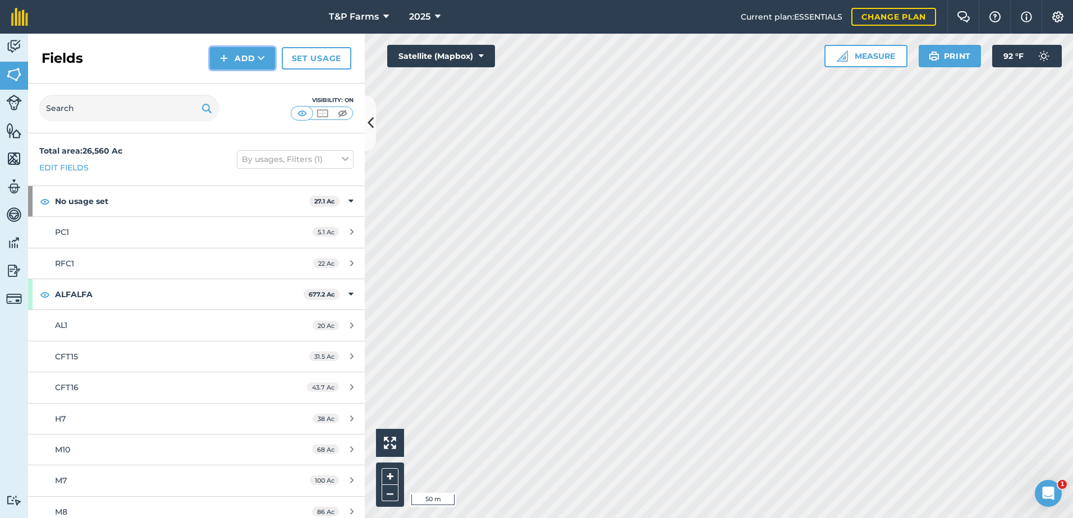
click at [246, 63] on button "Add" at bounding box center [242, 58] width 65 height 22
click at [249, 78] on link "Draw" at bounding box center [243, 83] width 62 height 25
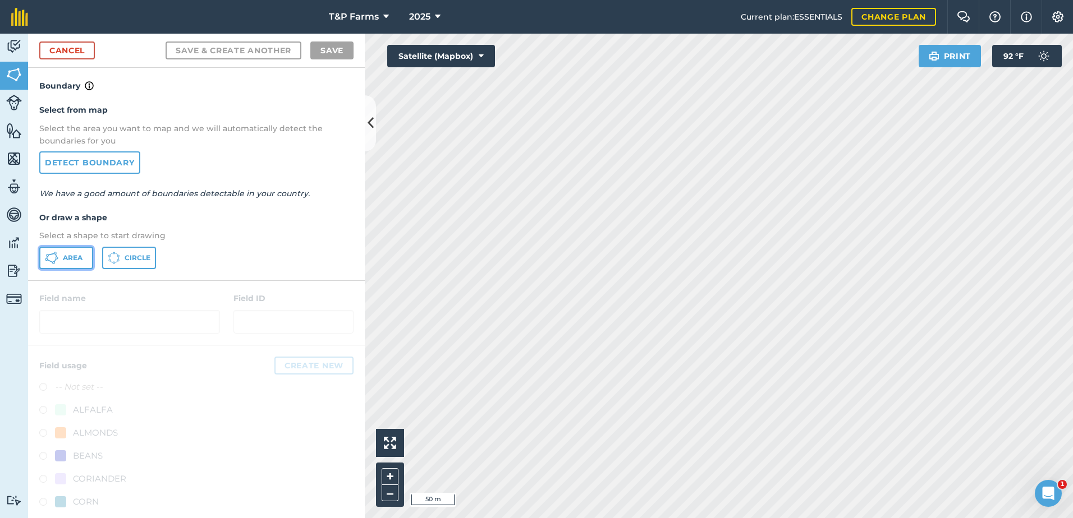
click at [73, 254] on span "Area" at bounding box center [73, 258] width 20 height 9
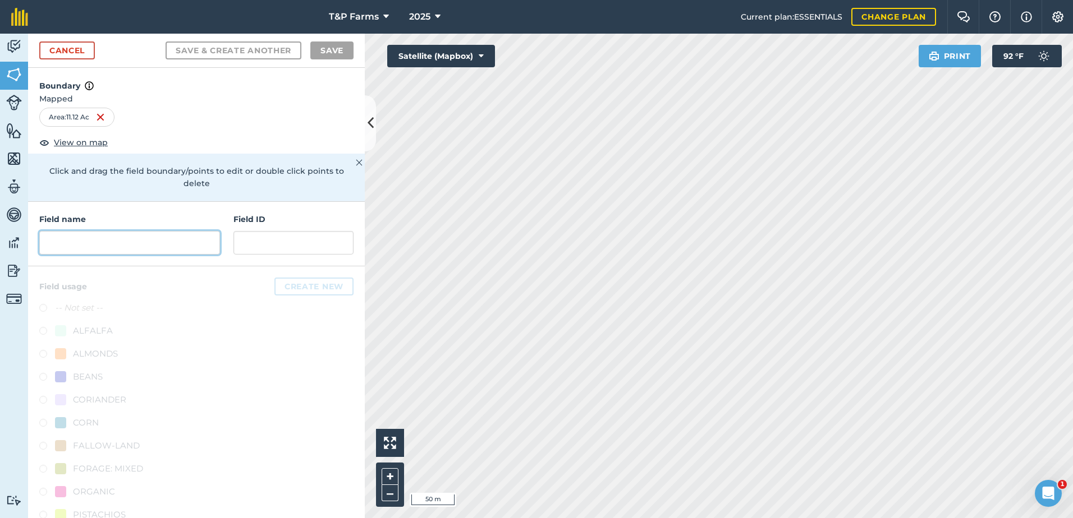
click at [191, 244] on input "text" at bounding box center [129, 243] width 181 height 24
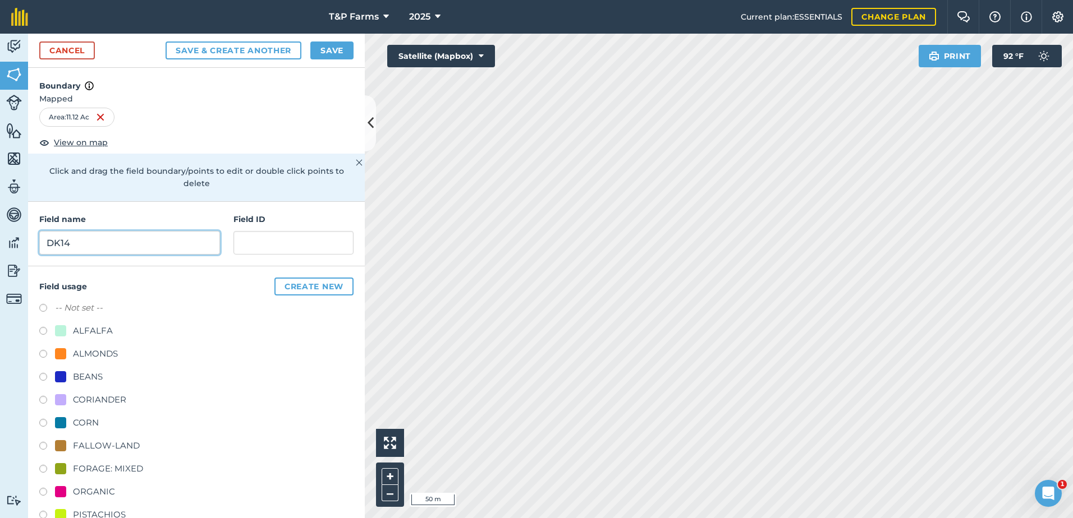
type input "DK14"
click at [102, 360] on div "ALMONDS" at bounding box center [95, 353] width 45 height 13
radio input "true"
click at [332, 47] on button "Save" at bounding box center [331, 51] width 43 height 18
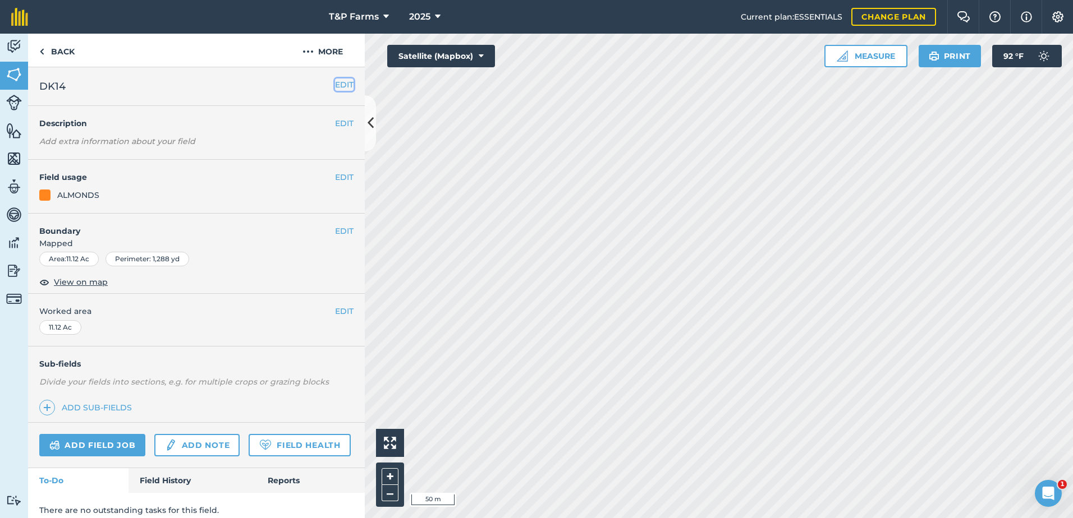
click at [338, 81] on button "EDIT" at bounding box center [344, 85] width 19 height 12
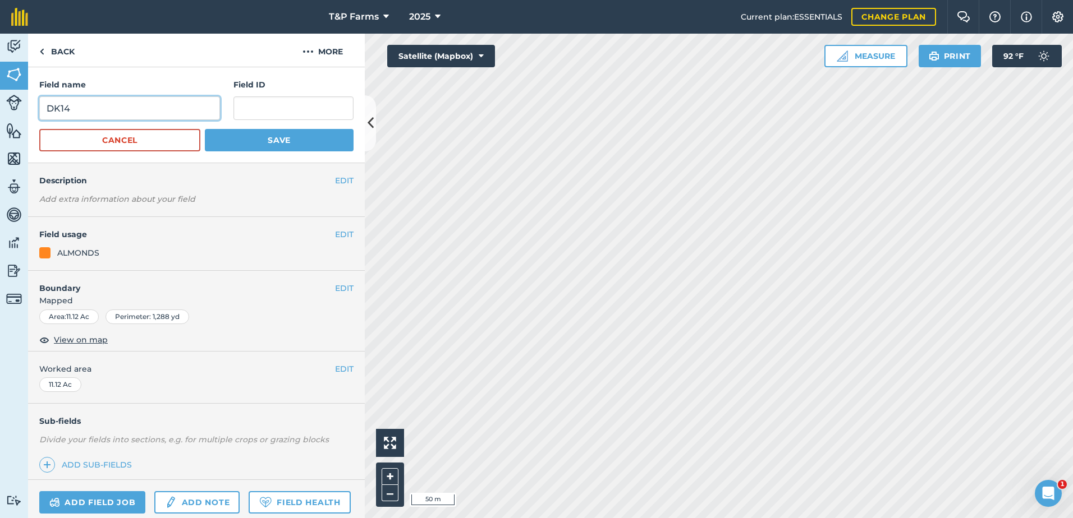
click at [164, 115] on input "DK14" at bounding box center [129, 109] width 181 height 24
type input "DK13"
click at [205, 129] on button "Save" at bounding box center [279, 140] width 149 height 22
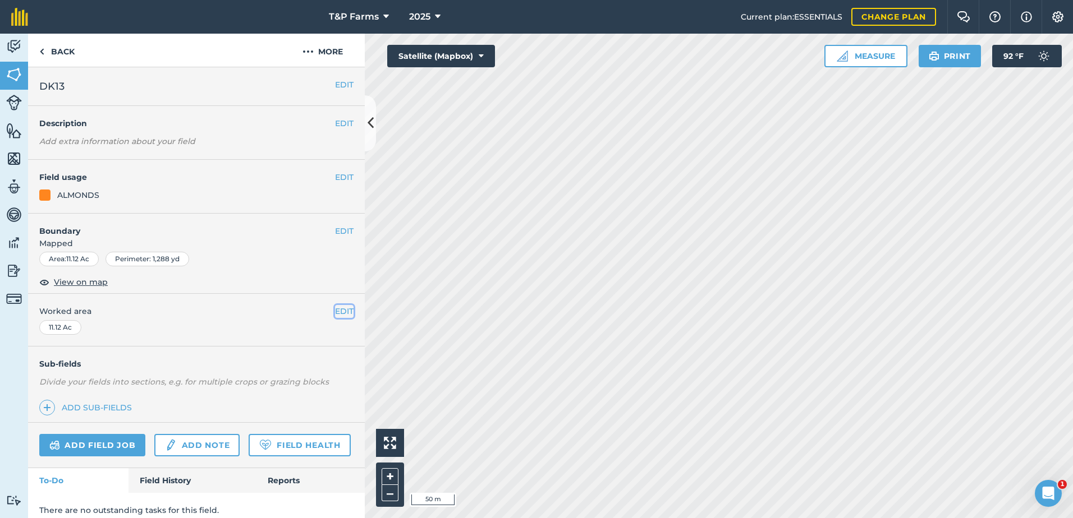
click at [337, 314] on button "EDIT" at bounding box center [344, 311] width 19 height 12
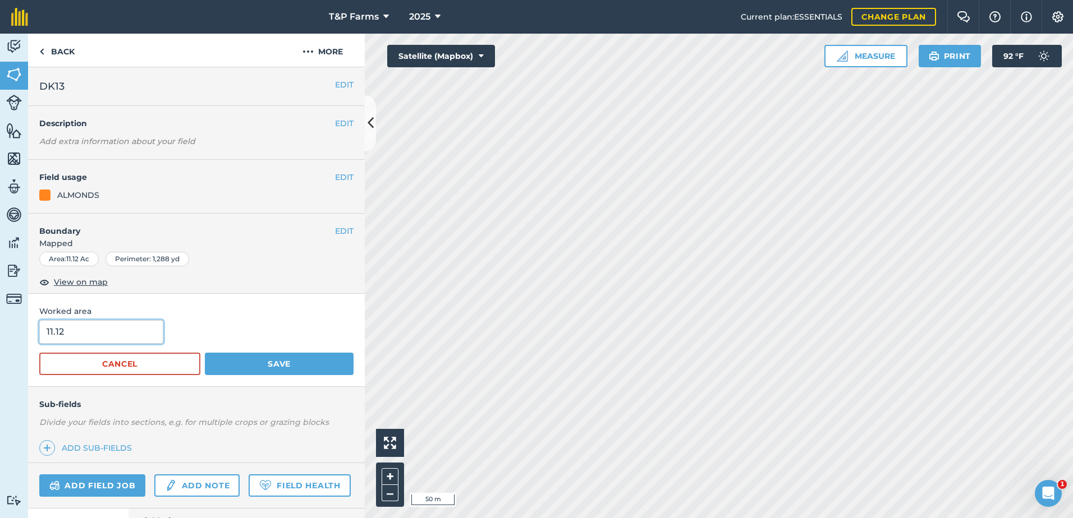
click at [118, 329] on input "11.12" at bounding box center [101, 332] width 124 height 24
type input "11.5"
click at [205, 353] on button "Save" at bounding box center [279, 364] width 149 height 22
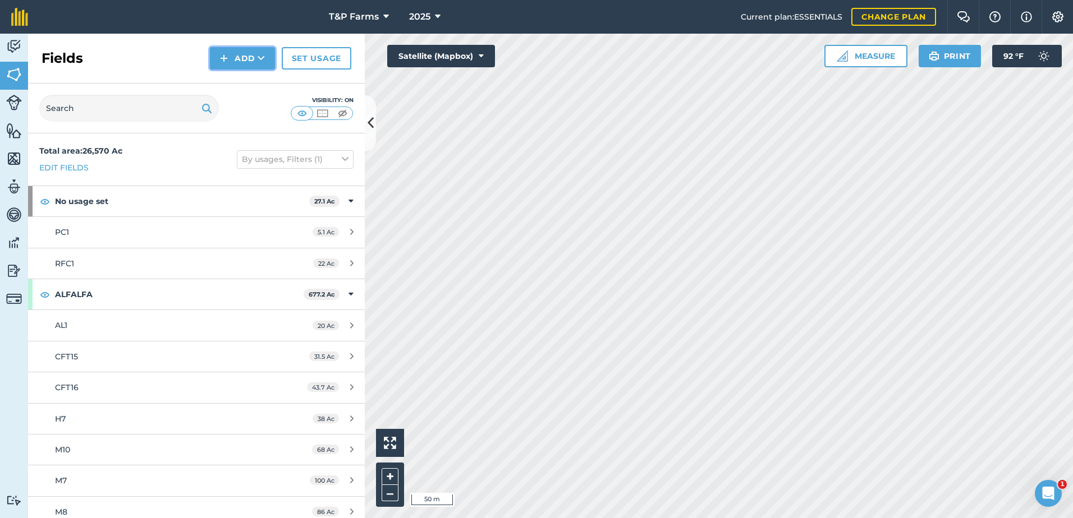
click at [223, 54] on img at bounding box center [224, 58] width 8 height 13
click at [237, 75] on link "Draw" at bounding box center [243, 83] width 62 height 25
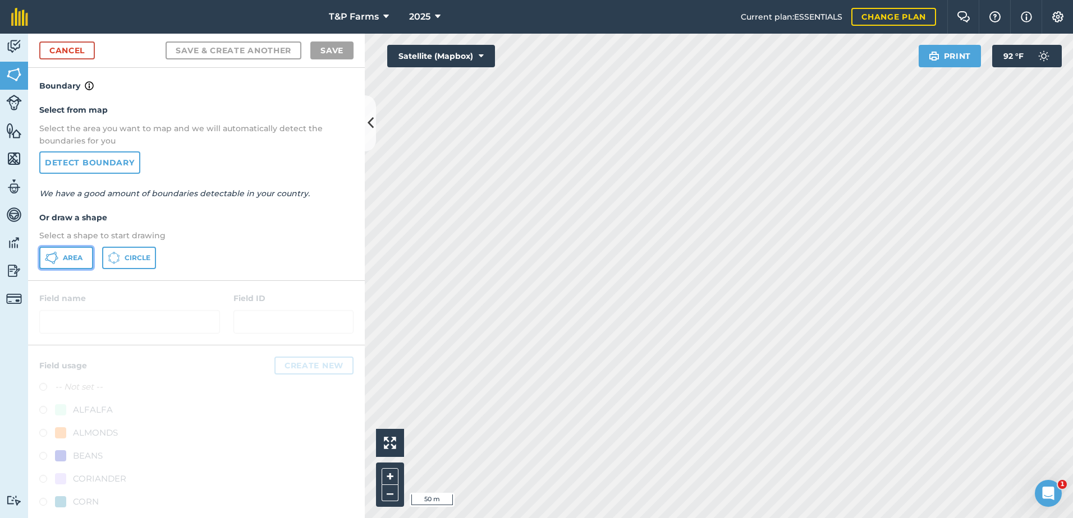
click at [73, 263] on button "Area" at bounding box center [66, 258] width 54 height 22
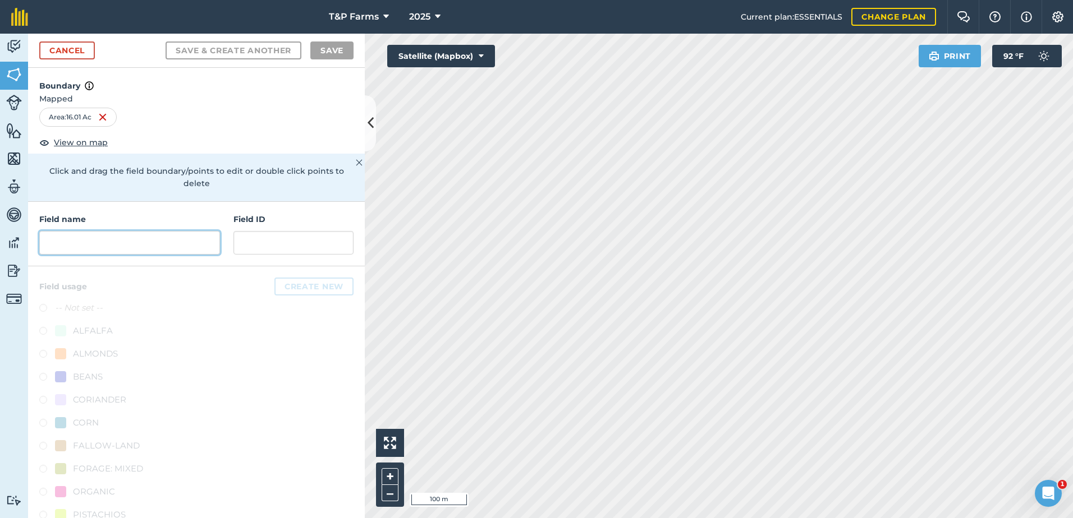
click at [100, 238] on input "text" at bounding box center [129, 243] width 181 height 24
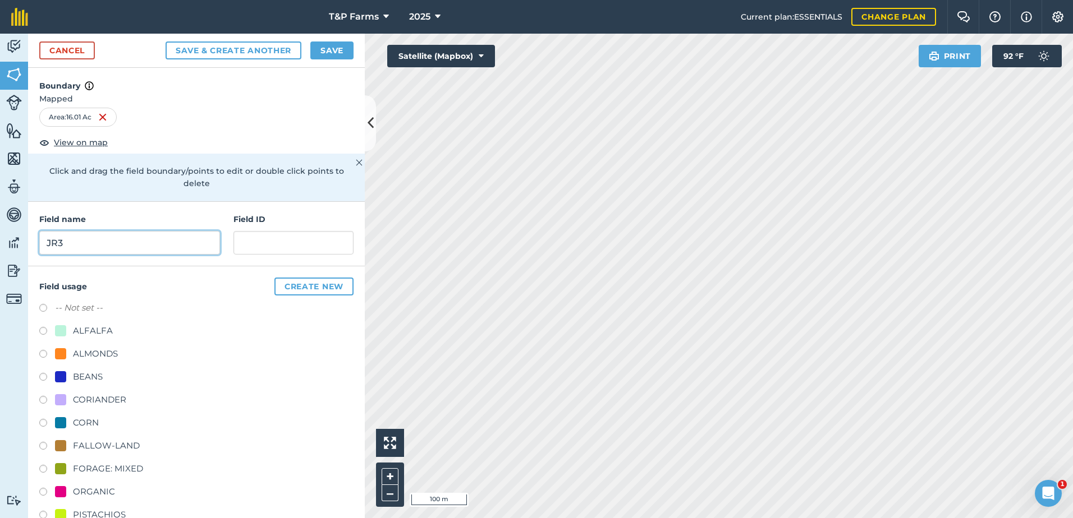
type input "JR3"
click at [107, 350] on div "ALMONDS" at bounding box center [95, 353] width 45 height 13
radio input "true"
click at [343, 45] on button "Save" at bounding box center [331, 51] width 43 height 18
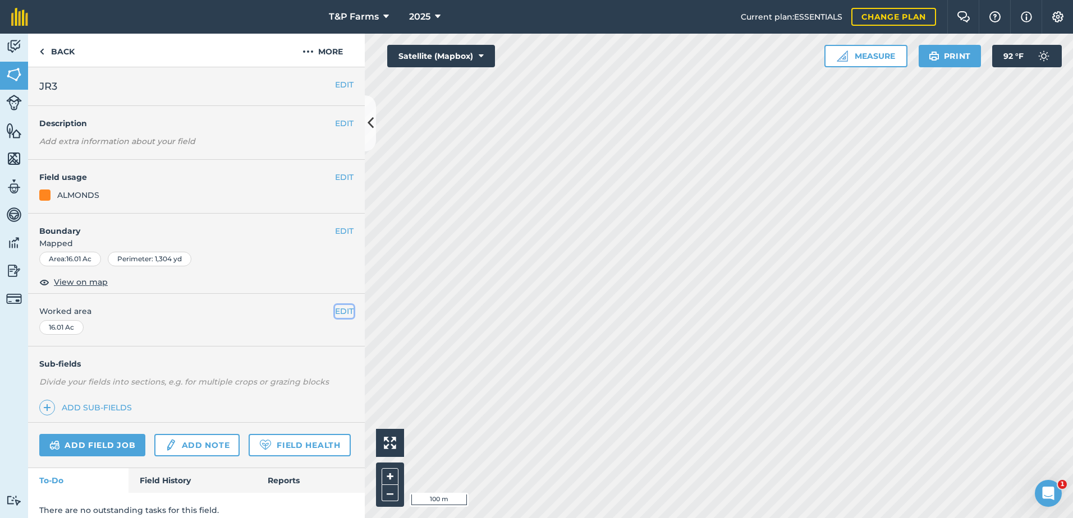
click at [338, 315] on button "EDIT" at bounding box center [344, 311] width 19 height 12
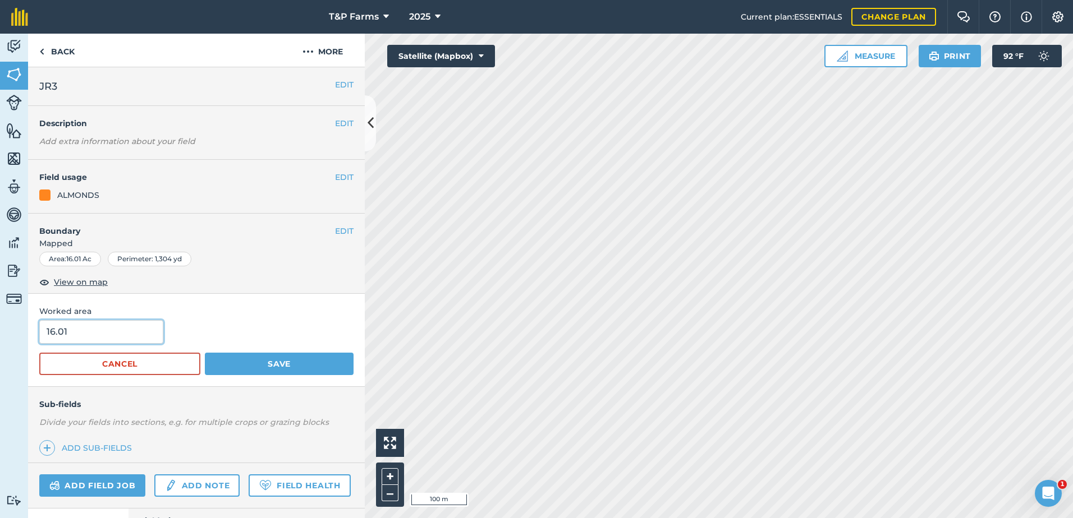
drag, startPoint x: 109, startPoint y: 337, endPoint x: 8, endPoint y: 349, distance: 102.3
click at [11, 348] on div "Activity Fields Livestock Features Maps Team Vehicles Data Reporting Billing Tu…" at bounding box center [536, 276] width 1073 height 485
type input "15.22"
click at [205, 353] on button "Save" at bounding box center [279, 364] width 149 height 22
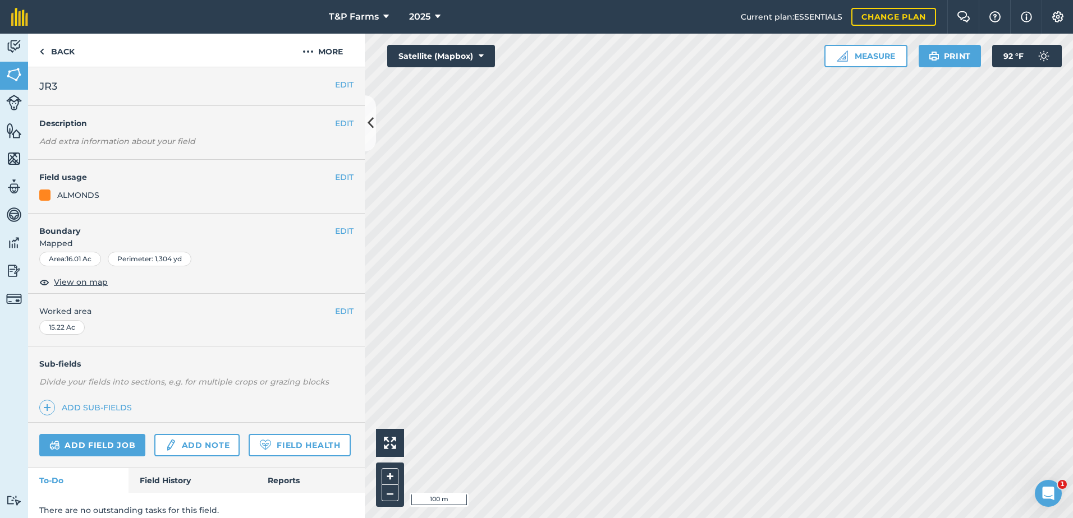
click at [339, 238] on span "Mapped" at bounding box center [196, 243] width 337 height 12
click at [338, 228] on button "EDIT" at bounding box center [344, 231] width 19 height 12
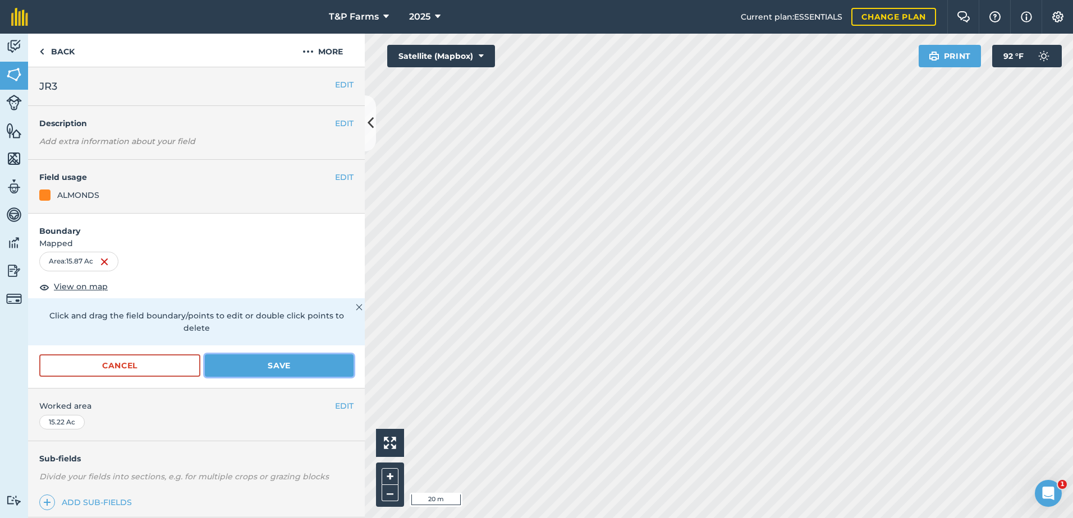
click at [292, 364] on button "Save" at bounding box center [279, 366] width 149 height 22
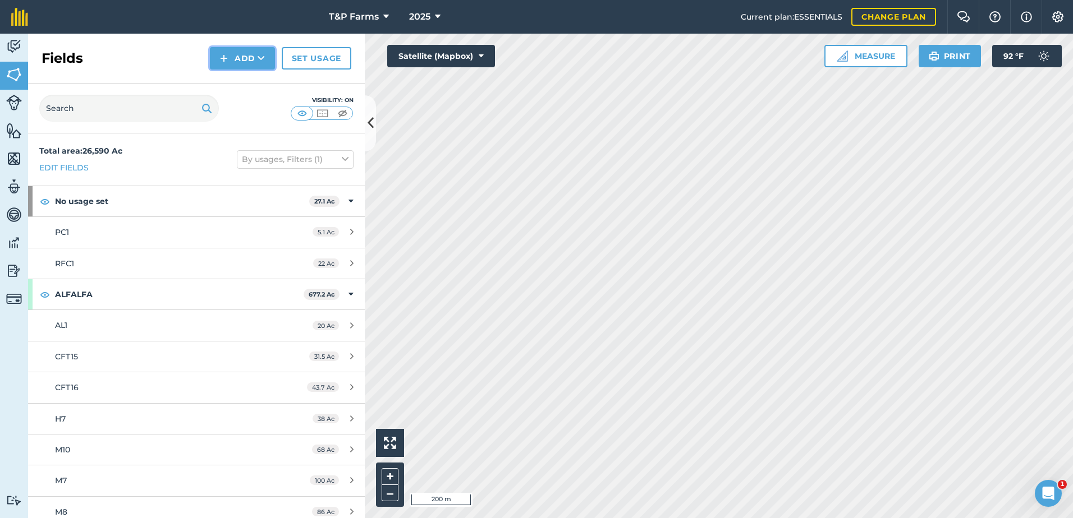
click at [223, 49] on button "Add" at bounding box center [242, 58] width 65 height 22
click at [231, 84] on link "Draw" at bounding box center [243, 83] width 62 height 25
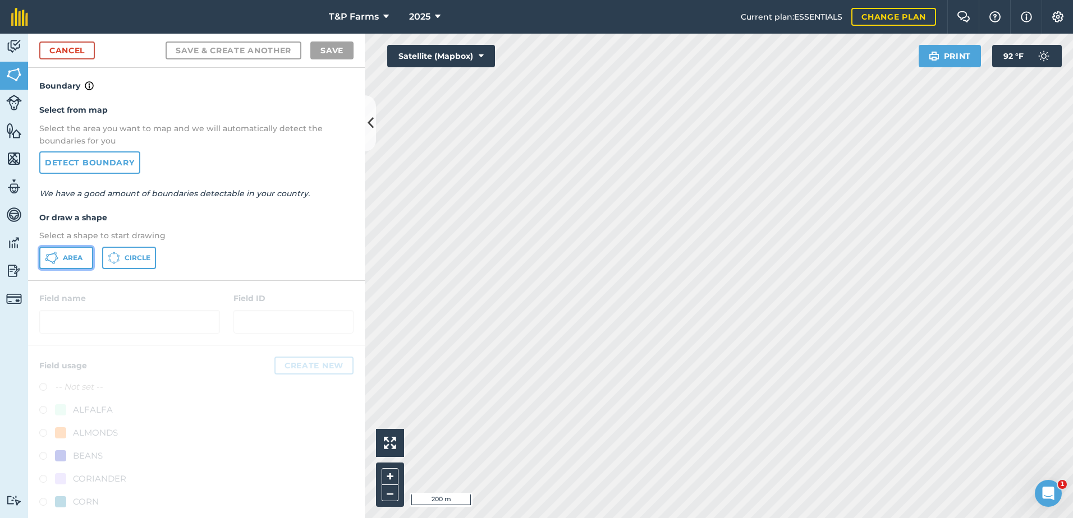
drag, startPoint x: 58, startPoint y: 261, endPoint x: 302, endPoint y: 302, distance: 247.6
click at [61, 260] on button "Area" at bounding box center [66, 258] width 54 height 22
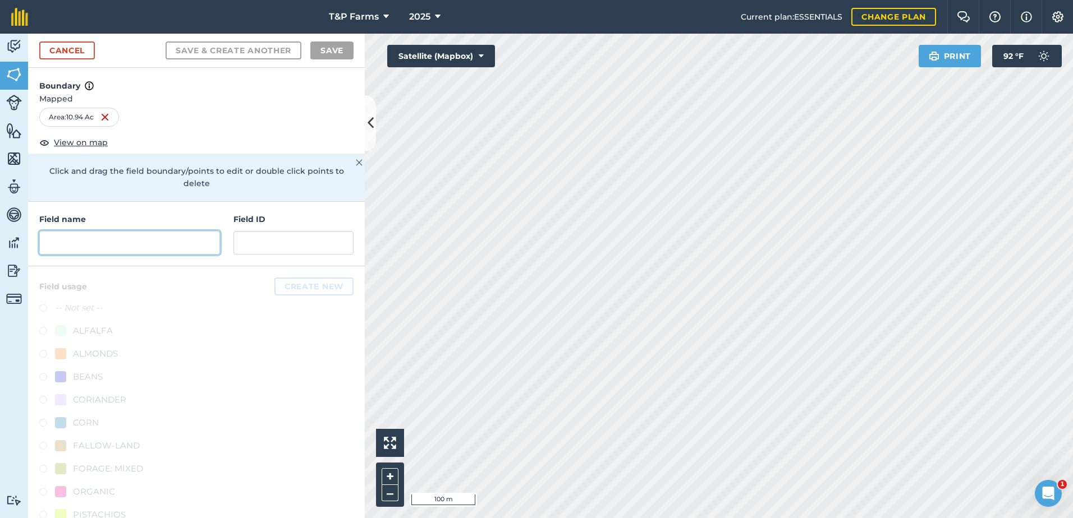
click at [150, 250] on input "text" at bounding box center [129, 243] width 181 height 24
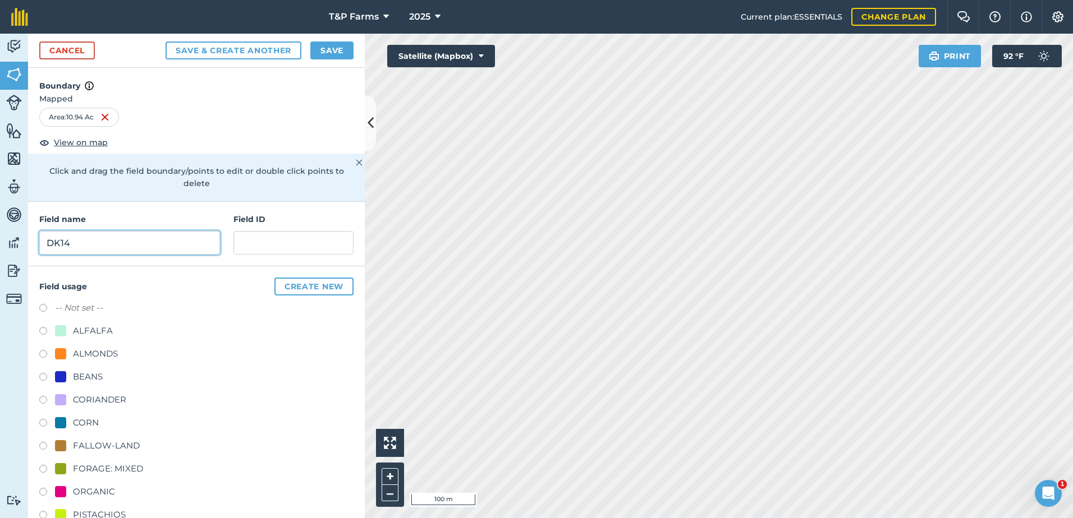
type input "DK14"
drag, startPoint x: 92, startPoint y: 347, endPoint x: 84, endPoint y: 344, distance: 8.5
click at [93, 348] on div "ALMONDS" at bounding box center [95, 353] width 45 height 13
radio input "true"
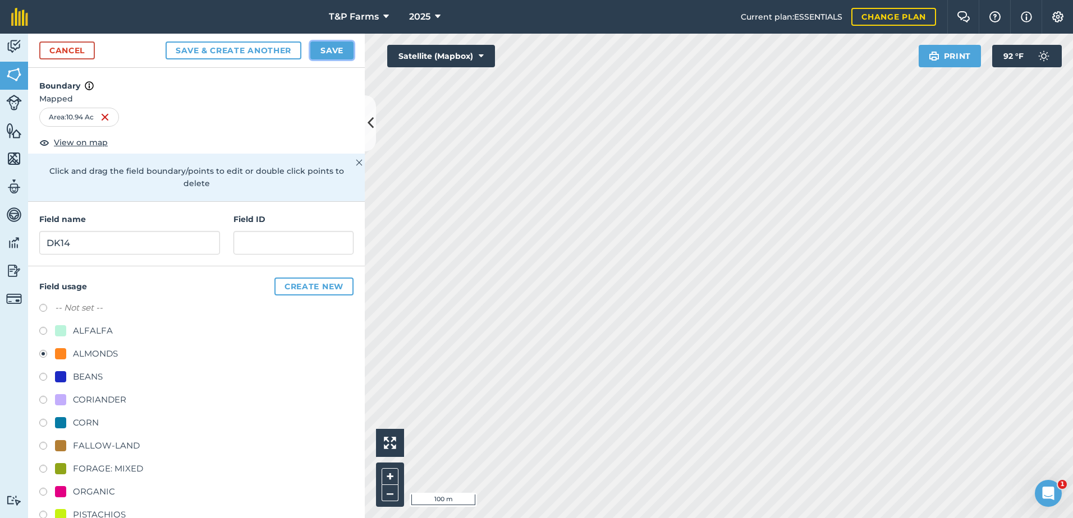
click at [337, 49] on button "Save" at bounding box center [331, 51] width 43 height 18
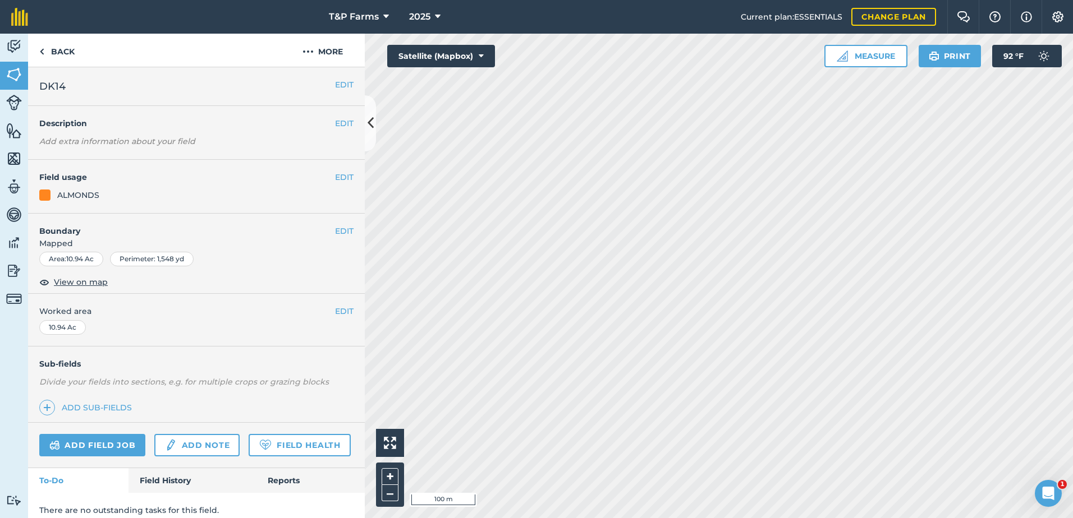
click at [315, 310] on span "Worked area" at bounding box center [196, 311] width 314 height 12
click at [347, 308] on div "EDIT Worked area 10.94 Ac" at bounding box center [196, 320] width 337 height 52
click at [335, 314] on button "EDIT" at bounding box center [344, 311] width 19 height 12
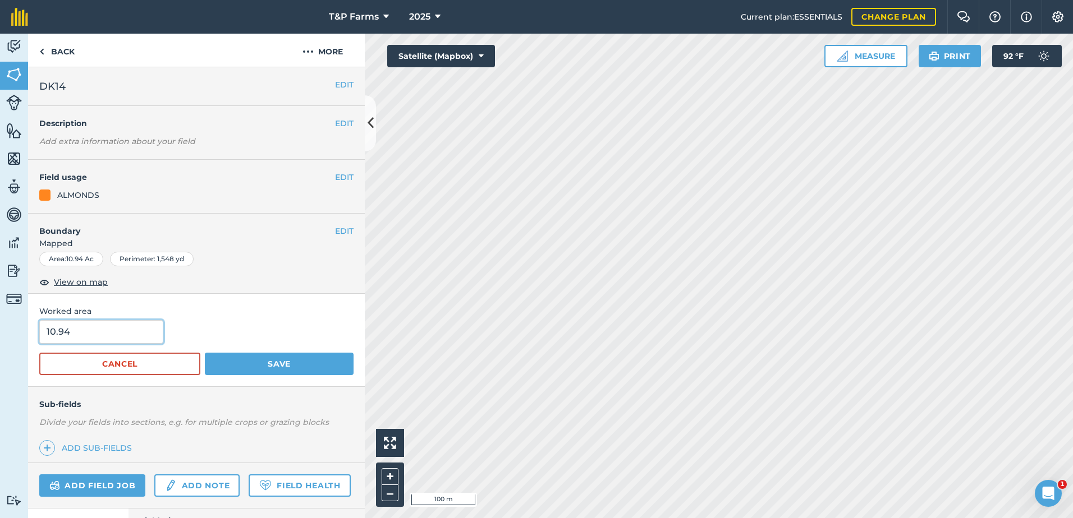
drag, startPoint x: 83, startPoint y: 334, endPoint x: 44, endPoint y: 334, distance: 38.7
click at [44, 334] on input "10.94" at bounding box center [101, 332] width 124 height 24
type input "10.28"
click at [205, 353] on button "Save" at bounding box center [279, 364] width 149 height 22
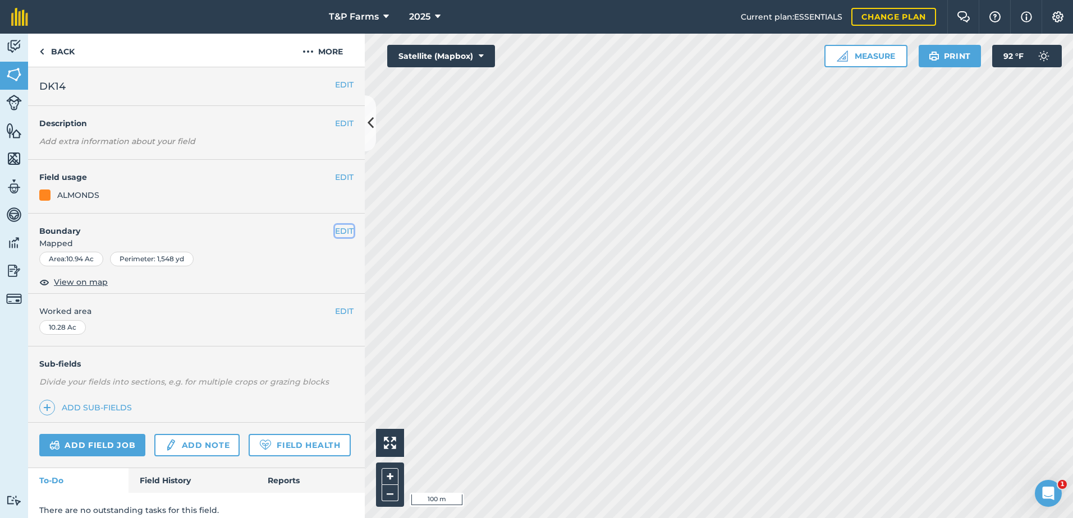
click at [336, 227] on button "EDIT" at bounding box center [344, 231] width 19 height 12
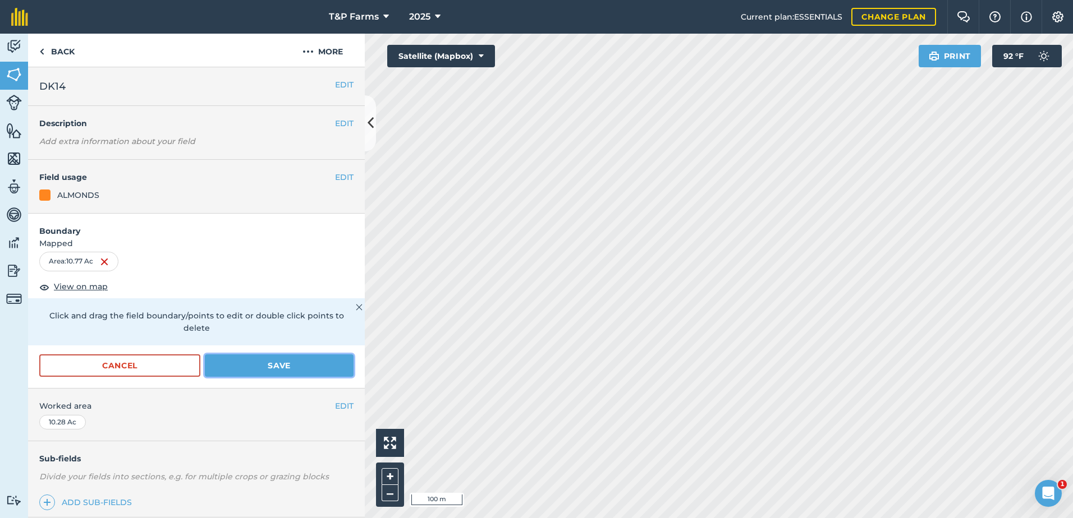
click at [297, 365] on button "Save" at bounding box center [279, 366] width 149 height 22
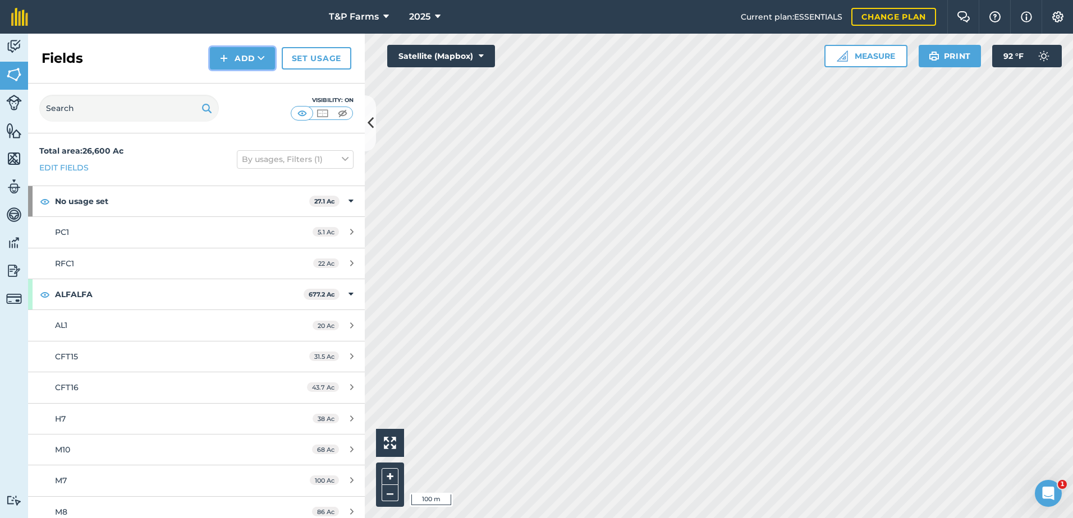
click at [246, 61] on button "Add" at bounding box center [242, 58] width 65 height 22
click at [240, 89] on link "Draw" at bounding box center [243, 83] width 62 height 25
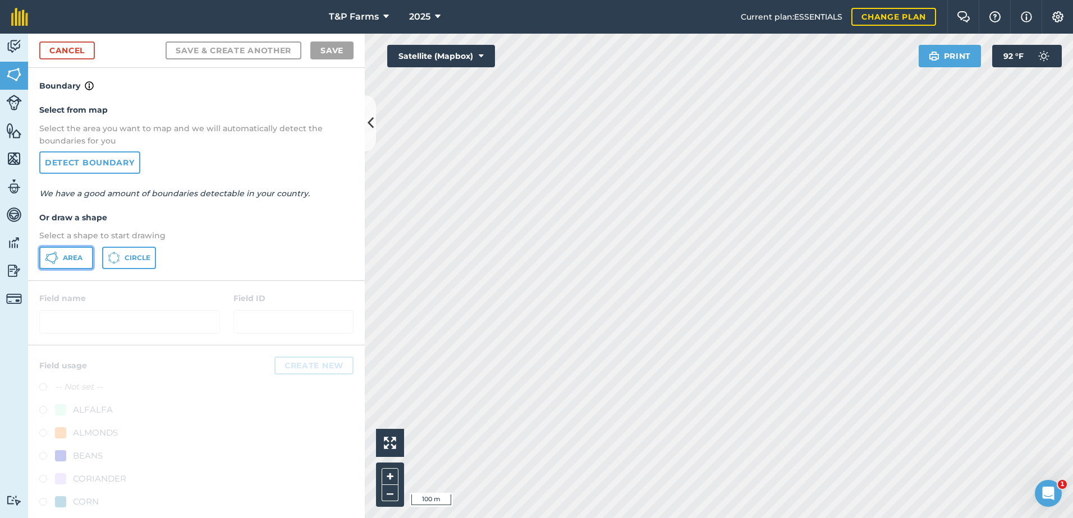
click at [63, 266] on button "Area" at bounding box center [66, 258] width 54 height 22
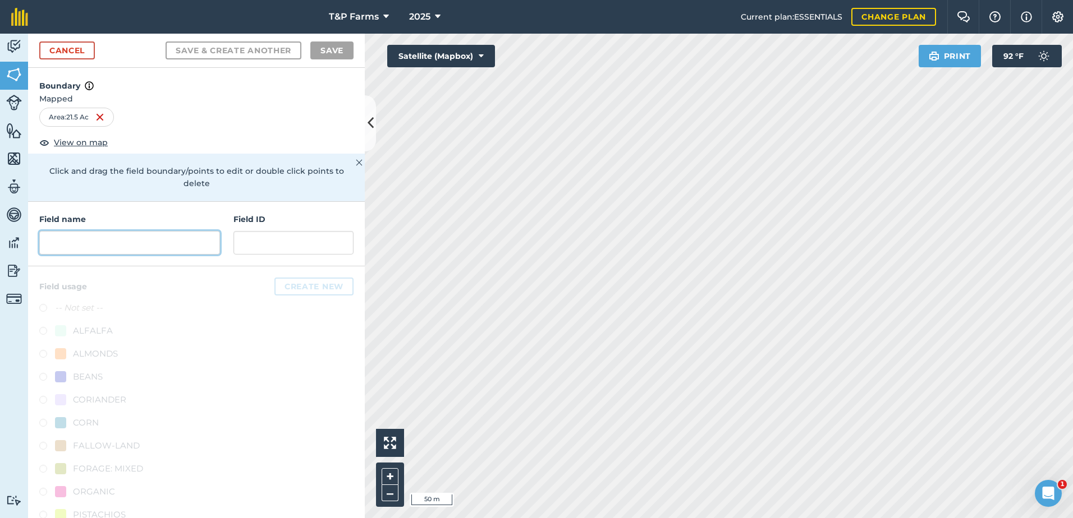
click at [99, 238] on input "text" at bounding box center [129, 243] width 181 height 24
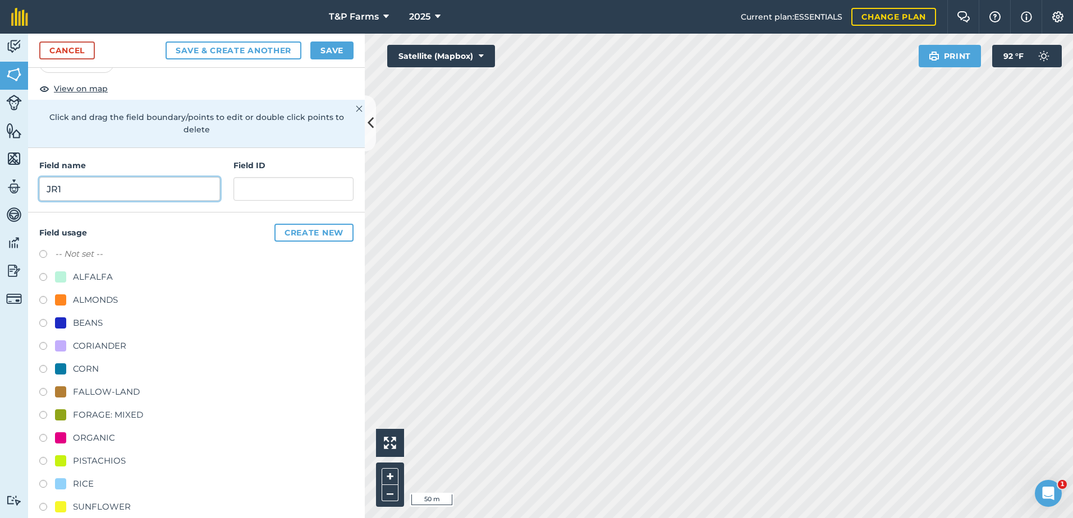
scroll to position [140, 0]
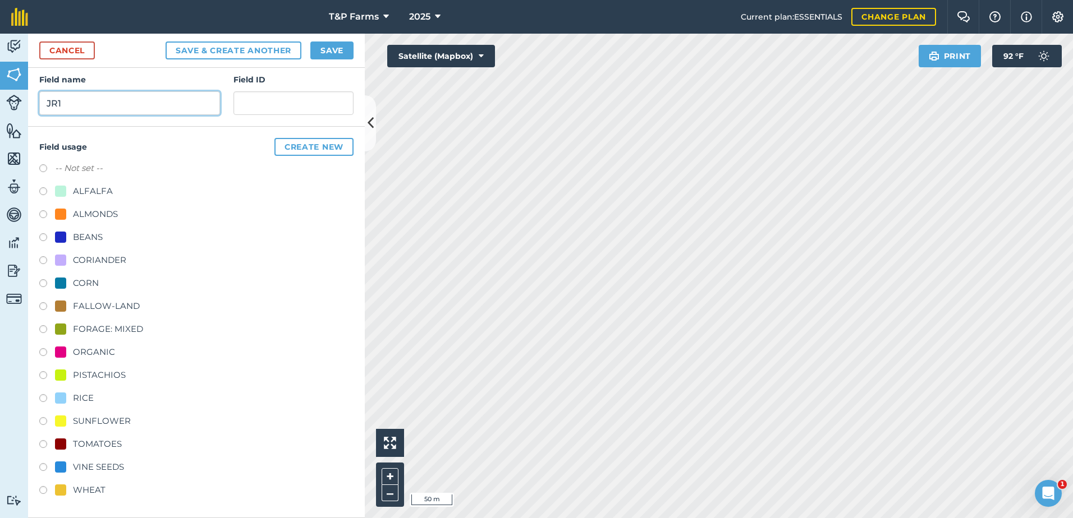
type input "JR1"
click at [127, 298] on div "-- Not set -- ALFALFA ALMONDS BEANS CORIANDER CORN FALLOW-LAND FORAGE: MIXED OR…" at bounding box center [196, 331] width 314 height 338
click at [128, 301] on div "FALLOW-LAND" at bounding box center [106, 306] width 67 height 13
radio input "true"
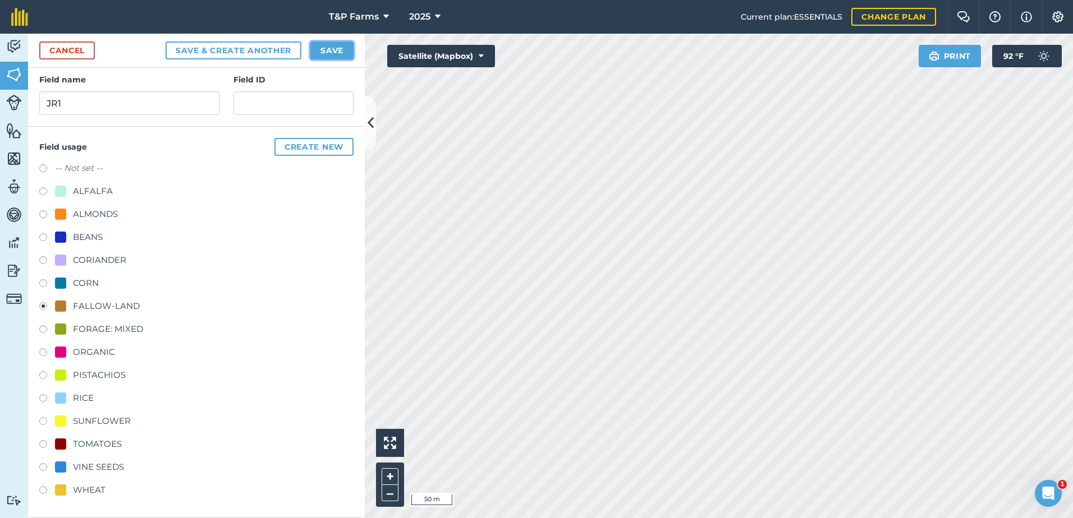
click at [348, 47] on button "Save" at bounding box center [331, 51] width 43 height 18
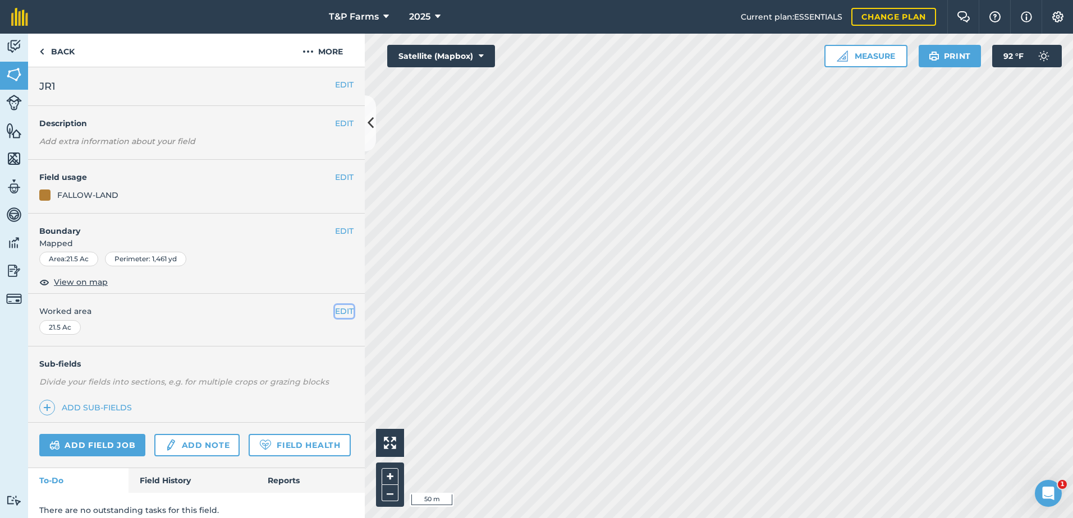
click at [335, 317] on button "EDIT" at bounding box center [344, 311] width 19 height 12
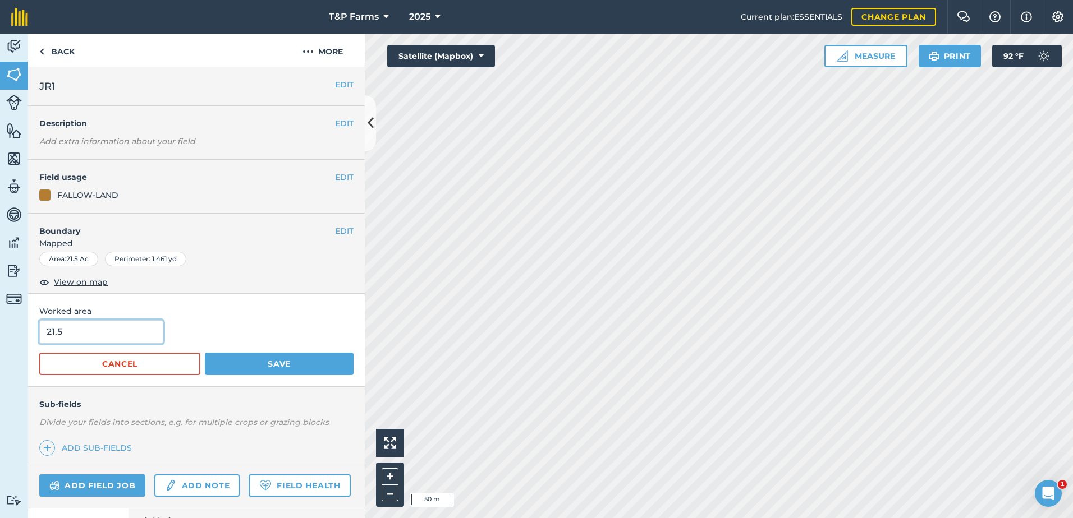
click at [127, 323] on input "21.5" at bounding box center [101, 332] width 124 height 24
drag, startPoint x: 71, startPoint y: 342, endPoint x: 3, endPoint y: 350, distance: 68.4
click at [3, 350] on div "Activity Fields Livestock Features Maps Team Vehicles Data Reporting Billing Tu…" at bounding box center [536, 276] width 1073 height 485
type input "38.08"
click at [205, 353] on button "Save" at bounding box center [279, 364] width 149 height 22
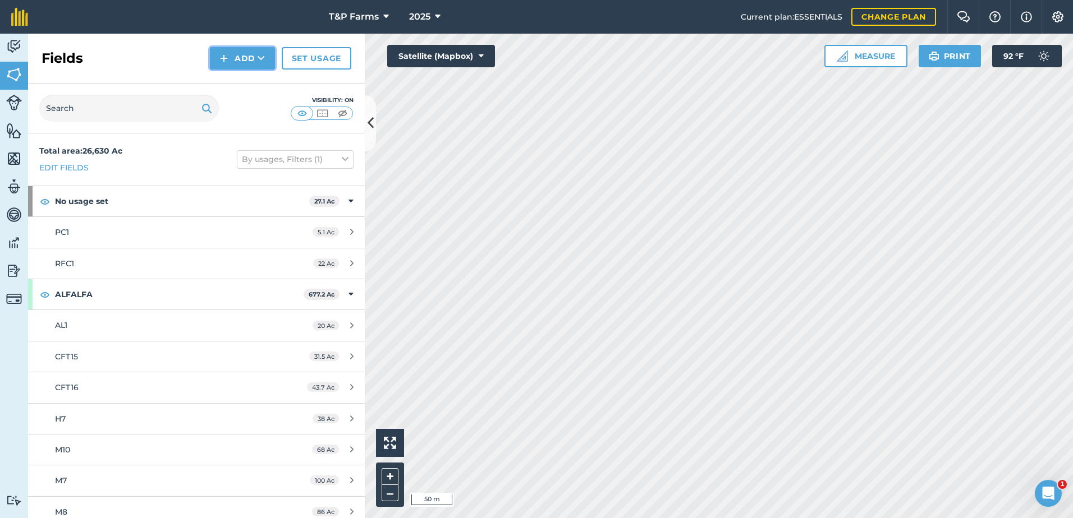
click at [251, 61] on button "Add" at bounding box center [242, 58] width 65 height 22
click at [251, 79] on link "Draw" at bounding box center [243, 83] width 62 height 25
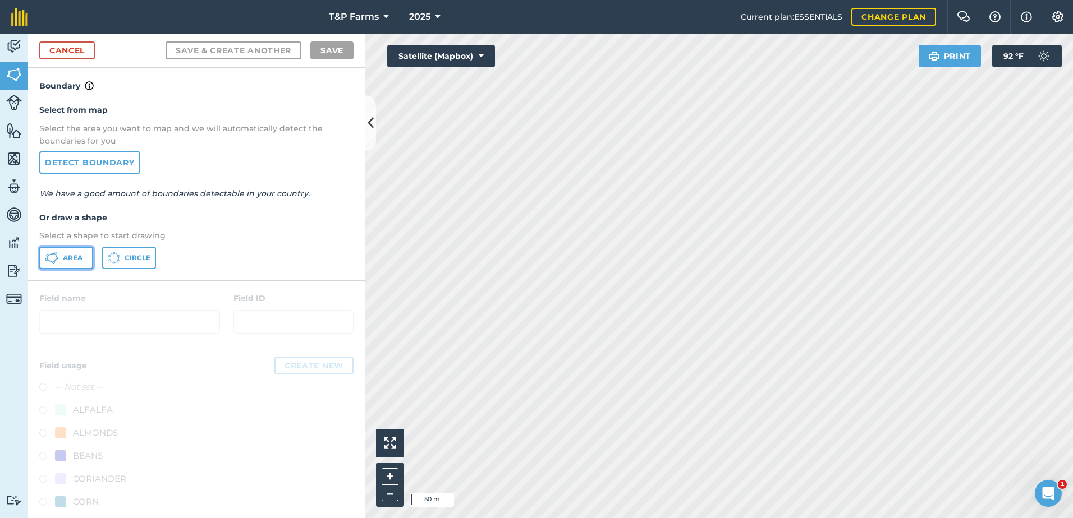
drag, startPoint x: 82, startPoint y: 262, endPoint x: 141, endPoint y: 275, distance: 61.0
click at [82, 262] on span "Area" at bounding box center [73, 258] width 20 height 9
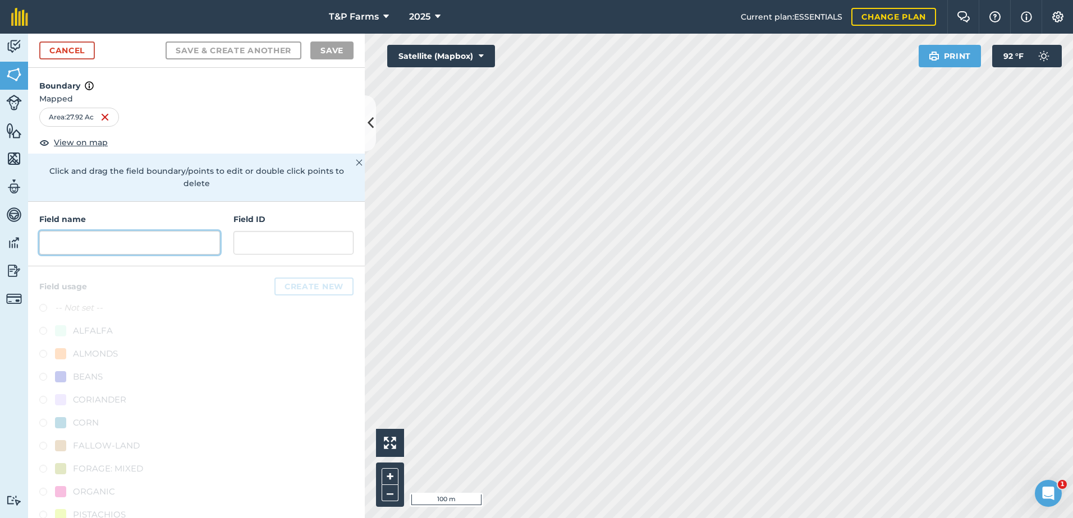
click at [191, 247] on input "text" at bounding box center [129, 243] width 181 height 24
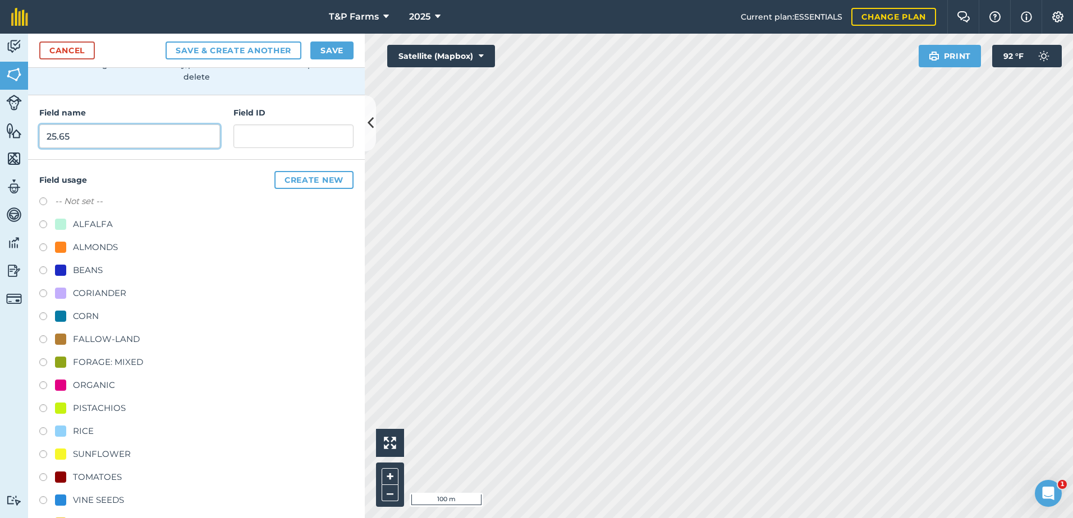
scroll to position [140, 0]
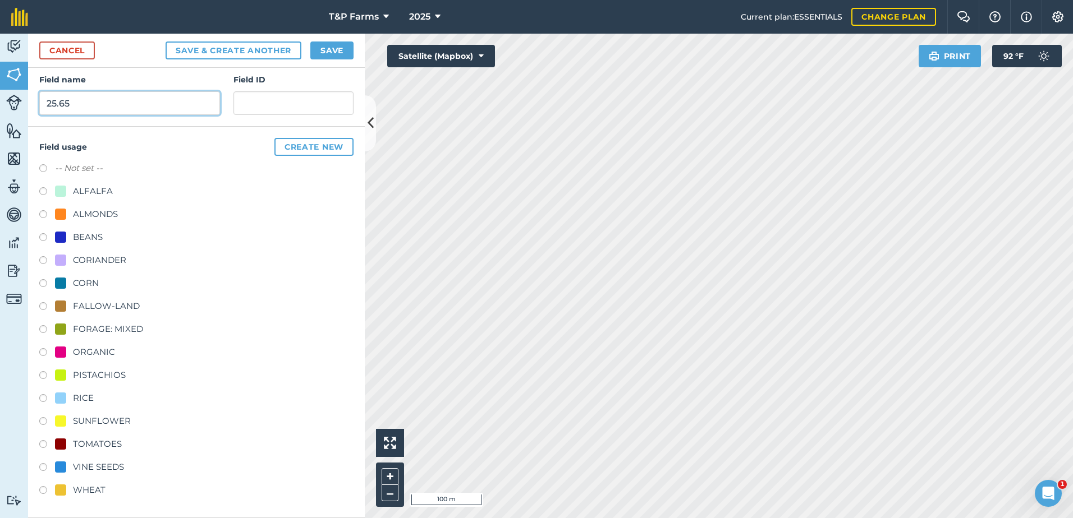
type input "25.65"
click at [122, 299] on div "-- Not set -- ALFALFA ALMONDS BEANS CORIANDER CORN FALLOW-LAND FORAGE: MIXED OR…" at bounding box center [196, 331] width 314 height 338
click at [122, 300] on div "FALLOW-LAND" at bounding box center [106, 306] width 67 height 13
radio input "true"
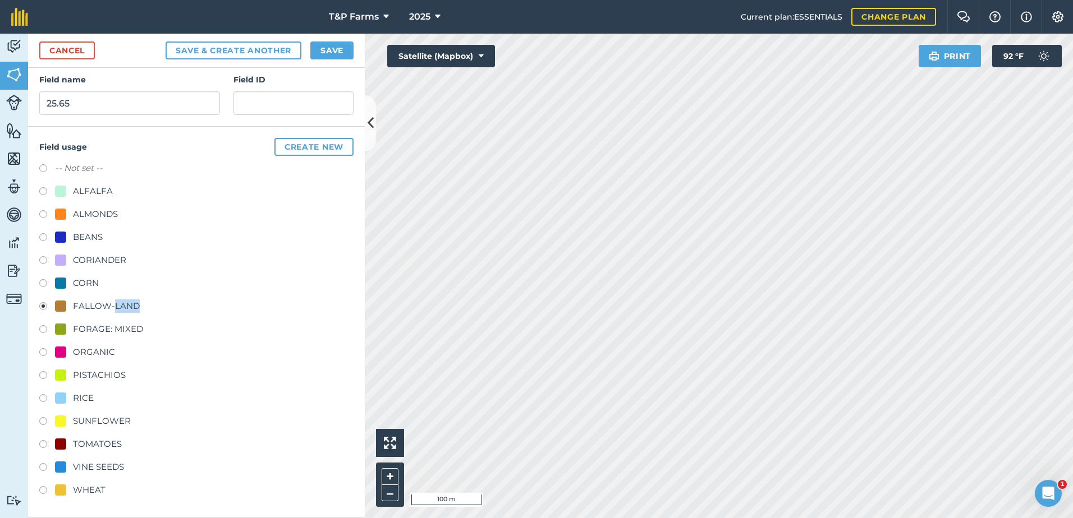
drag, startPoint x: 122, startPoint y: 300, endPoint x: 226, endPoint y: 300, distance: 103.8
click at [226, 300] on div "FALLOW-LAND" at bounding box center [196, 308] width 314 height 16
click at [222, 309] on div "FALLOW-LAND" at bounding box center [196, 308] width 314 height 16
click at [326, 50] on button "Save" at bounding box center [331, 51] width 43 height 18
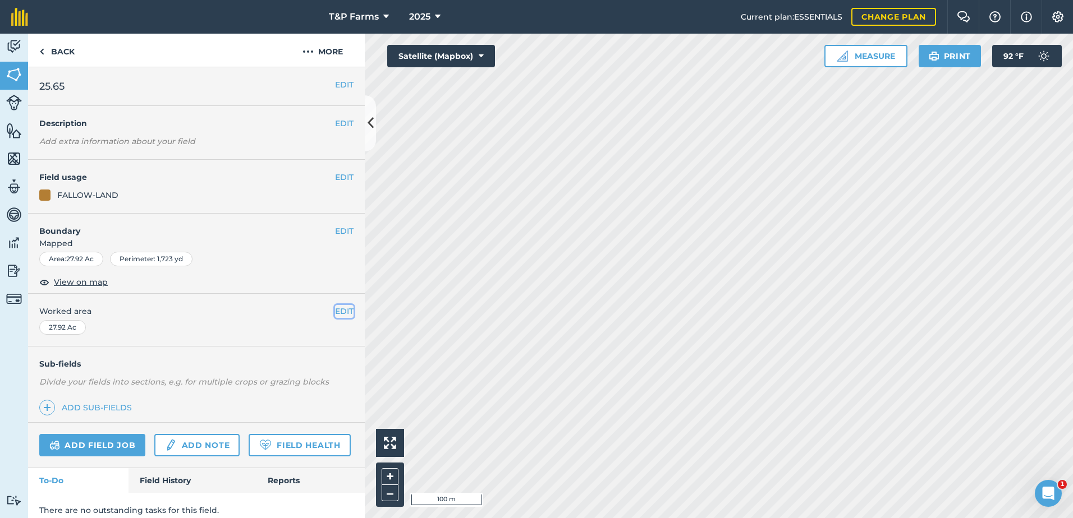
click at [342, 317] on button "EDIT" at bounding box center [344, 311] width 19 height 12
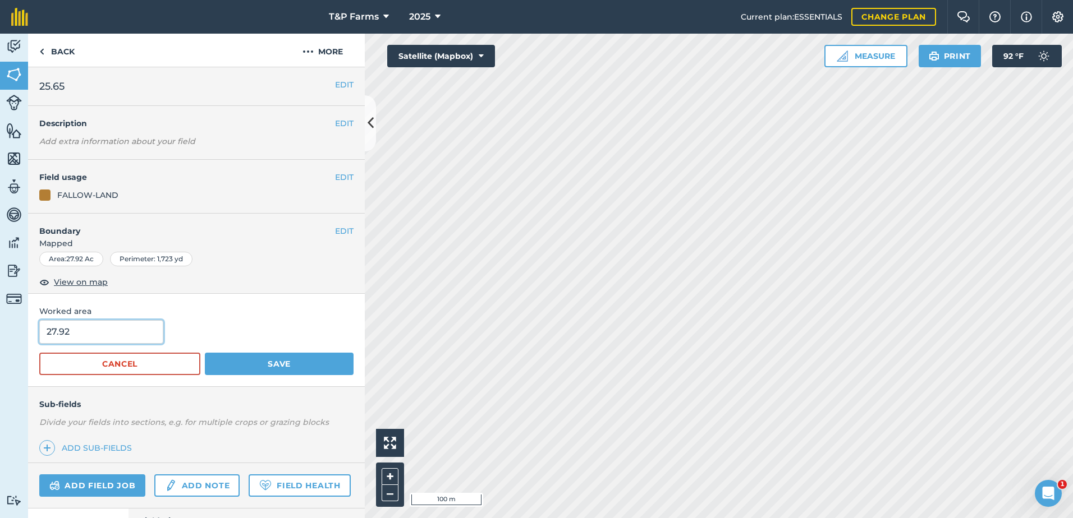
drag, startPoint x: 98, startPoint y: 337, endPoint x: -2, endPoint y: 333, distance: 100.5
click at [0, 333] on html "T&P Farms 2025 Current plan : ESSENTIALS Change plan Farm Chat Help Info Settin…" at bounding box center [536, 259] width 1073 height 518
type input "25.65"
click at [205, 353] on button "Save" at bounding box center [279, 364] width 149 height 22
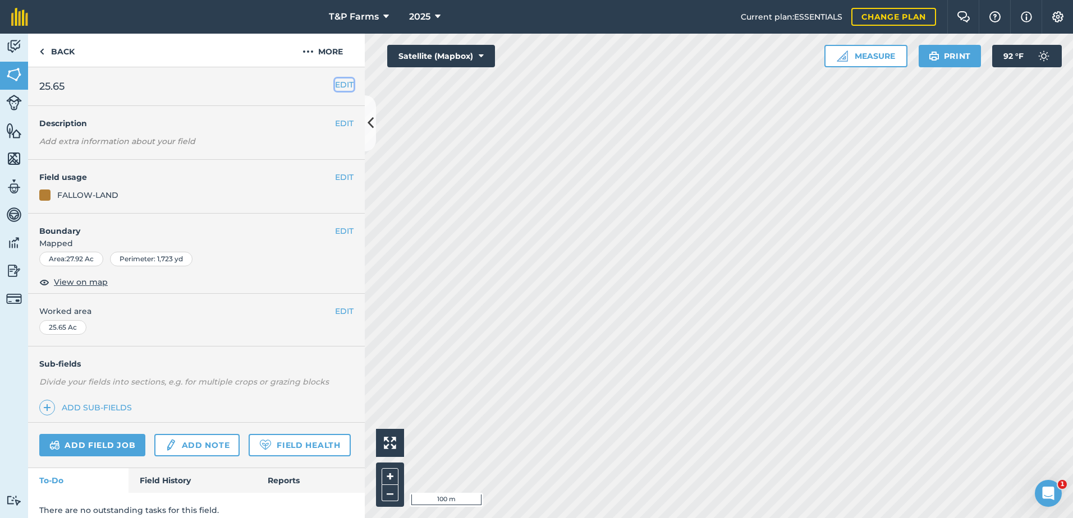
click at [342, 80] on button "EDIT" at bounding box center [344, 85] width 19 height 12
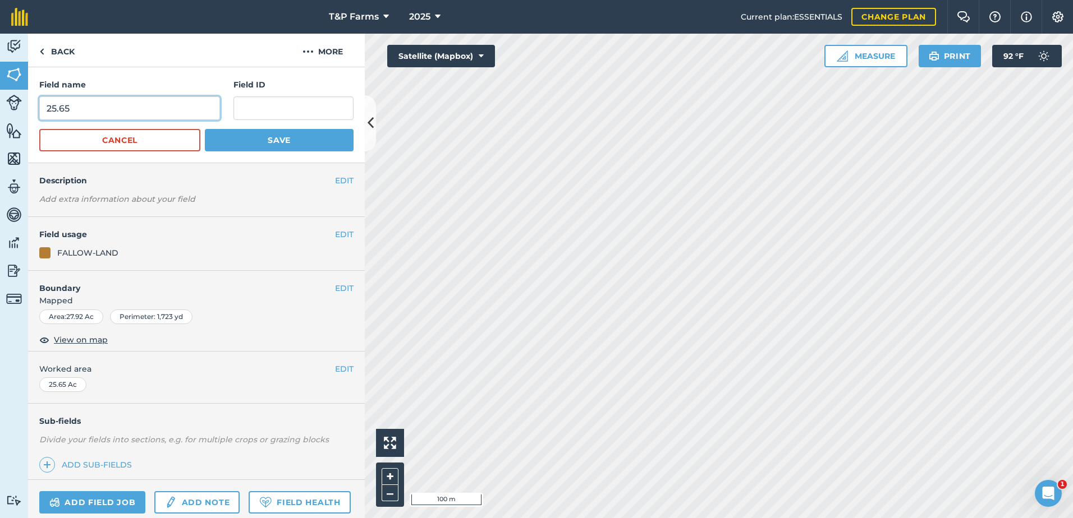
drag, startPoint x: 134, startPoint y: 117, endPoint x: -2, endPoint y: 126, distance: 136.6
click at [0, 126] on html "25.65 T&P Farms 2025 Current plan : ESSENTIALS Change plan Farm Chat Help Info …" at bounding box center [536, 259] width 1073 height 518
type input "JR2"
click at [205, 129] on button "Save" at bounding box center [279, 140] width 149 height 22
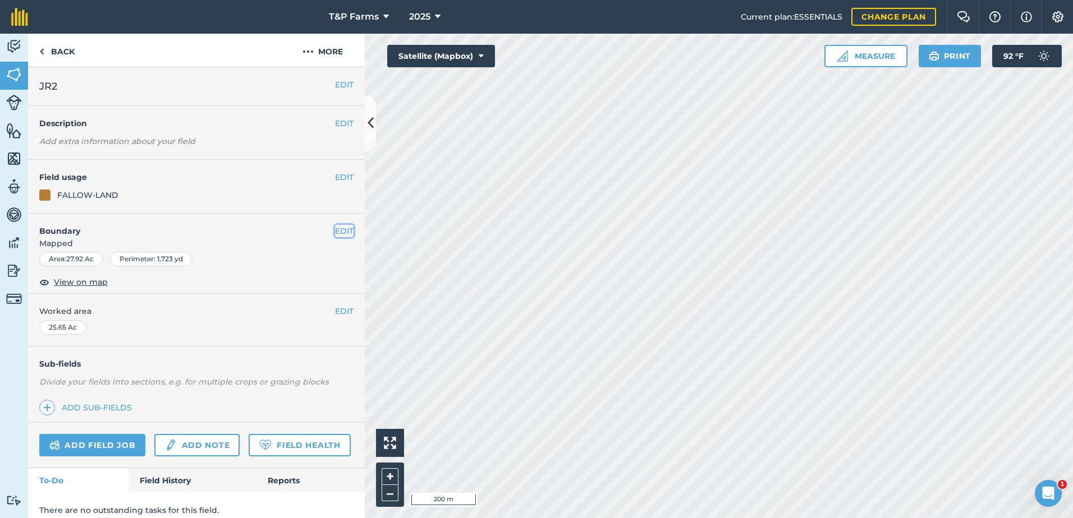
click at [339, 235] on button "EDIT" at bounding box center [344, 231] width 19 height 12
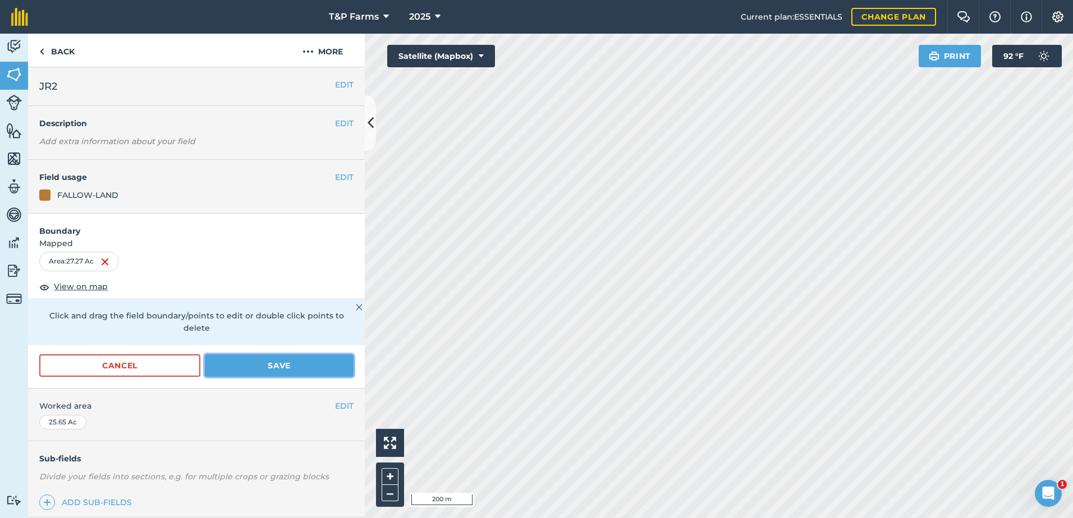
click at [283, 366] on button "Save" at bounding box center [279, 366] width 149 height 22
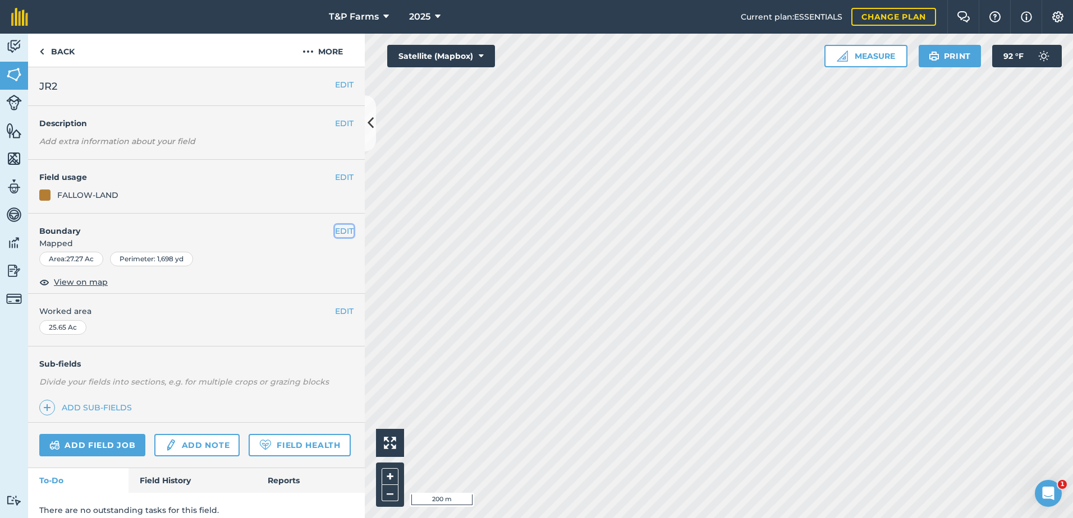
click at [335, 225] on button "EDIT" at bounding box center [344, 231] width 19 height 12
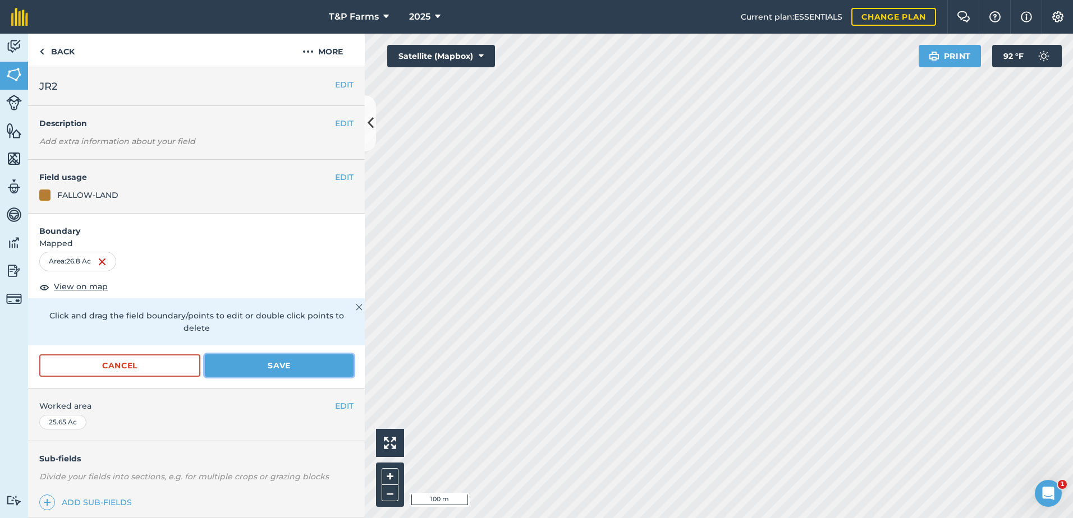
drag, startPoint x: 281, startPoint y: 365, endPoint x: 287, endPoint y: 368, distance: 7.0
click at [281, 365] on button "Save" at bounding box center [279, 366] width 149 height 22
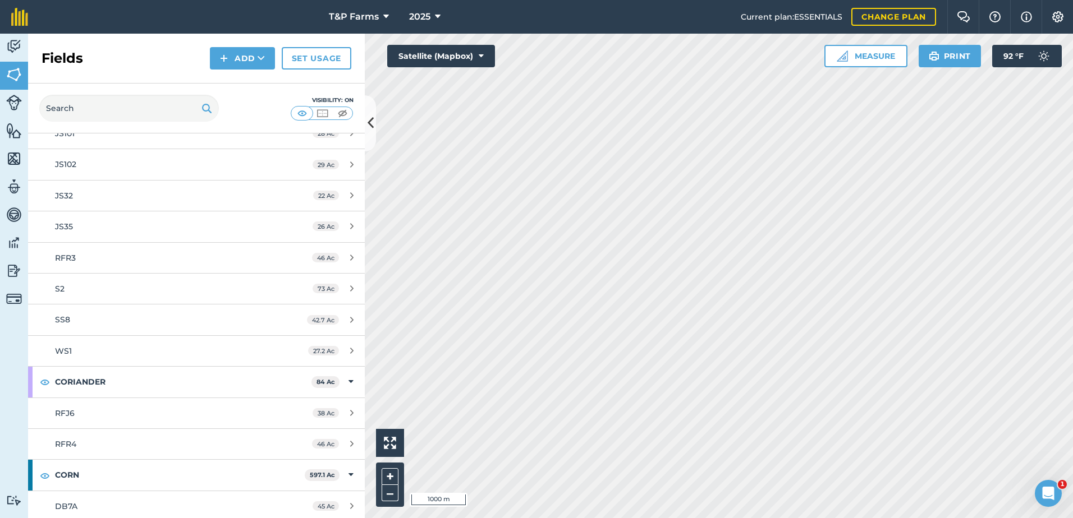
scroll to position [4264, 0]
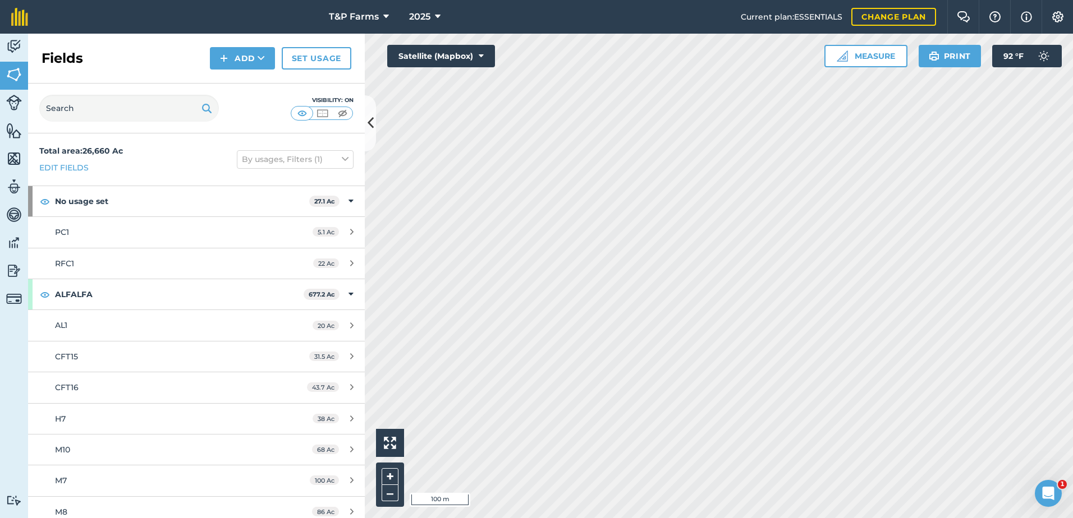
click at [243, 46] on div "Fields Add Set usage" at bounding box center [196, 59] width 337 height 50
click at [238, 75] on div "Fields Add Set usage" at bounding box center [196, 59] width 337 height 50
click at [240, 56] on button "Add" at bounding box center [242, 58] width 65 height 22
click at [238, 88] on link "Draw" at bounding box center [243, 83] width 62 height 25
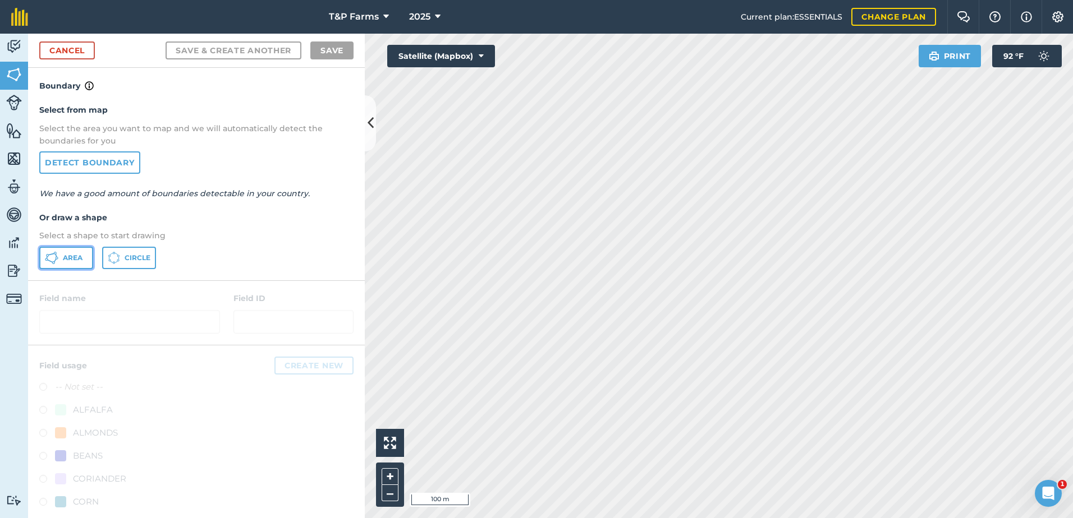
click at [71, 262] on span "Area" at bounding box center [73, 258] width 20 height 9
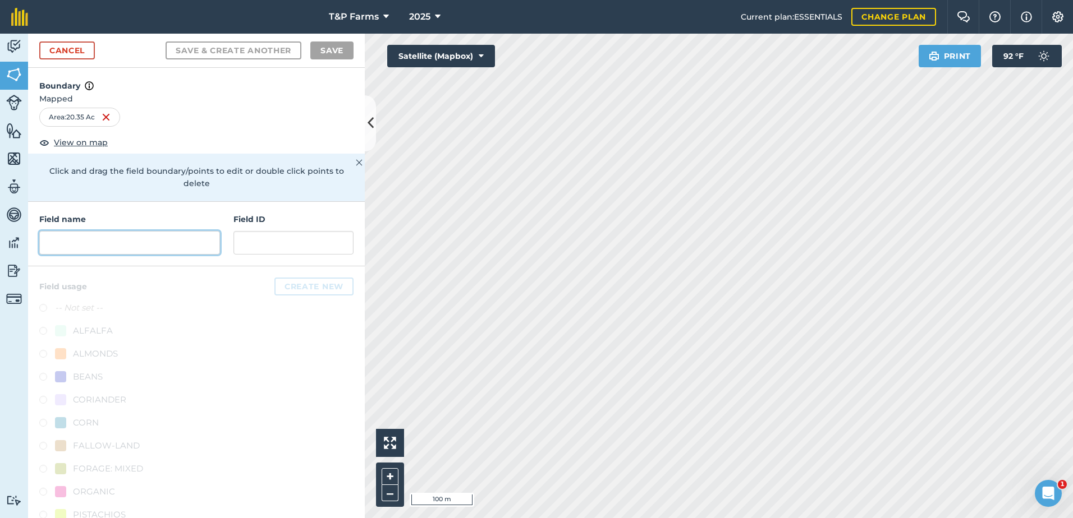
click at [193, 246] on input "text" at bounding box center [129, 243] width 181 height 24
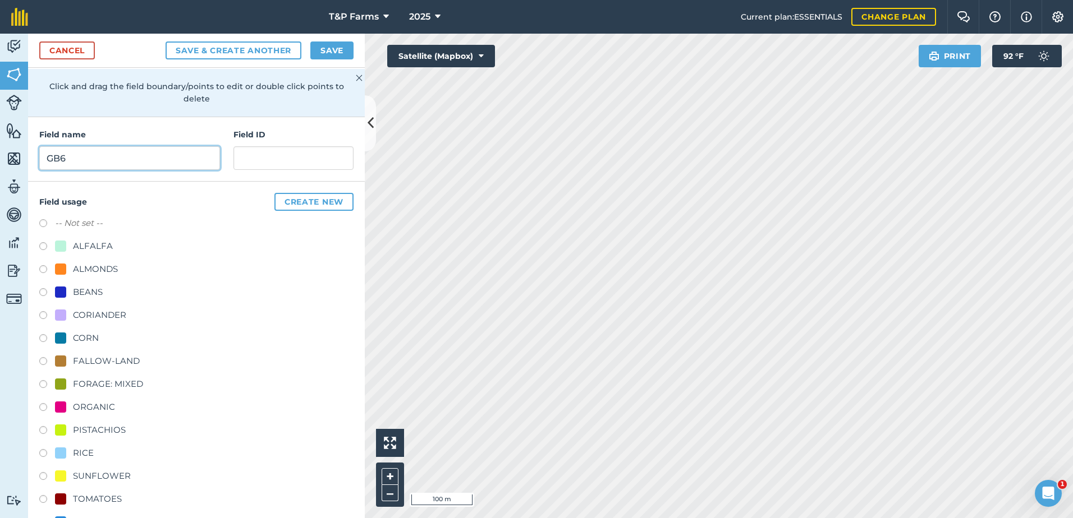
scroll to position [112, 0]
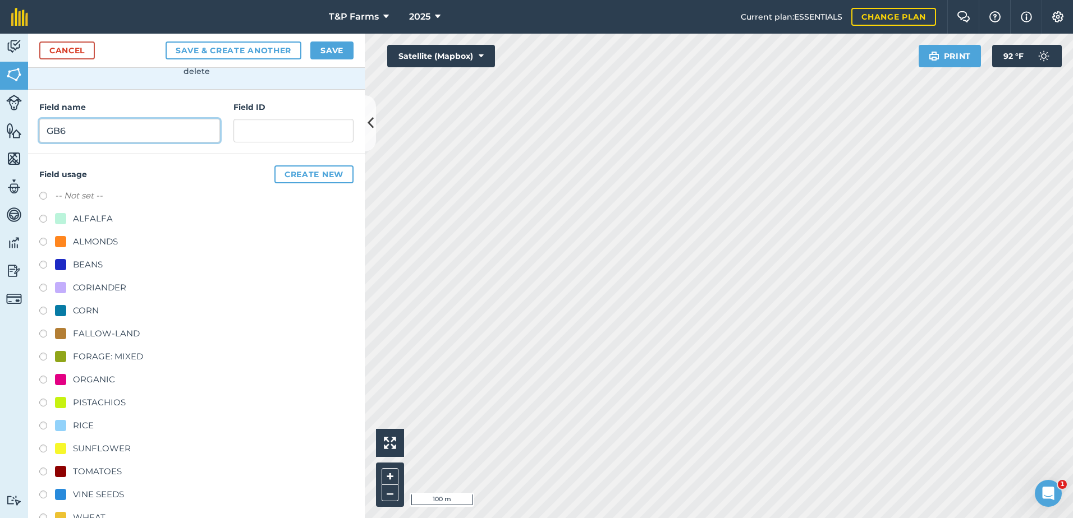
type input "GB6"
click at [125, 333] on div "FALLOW-LAND" at bounding box center [106, 333] width 67 height 13
radio input "true"
click at [351, 47] on button "Save" at bounding box center [331, 51] width 43 height 18
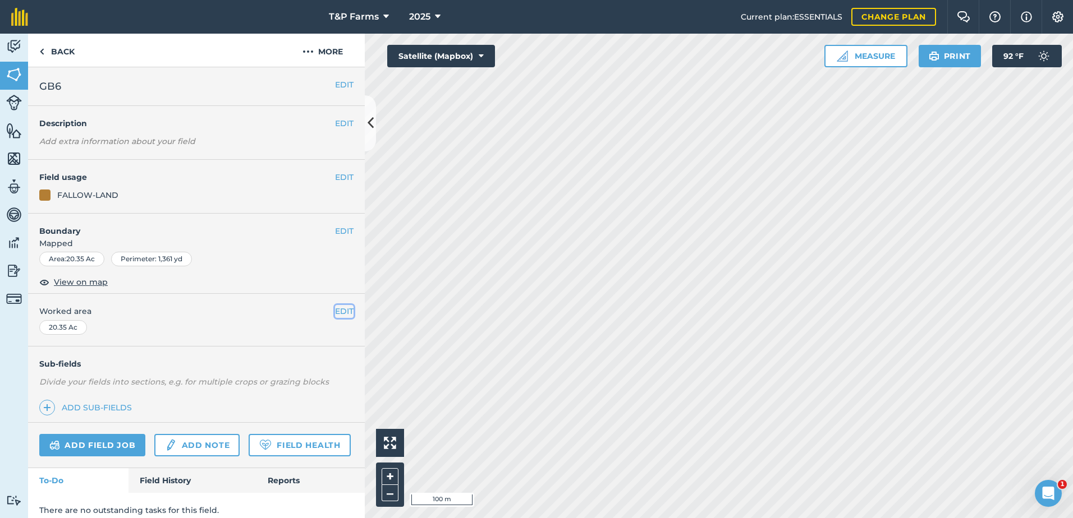
click at [335, 310] on button "EDIT" at bounding box center [344, 311] width 19 height 12
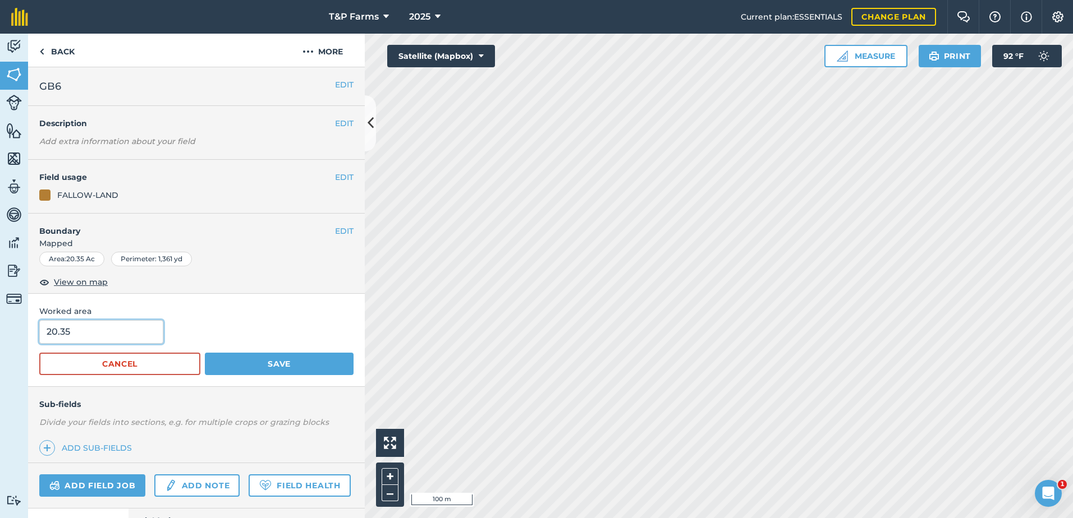
click at [116, 335] on input "20.35" at bounding box center [101, 332] width 124 height 24
type input "20"
click at [205, 353] on button "Save" at bounding box center [279, 364] width 149 height 22
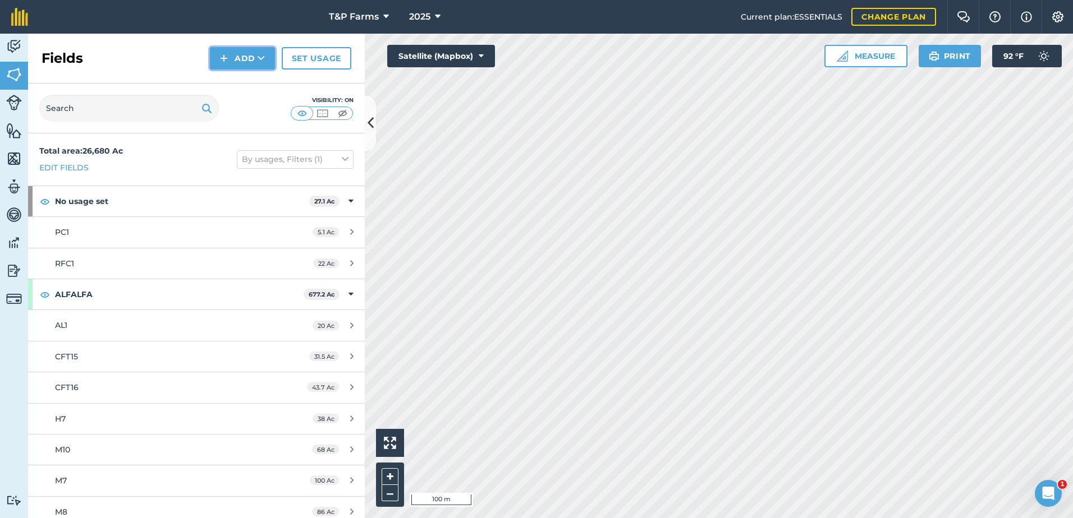
click at [249, 55] on button "Add" at bounding box center [242, 58] width 65 height 22
click at [258, 89] on link "Draw" at bounding box center [243, 83] width 62 height 25
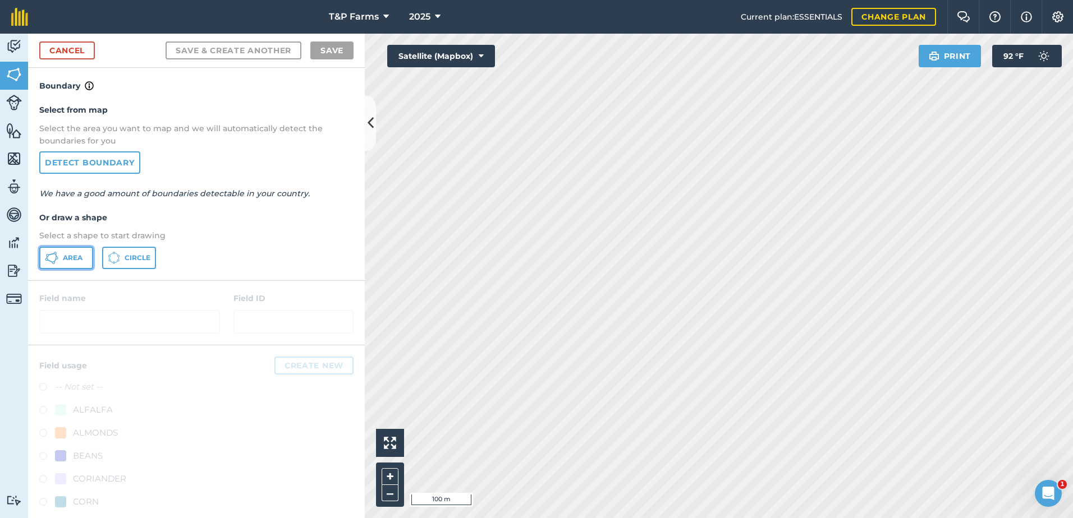
click at [73, 258] on span "Area" at bounding box center [73, 258] width 20 height 9
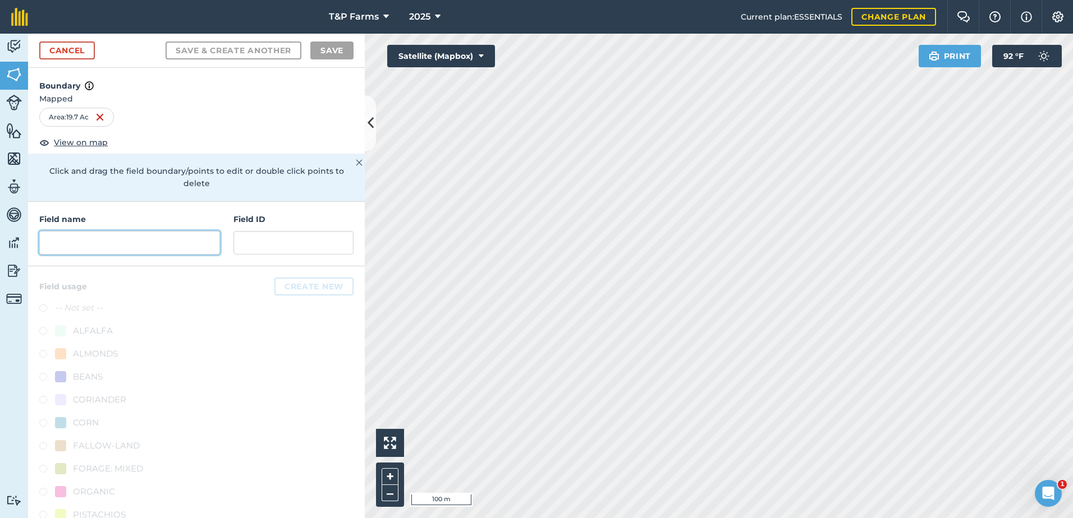
click at [135, 235] on input "text" at bounding box center [129, 243] width 181 height 24
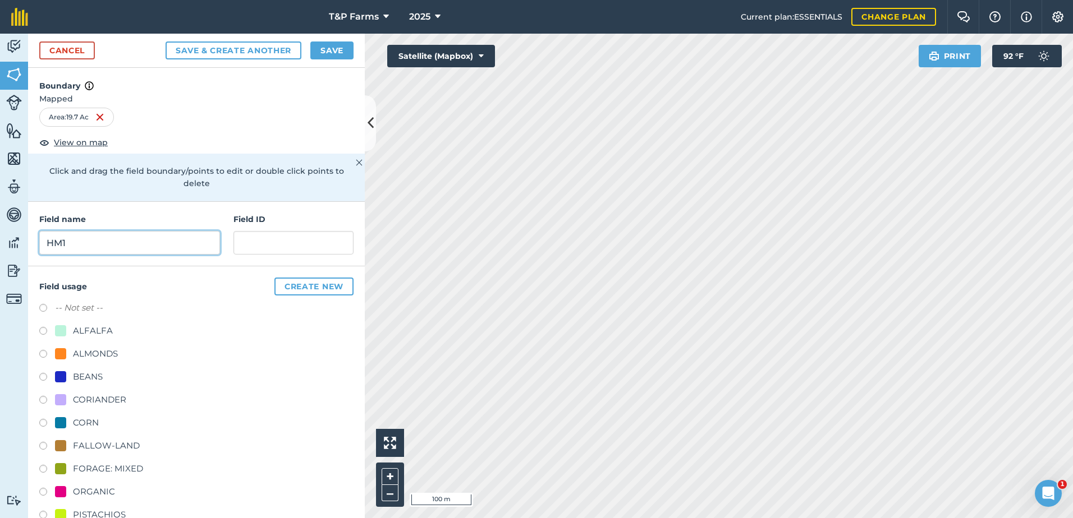
scroll to position [56, 0]
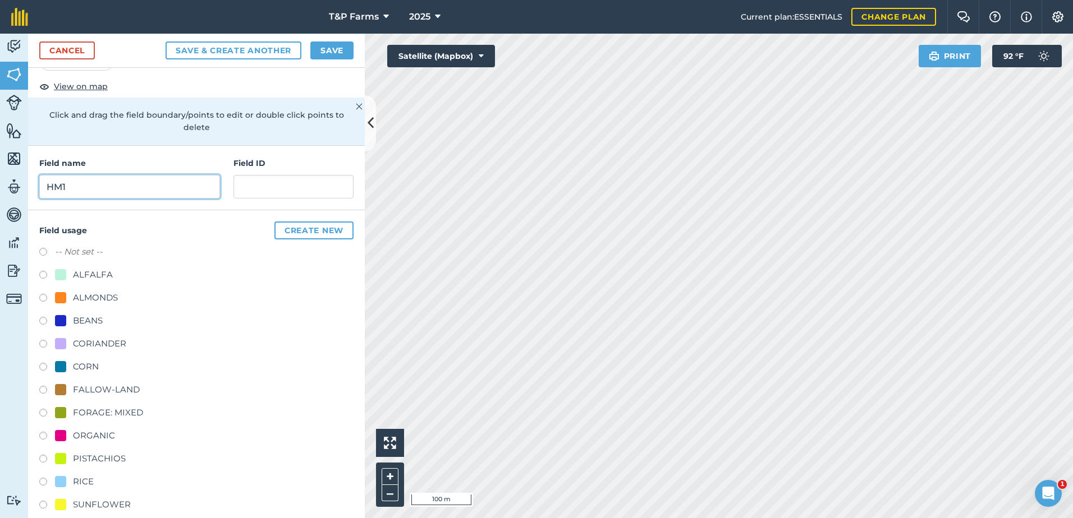
type input "HM1"
click at [113, 382] on div "-- Not set -- ALFALFA ALMONDS BEANS CORIANDER CORN FALLOW-LAND FORAGE: MIXED OR…" at bounding box center [196, 414] width 314 height 338
click at [113, 384] on div "FALLOW-LAND" at bounding box center [106, 389] width 67 height 13
radio input "true"
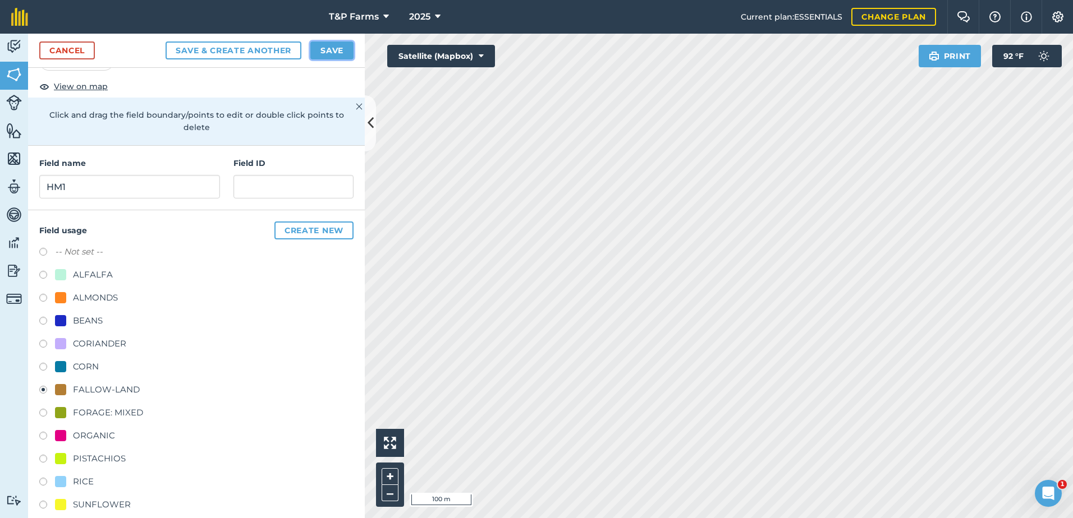
click at [344, 47] on button "Save" at bounding box center [331, 51] width 43 height 18
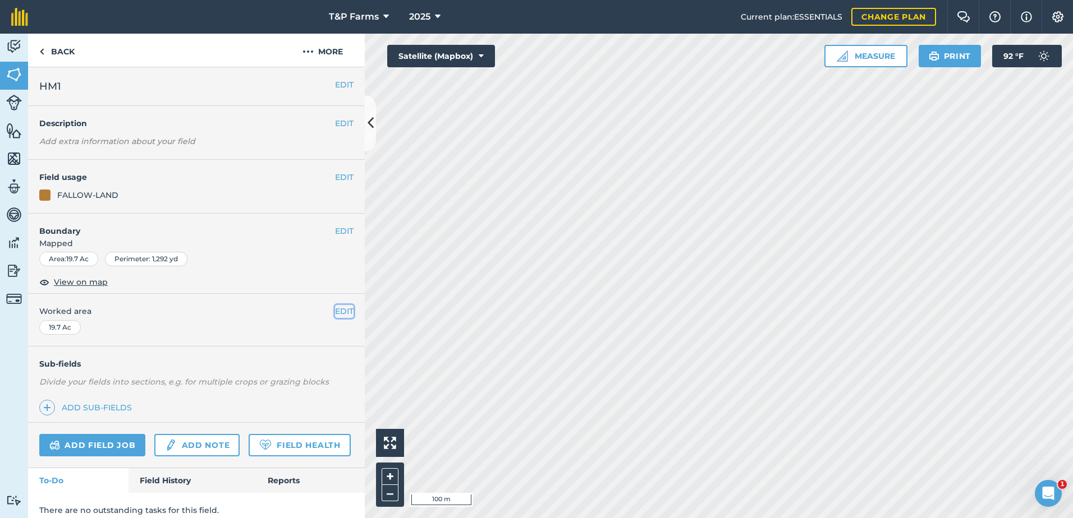
click at [335, 315] on button "EDIT" at bounding box center [344, 311] width 19 height 12
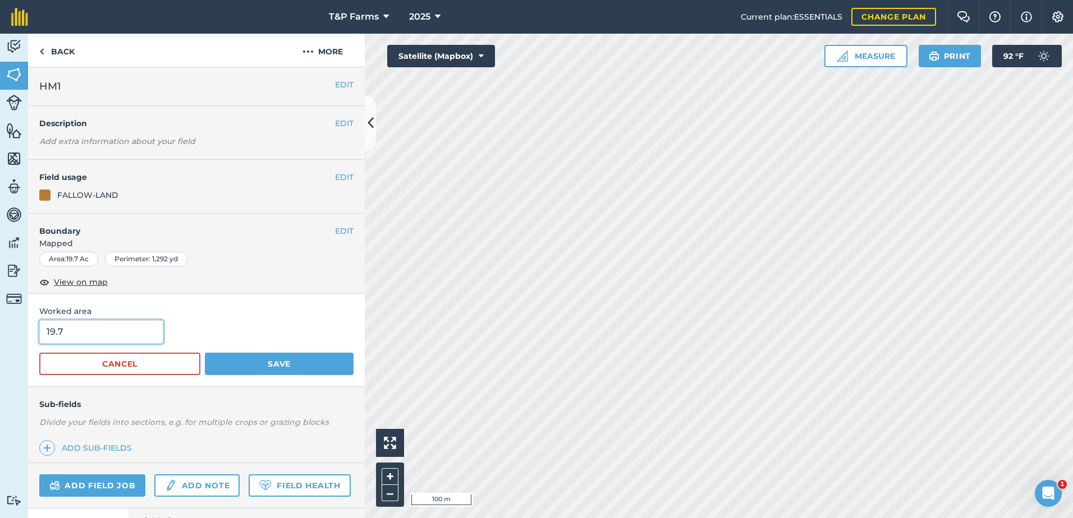
drag, startPoint x: 110, startPoint y: 329, endPoint x: 11, endPoint y: 334, distance: 99.4
click at [11, 334] on div "Activity Fields Livestock Features Maps Team Vehicles Data Reporting Billing Tu…" at bounding box center [536, 276] width 1073 height 485
type input "20"
click at [205, 353] on button "Save" at bounding box center [279, 364] width 149 height 22
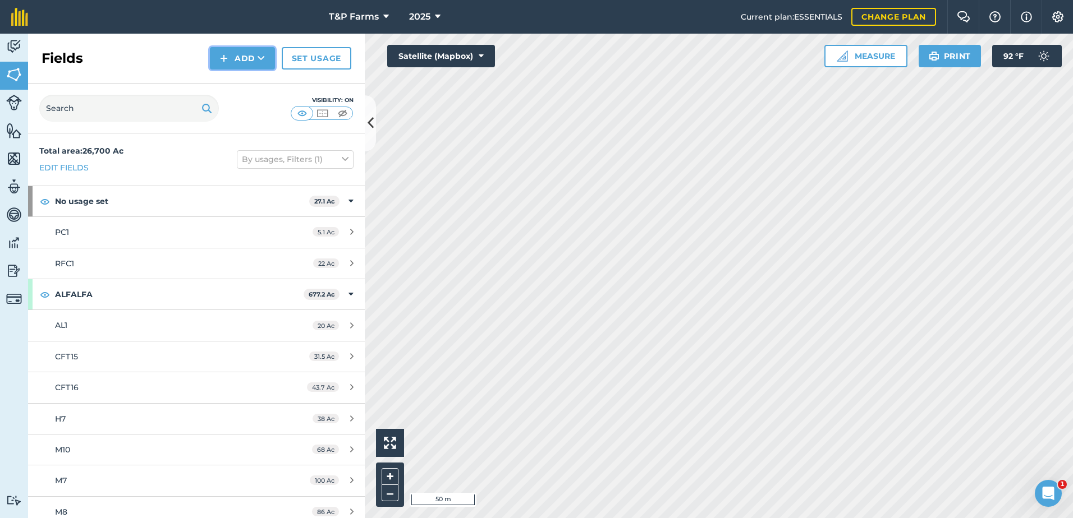
click at [241, 56] on button "Add" at bounding box center [242, 58] width 65 height 22
click at [251, 73] on link "Draw" at bounding box center [243, 83] width 62 height 25
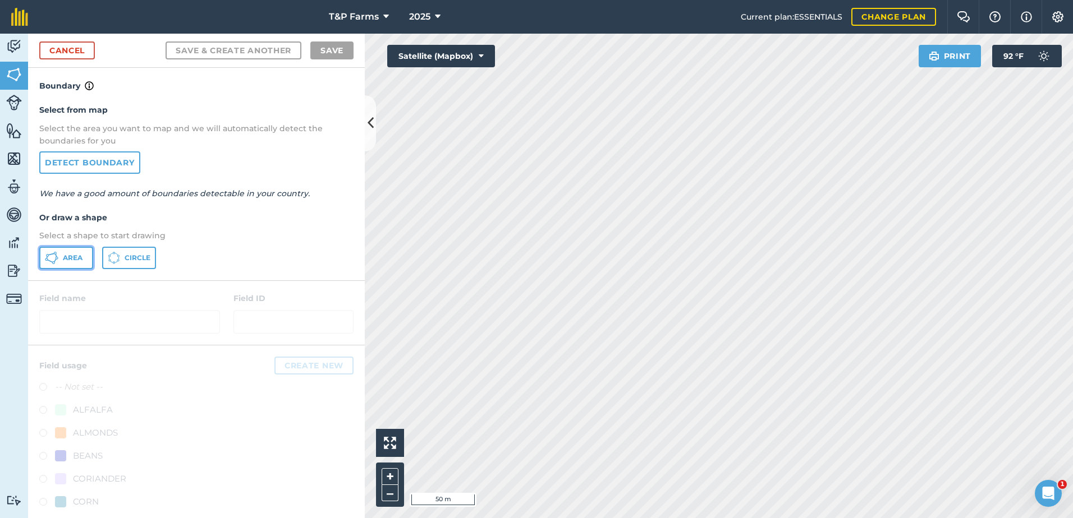
drag, startPoint x: 88, startPoint y: 252, endPoint x: 484, endPoint y: 236, distance: 396.4
click at [89, 252] on button "Area" at bounding box center [66, 258] width 54 height 22
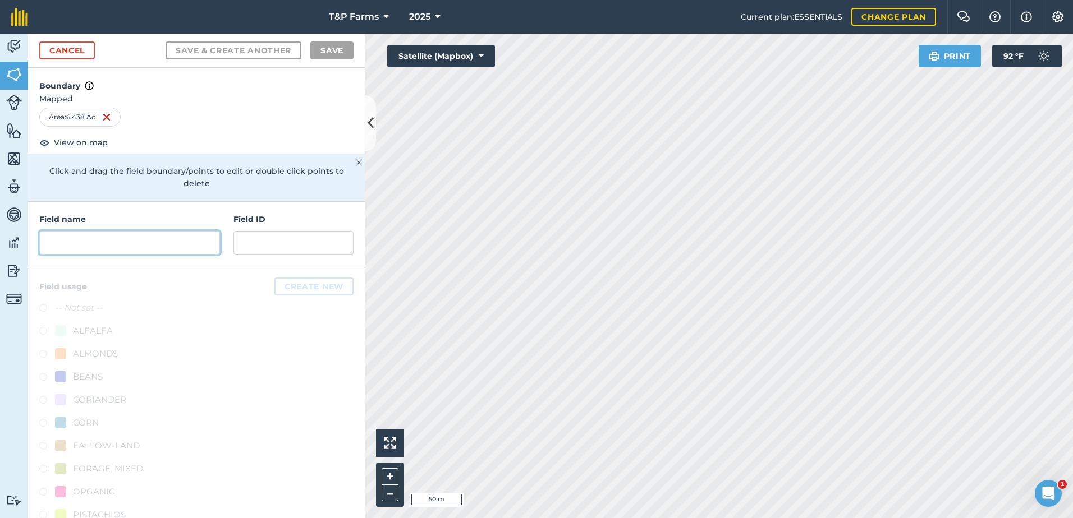
click at [123, 237] on input "text" at bounding box center [129, 243] width 181 height 24
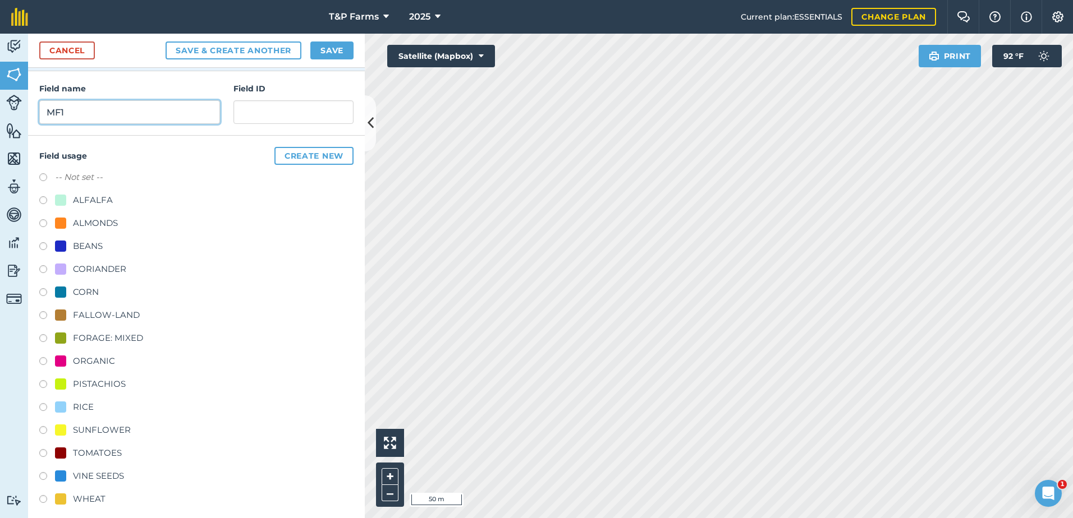
scroll to position [140, 0]
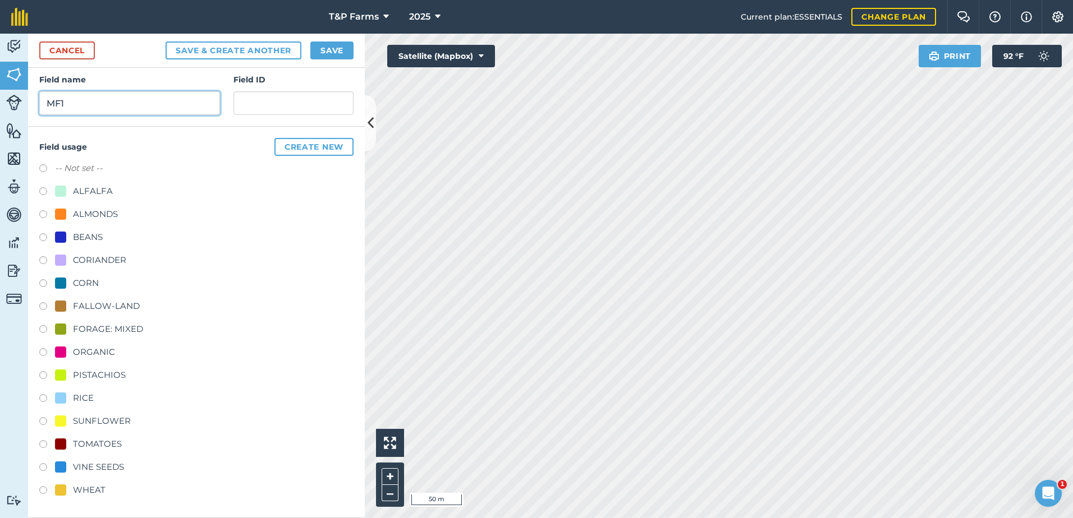
type input "MF1"
click at [117, 468] on div "VINE SEEDS" at bounding box center [98, 467] width 51 height 13
radio input "true"
click at [348, 52] on button "Save" at bounding box center [331, 51] width 43 height 18
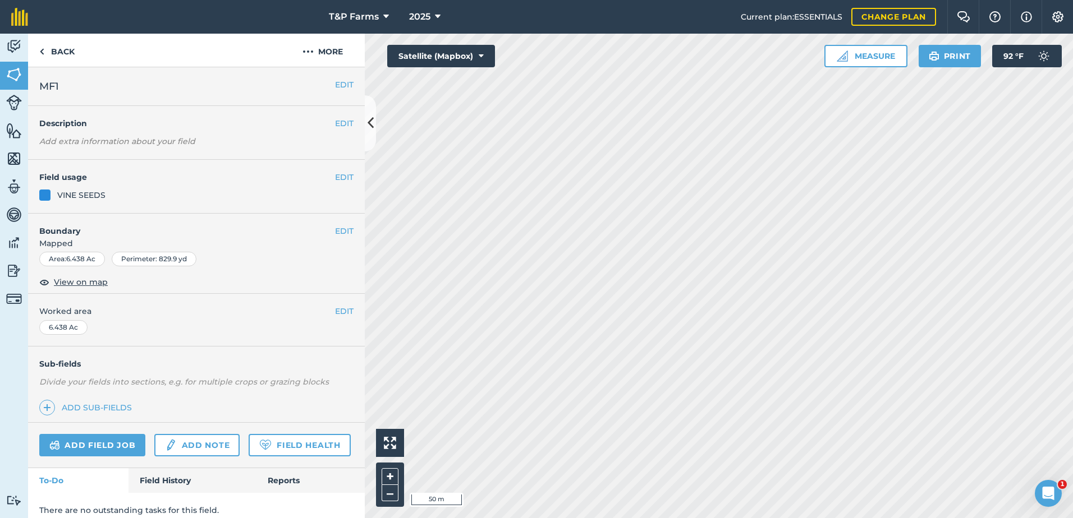
click at [344, 310] on div "EDIT Worked area 6.438 Ac" at bounding box center [196, 320] width 337 height 52
drag, startPoint x: 344, startPoint y: 310, endPoint x: 335, endPoint y: 314, distance: 10.0
click at [336, 314] on button "EDIT" at bounding box center [344, 311] width 19 height 12
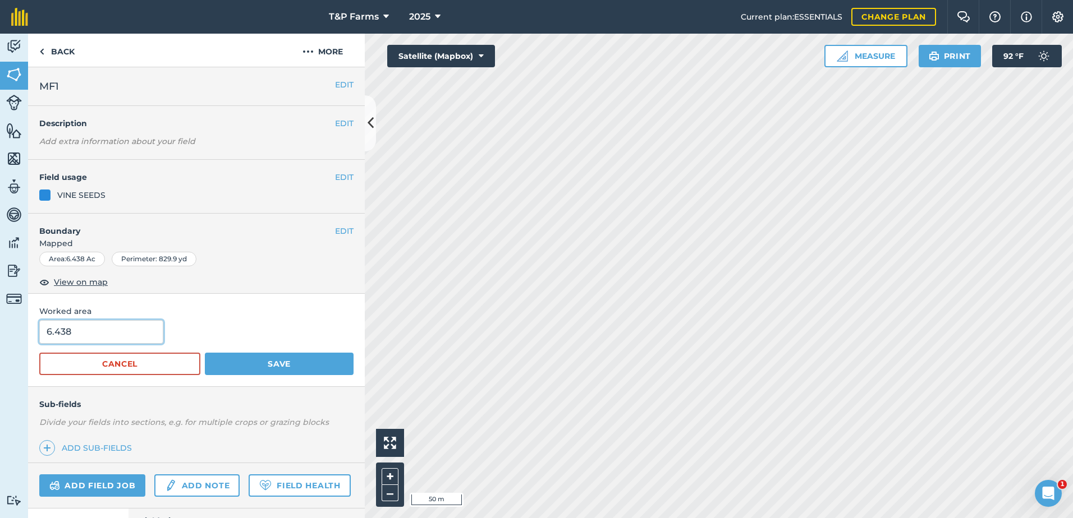
click at [111, 327] on input "6.438" at bounding box center [101, 332] width 124 height 24
type input "6.2"
click at [205, 353] on button "Save" at bounding box center [279, 364] width 149 height 22
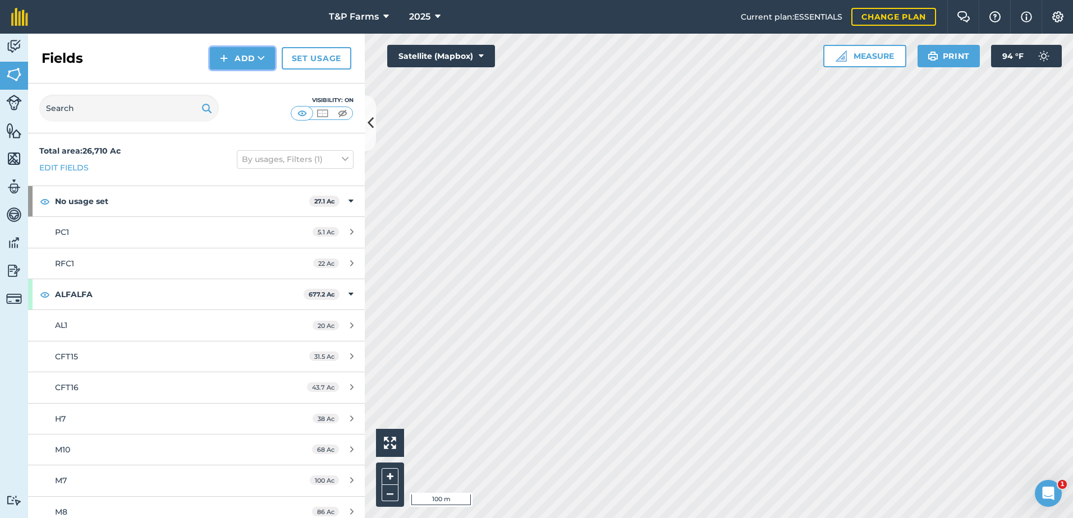
click at [243, 62] on button "Add" at bounding box center [242, 58] width 65 height 22
click at [250, 84] on link "Draw" at bounding box center [243, 83] width 62 height 25
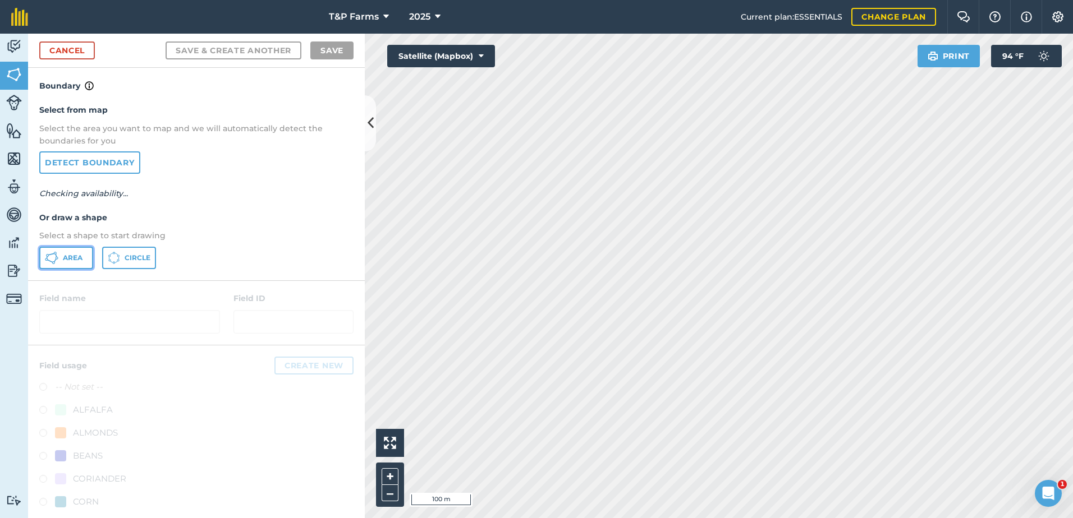
click at [76, 261] on span "Area" at bounding box center [73, 258] width 20 height 9
click at [61, 44] on link "Cancel" at bounding box center [67, 51] width 56 height 18
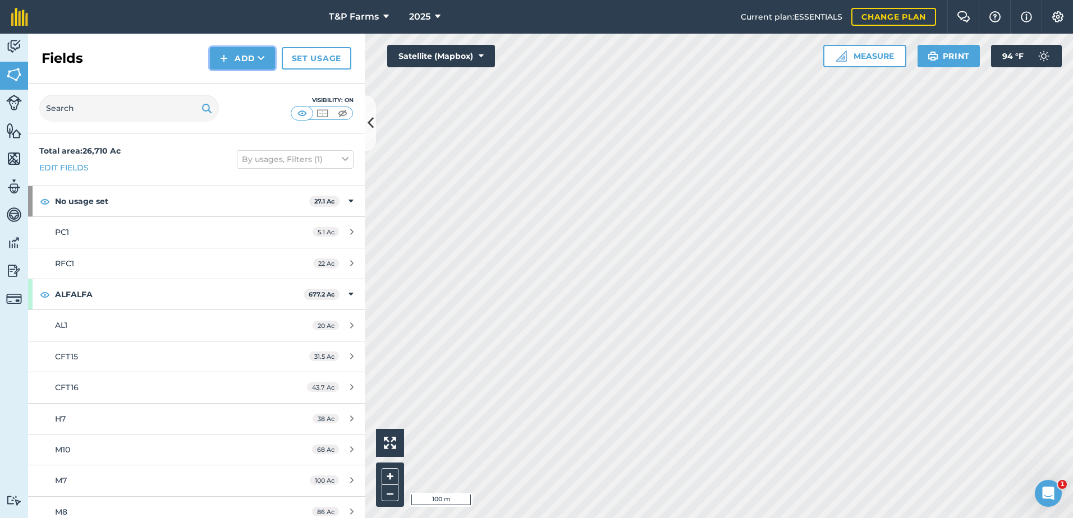
drag, startPoint x: 229, startPoint y: 48, endPoint x: 232, endPoint y: 54, distance: 6.5
click at [229, 48] on button "Add" at bounding box center [242, 58] width 65 height 22
click at [240, 82] on link "Draw" at bounding box center [243, 83] width 62 height 25
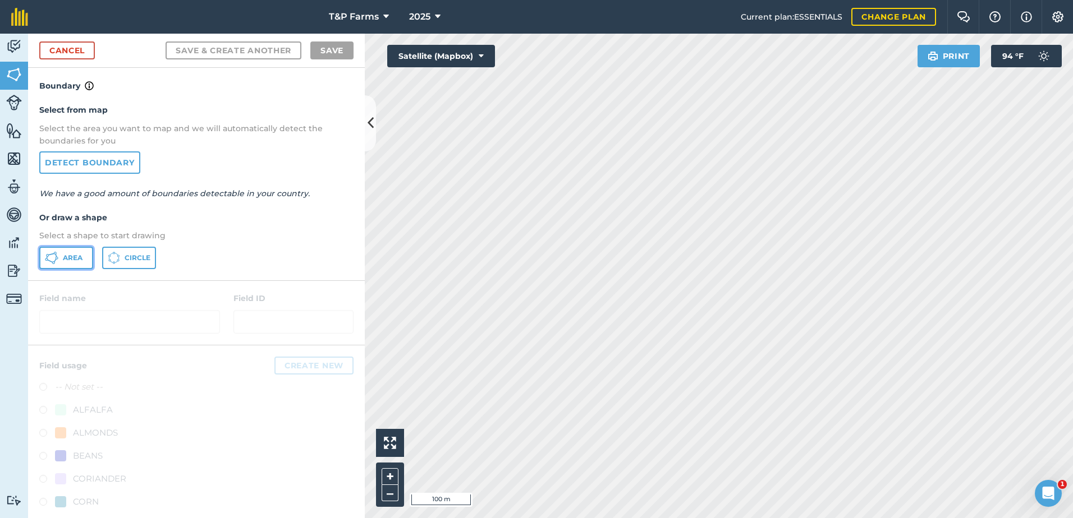
click at [53, 252] on icon at bounding box center [51, 257] width 13 height 13
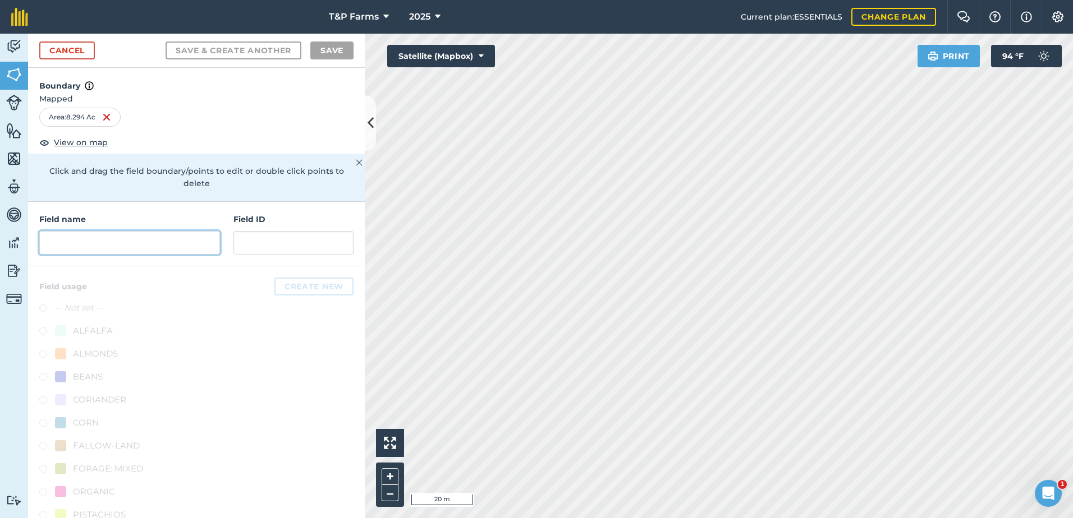
click at [185, 242] on input "text" at bounding box center [129, 243] width 181 height 24
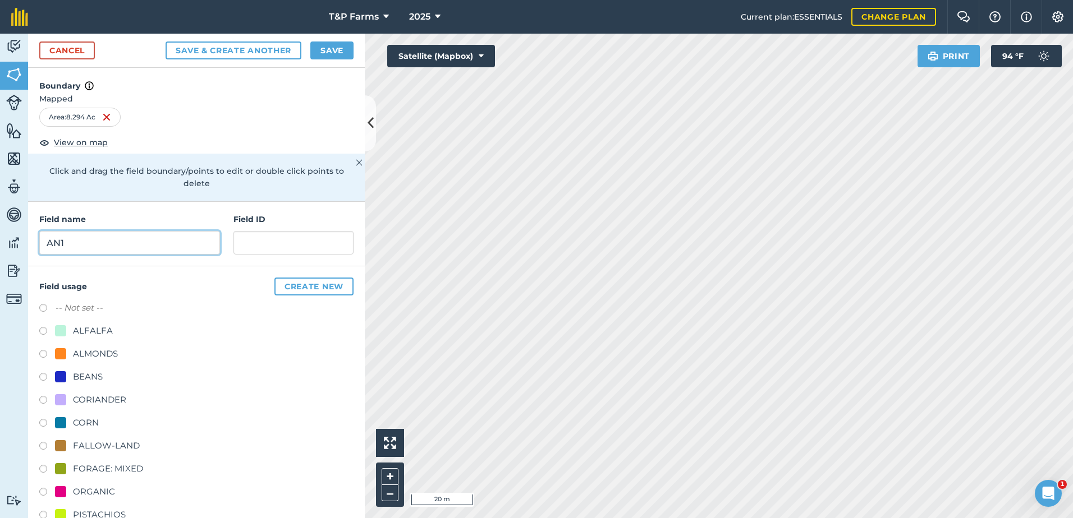
type input "AN1"
click at [166, 42] on button "Save & Create Another" at bounding box center [234, 51] width 136 height 18
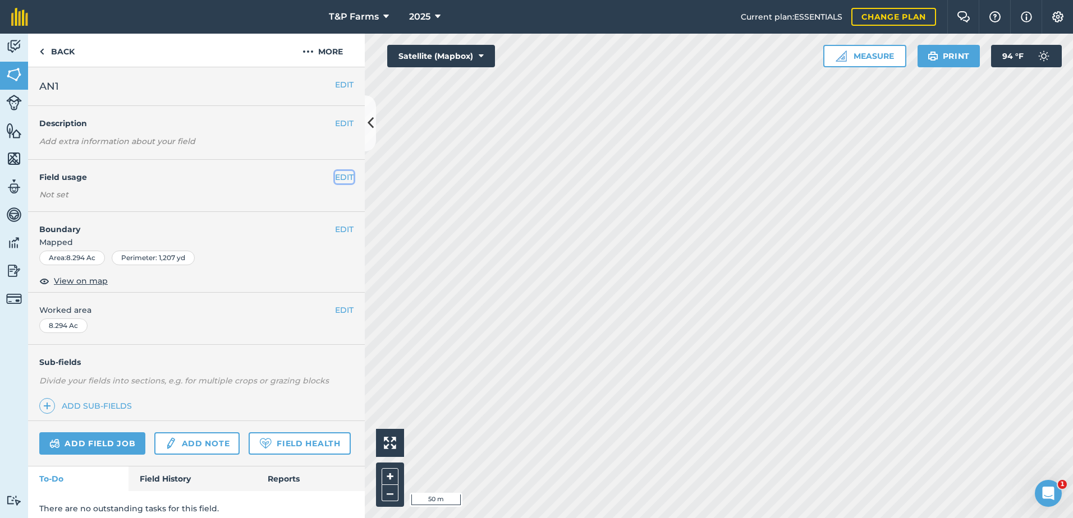
click at [335, 172] on button "EDIT" at bounding box center [344, 177] width 19 height 12
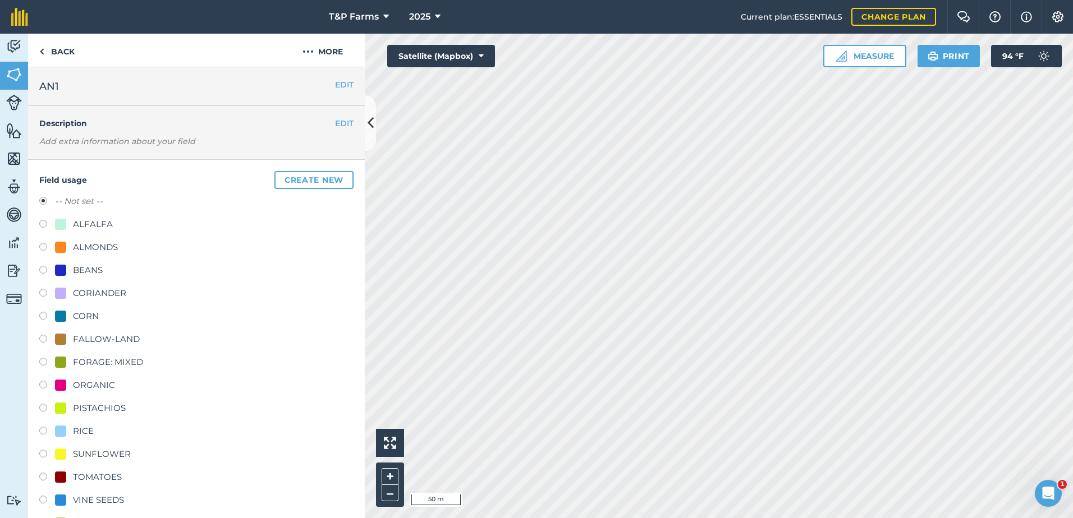
click at [99, 252] on div "ALMONDS" at bounding box center [95, 247] width 45 height 13
radio input "true"
radio input "false"
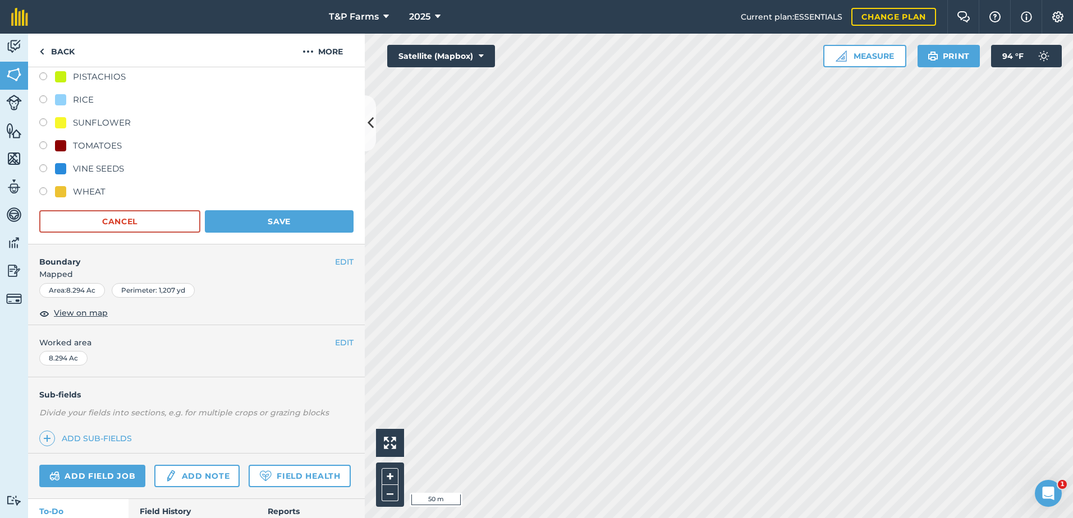
scroll to position [337, 0]
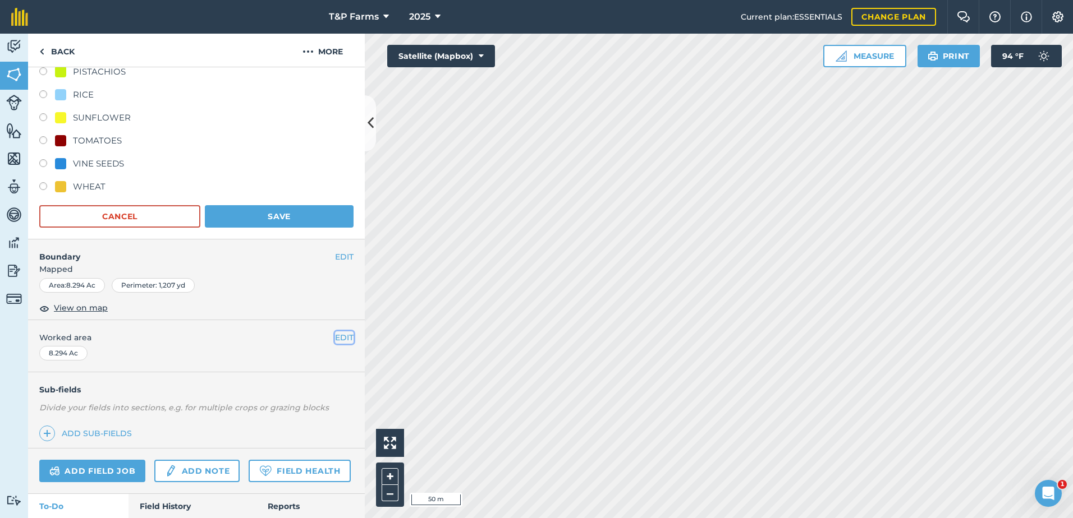
click at [335, 334] on button "EDIT" at bounding box center [344, 338] width 19 height 12
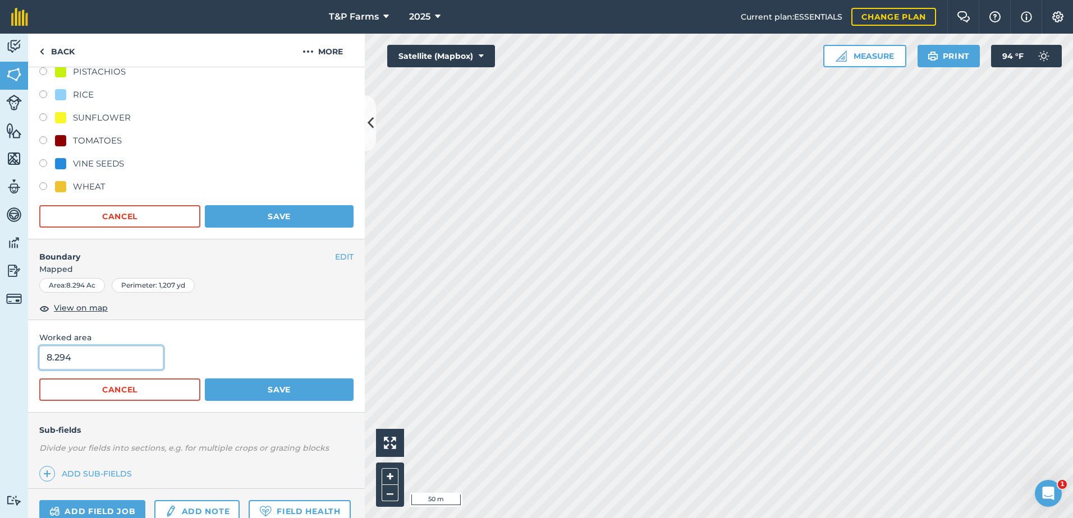
drag, startPoint x: 111, startPoint y: 351, endPoint x: 0, endPoint y: 348, distance: 110.6
click at [2, 348] on div "Activity Fields Livestock Features Maps Team Vehicles Data Reporting Billing Tu…" at bounding box center [536, 276] width 1073 height 485
type input "8.5"
click at [205, 379] on button "Save" at bounding box center [279, 390] width 149 height 22
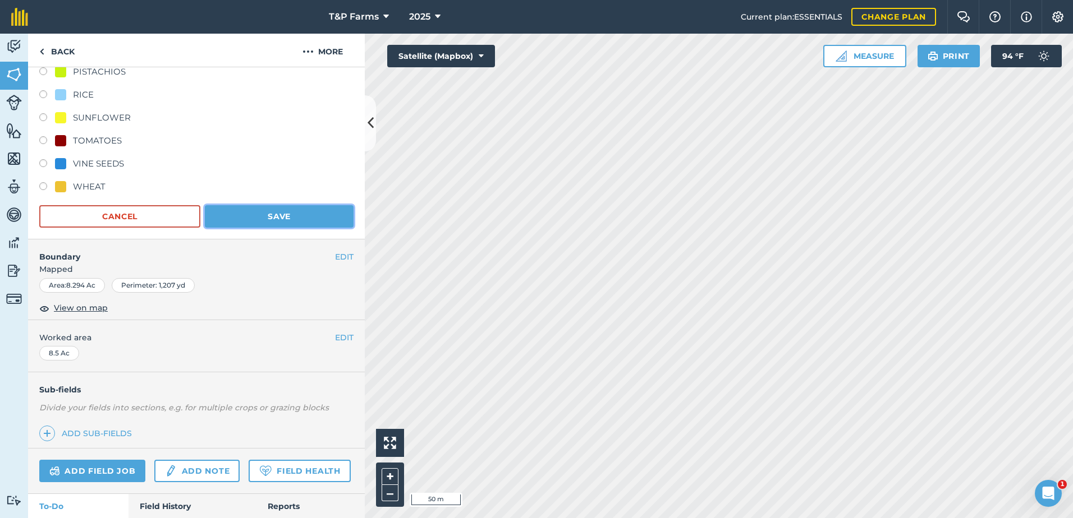
click at [309, 220] on button "Save" at bounding box center [279, 216] width 149 height 22
